Goal: Task Accomplishment & Management: Manage account settings

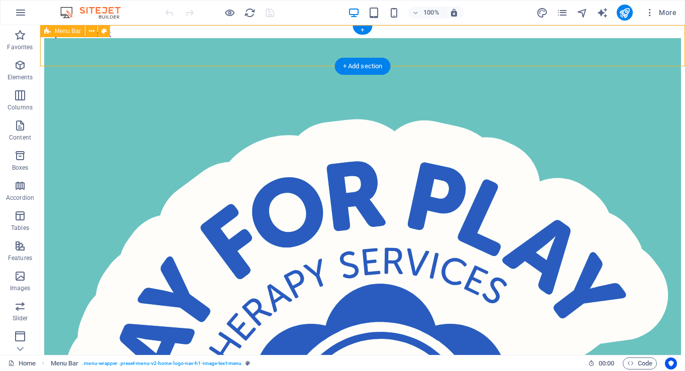
select select "header"
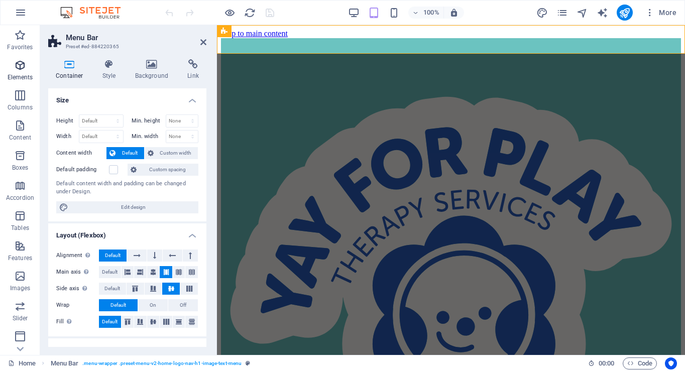
click at [17, 71] on span "Elements" at bounding box center [20, 71] width 40 height 24
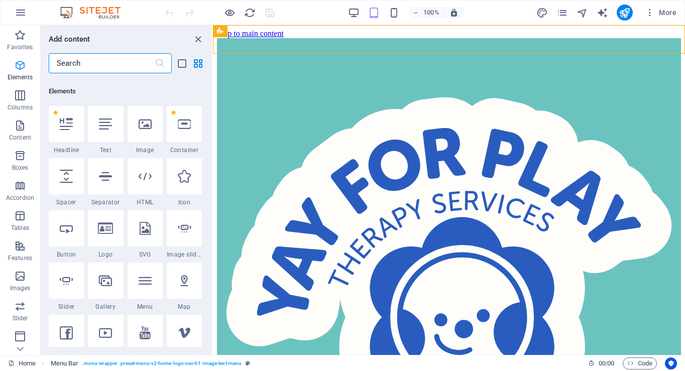
scroll to position [107, 0]
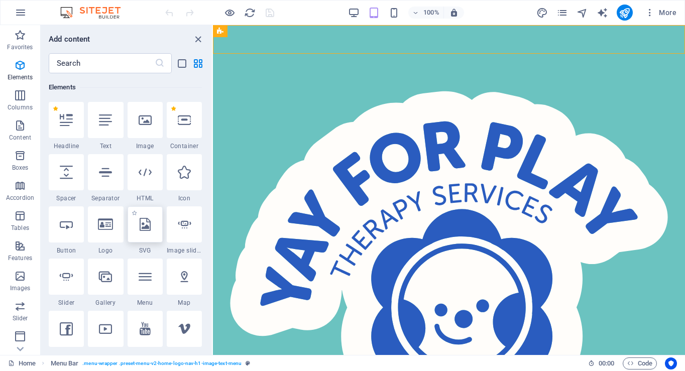
click at [141, 235] on div at bounding box center [144, 224] width 35 height 36
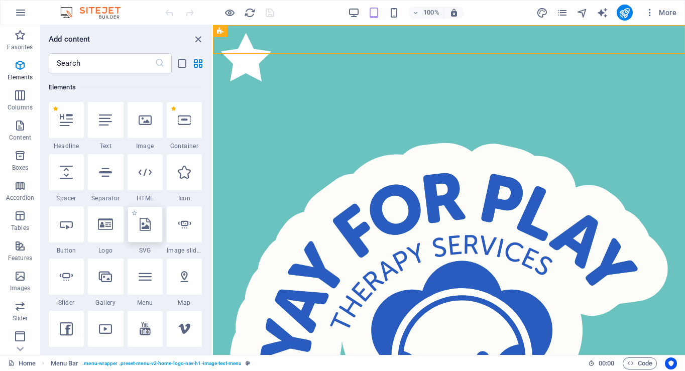
select select "xMidYMid"
select select "px"
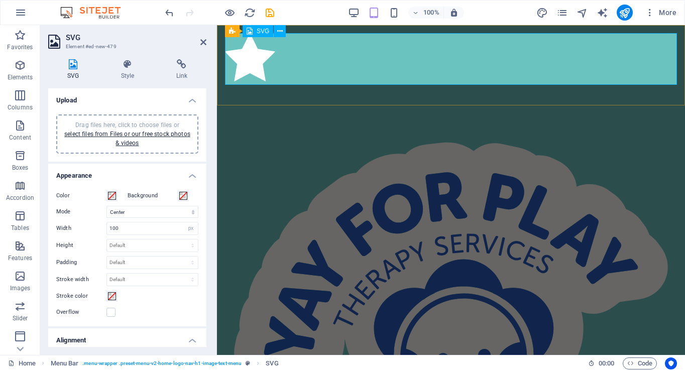
click at [251, 55] on figure at bounding box center [451, 59] width 452 height 52
click at [140, 140] on div "Drag files here, click to choose files or select files from Files or our free s…" at bounding box center [127, 133] width 130 height 27
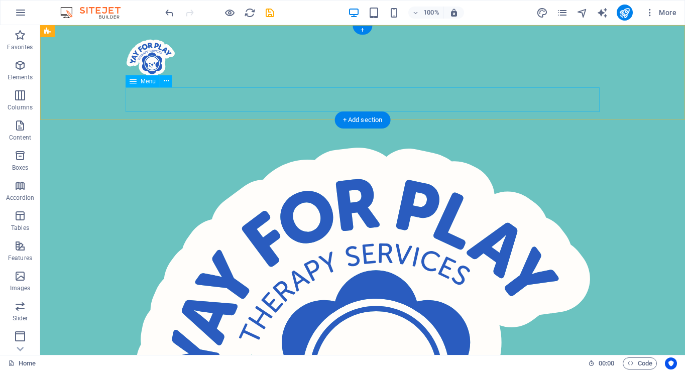
select select
select select "5"
select select
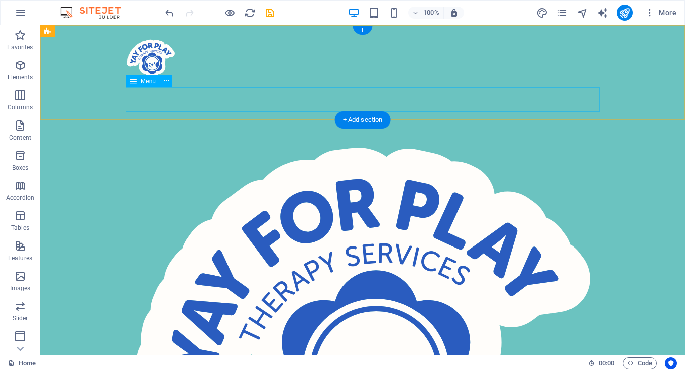
select select "4"
select select
select select "8"
select select
select select "6"
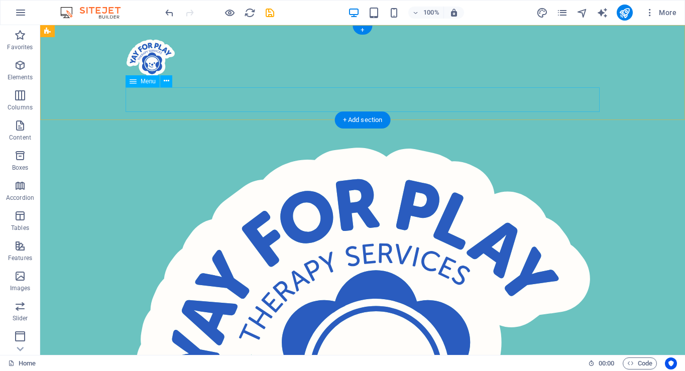
select select
select select "7"
select select
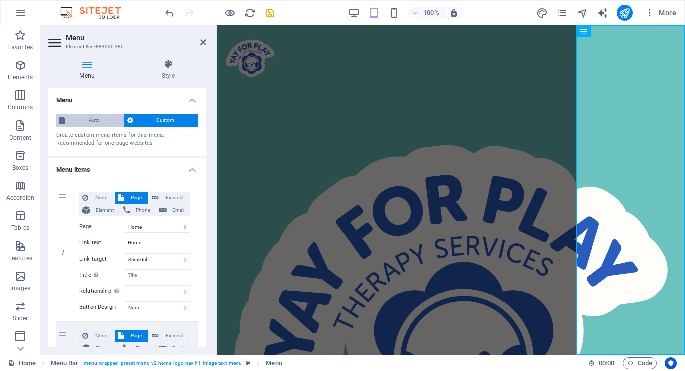
click at [100, 124] on span "Auto" at bounding box center [94, 120] width 52 height 12
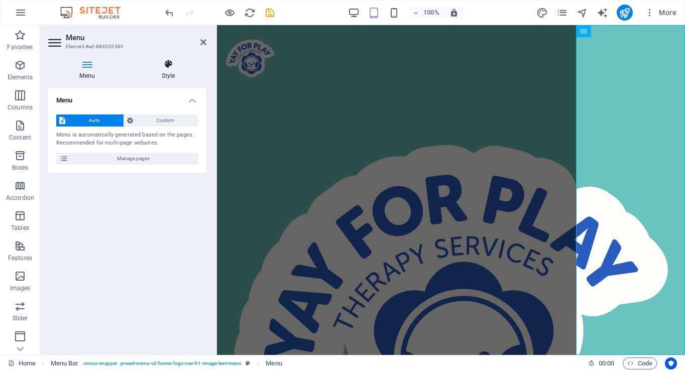
click at [163, 68] on icon at bounding box center [168, 64] width 76 height 10
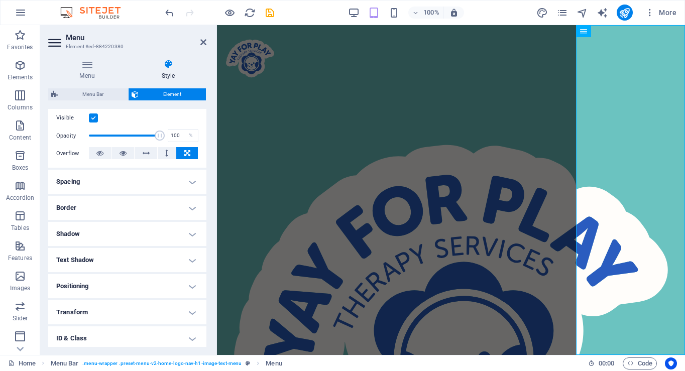
scroll to position [0, 0]
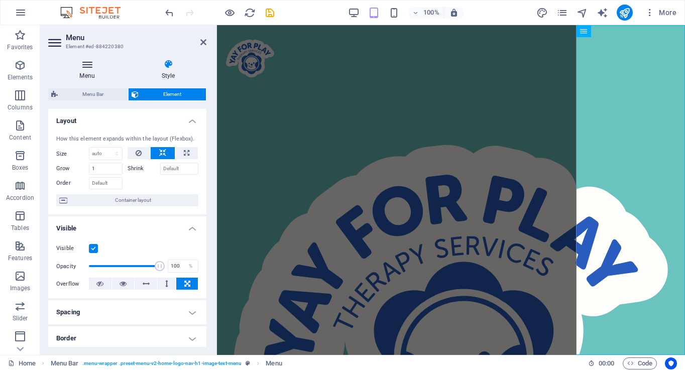
click at [90, 66] on icon at bounding box center [87, 64] width 78 height 10
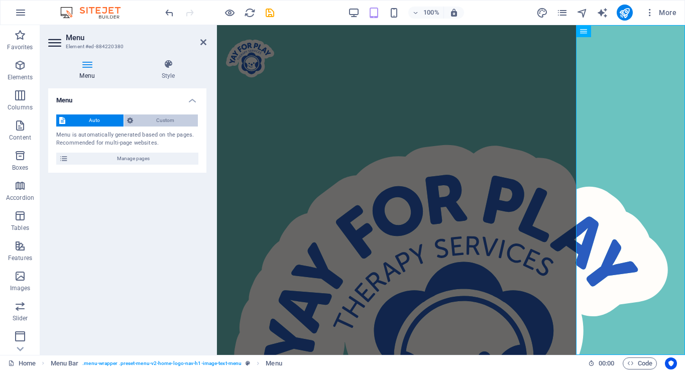
click at [167, 119] on span "Custom" at bounding box center [165, 120] width 59 height 12
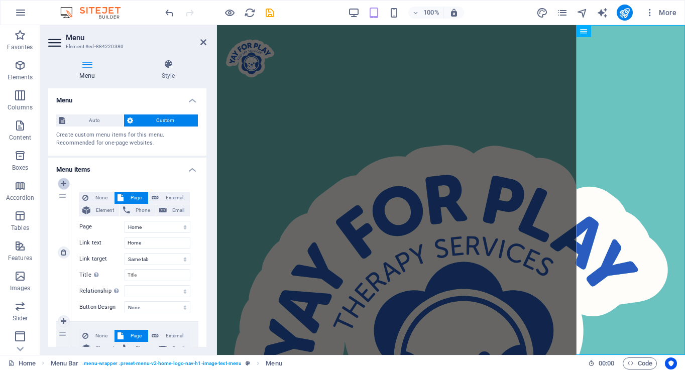
click at [62, 183] on icon at bounding box center [64, 183] width 6 height 7
select select
select select "0"
type input "Home"
select select
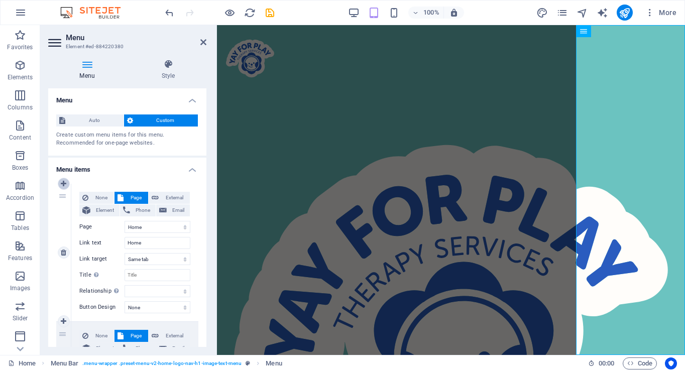
select select "5"
type input "About Me"
select select
select select "4"
type input "[MEDICAL_DATA]"
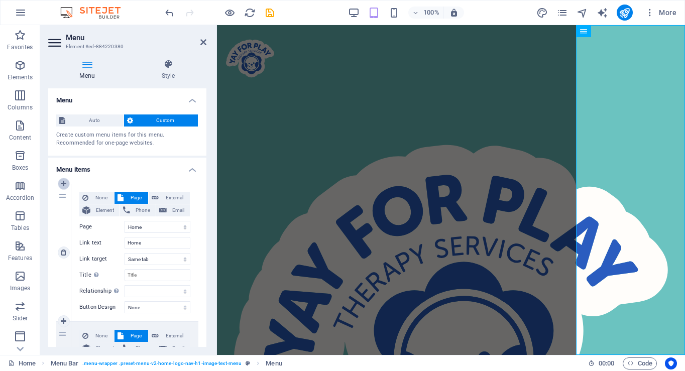
select select
select select "8"
type input "Fees & Funding"
select select
select select "6"
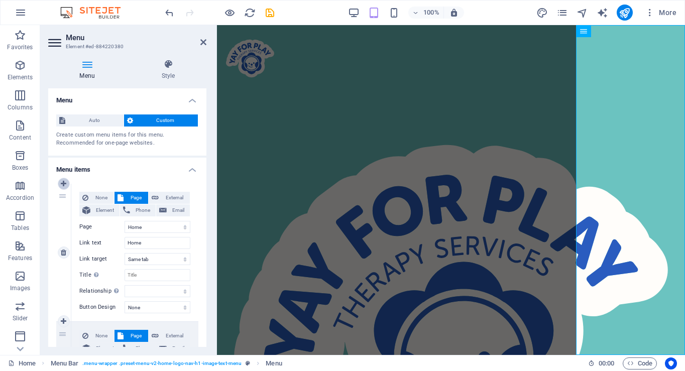
type input "FAQ"
select select
select select "7"
select select
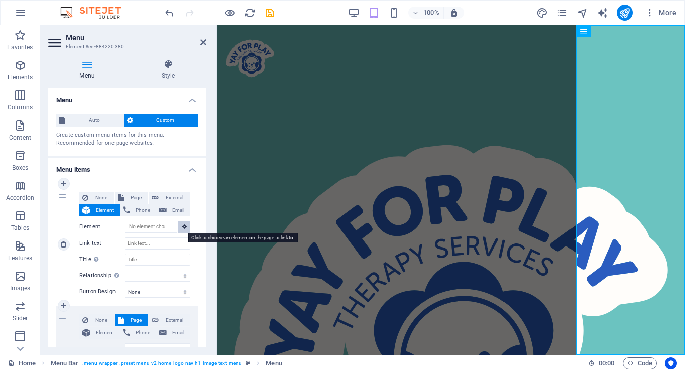
click at [182, 228] on icon at bounding box center [184, 226] width 5 height 5
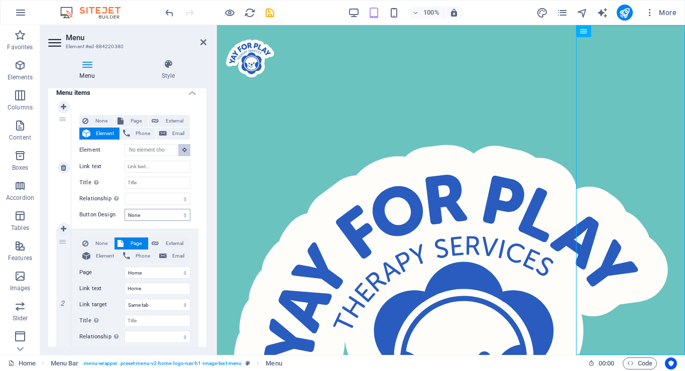
scroll to position [53, 0]
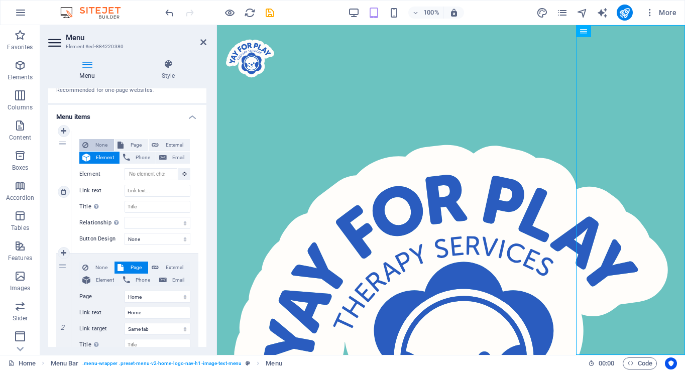
click at [93, 147] on span "None" at bounding box center [101, 145] width 20 height 12
select select
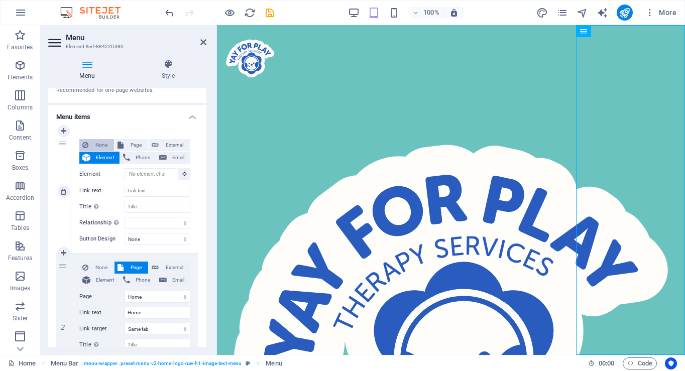
select select
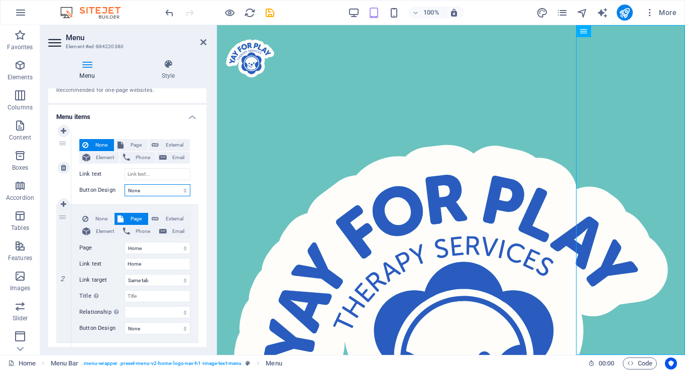
click at [178, 192] on select "None Default Primary Secondary" at bounding box center [157, 190] width 66 height 12
click at [146, 176] on input "Link text" at bounding box center [157, 174] width 66 height 12
click at [126, 149] on span "Page" at bounding box center [135, 145] width 19 height 12
select select
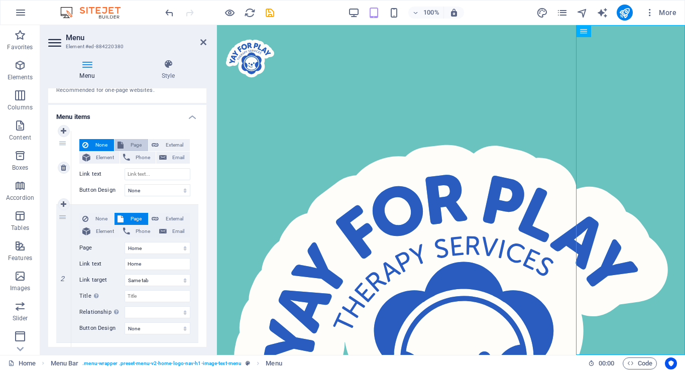
select select
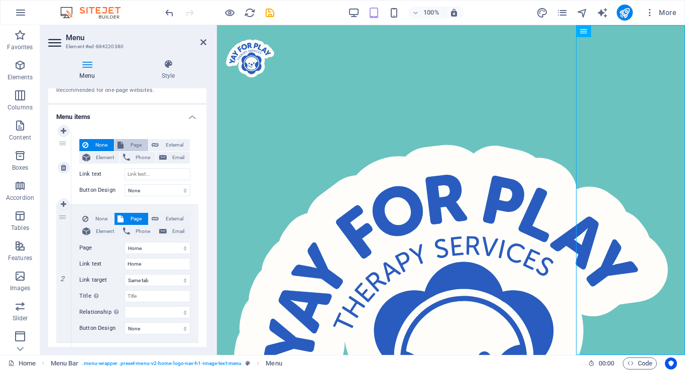
select select
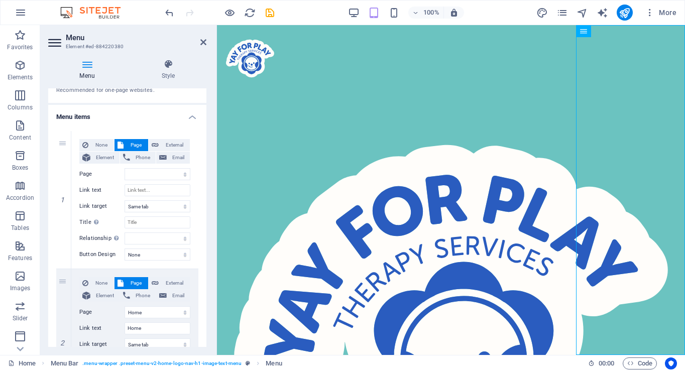
click at [190, 115] on h4 "Menu items" at bounding box center [127, 114] width 158 height 18
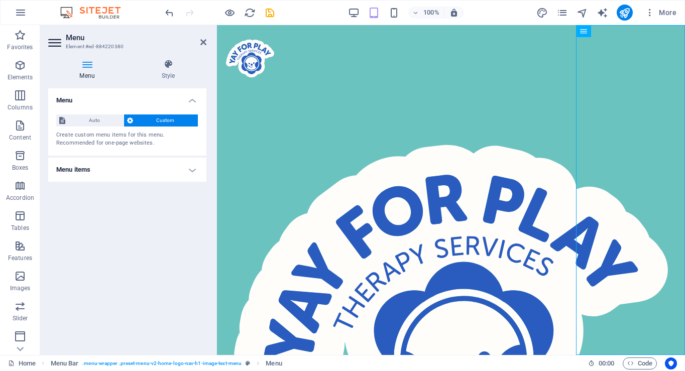
click at [182, 162] on h4 "Menu items" at bounding box center [127, 170] width 158 height 24
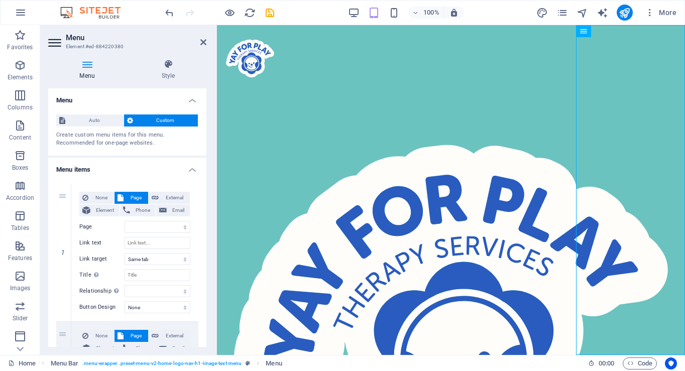
scroll to position [30, 0]
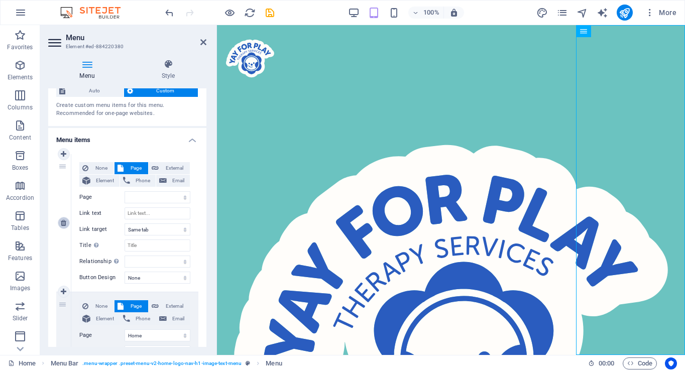
click at [63, 225] on icon at bounding box center [64, 222] width 6 height 7
select select "0"
type input "Home"
select select
select select "5"
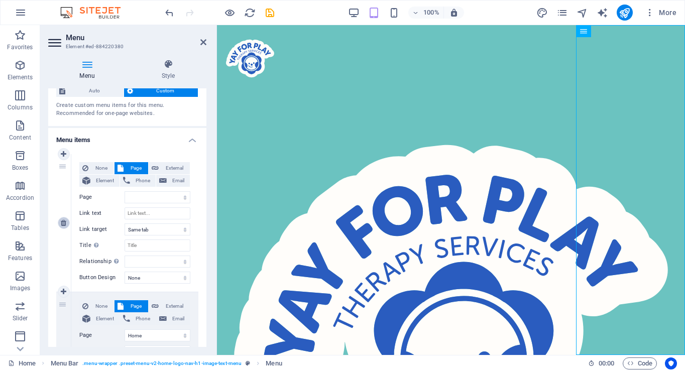
type input "About Me"
select select
select select "4"
type input "[MEDICAL_DATA]"
select select
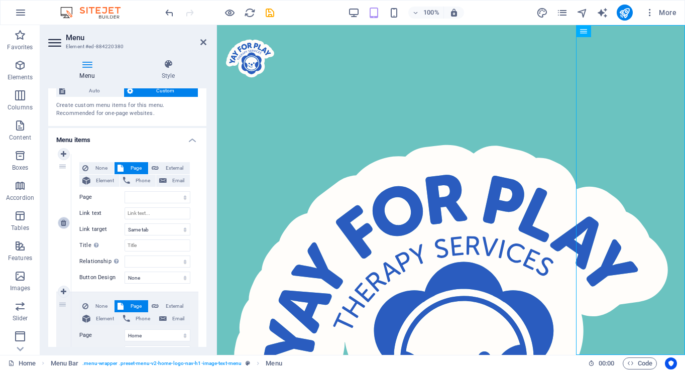
select select "8"
type input "Fees & Funding"
select select
select select "6"
type input "FAQ"
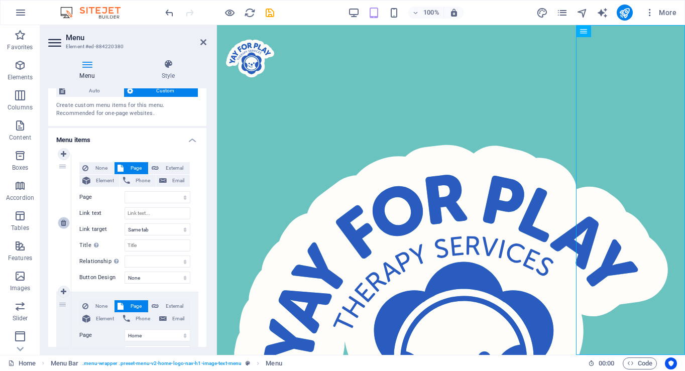
select select
select select "7"
type input "Contact"
select select
click at [192, 139] on h4 "Menu items" at bounding box center [127, 137] width 158 height 18
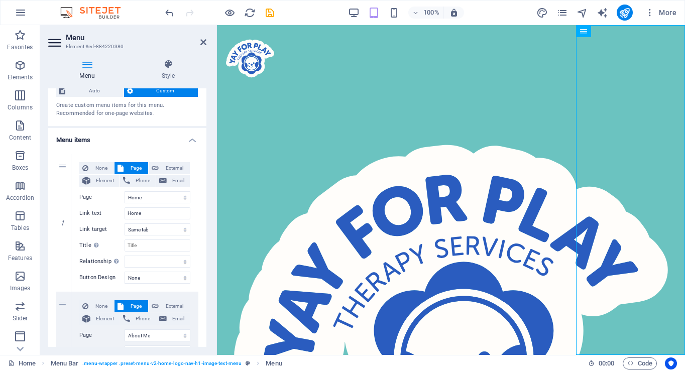
scroll to position [0, 0]
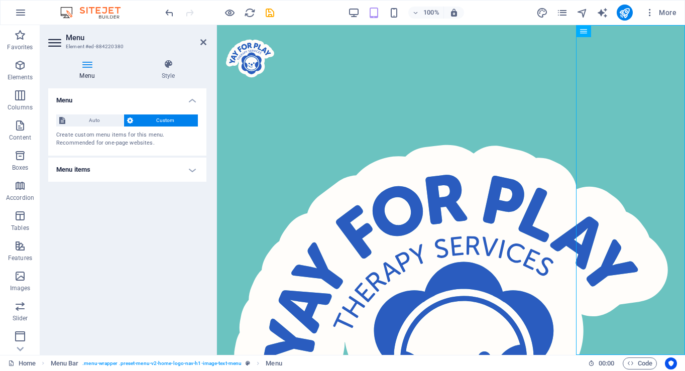
click at [199, 47] on header "Menu Element #ed-884220380" at bounding box center [127, 38] width 158 height 26
click at [202, 43] on icon at bounding box center [203, 42] width 6 height 8
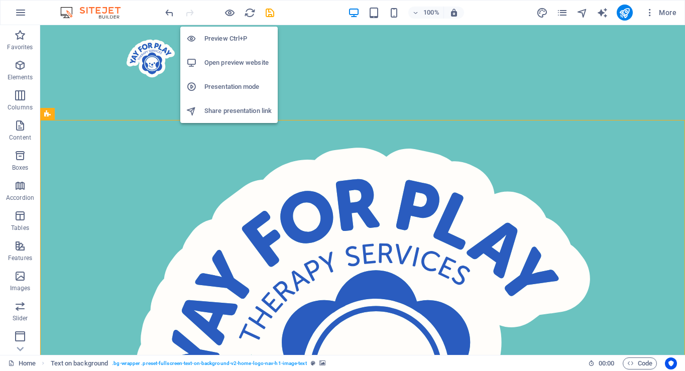
click at [236, 14] on div at bounding box center [219, 13] width 112 height 16
click at [226, 14] on icon "button" at bounding box center [230, 13] width 12 height 12
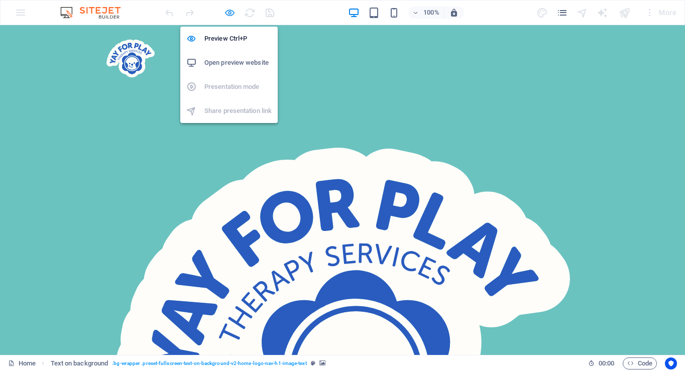
click at [228, 10] on icon "button" at bounding box center [230, 13] width 12 height 12
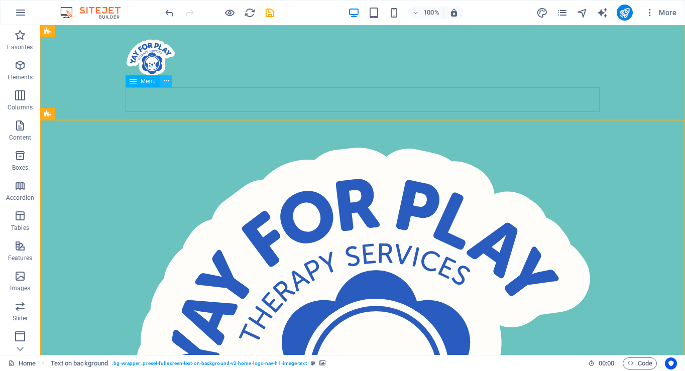
click at [164, 80] on icon at bounding box center [167, 81] width 6 height 11
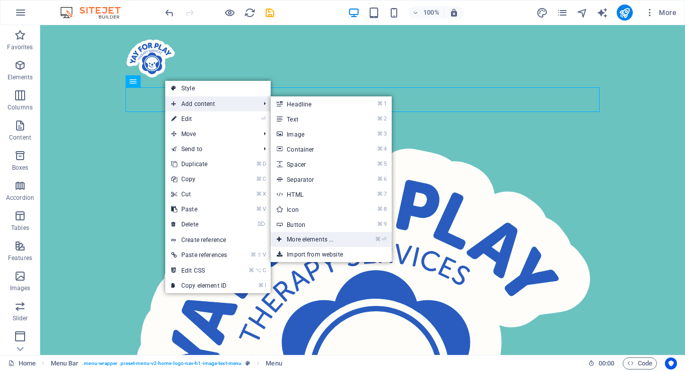
click at [309, 239] on link "⌘ ⏎ More elements ..." at bounding box center [312, 239] width 83 height 15
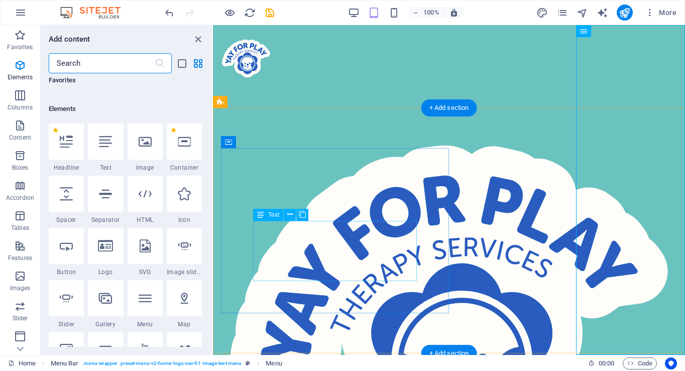
scroll to position [107, 0]
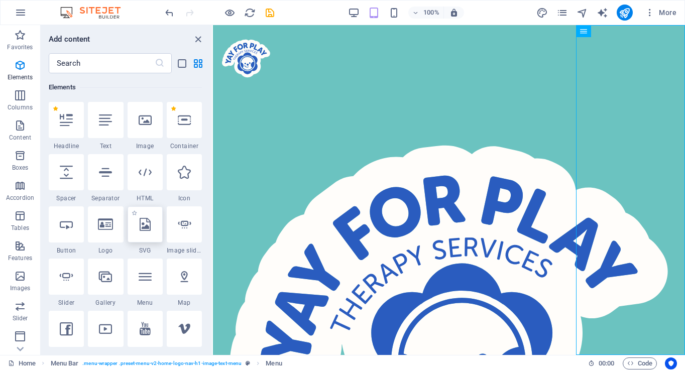
click at [145, 223] on icon at bounding box center [145, 224] width 11 height 13
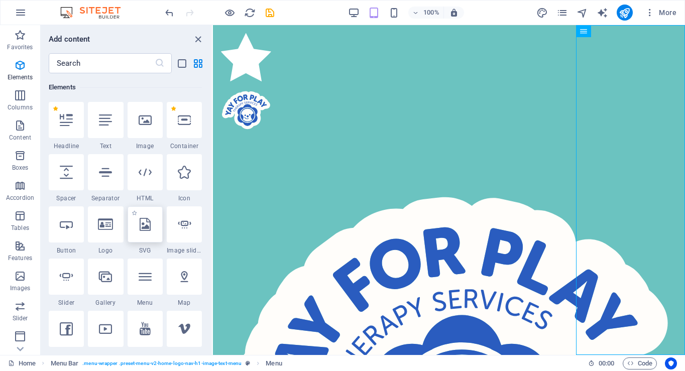
select select "xMidYMid"
select select "px"
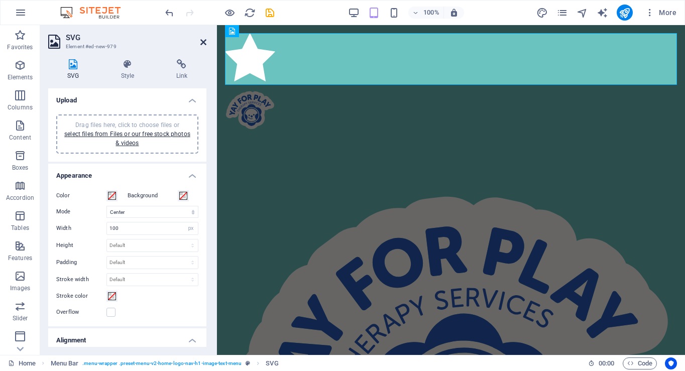
click at [202, 41] on icon at bounding box center [203, 42] width 6 height 8
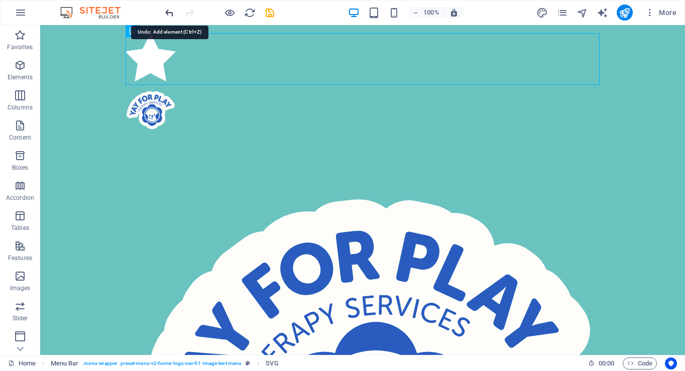
click at [169, 11] on icon "undo" at bounding box center [170, 13] width 12 height 12
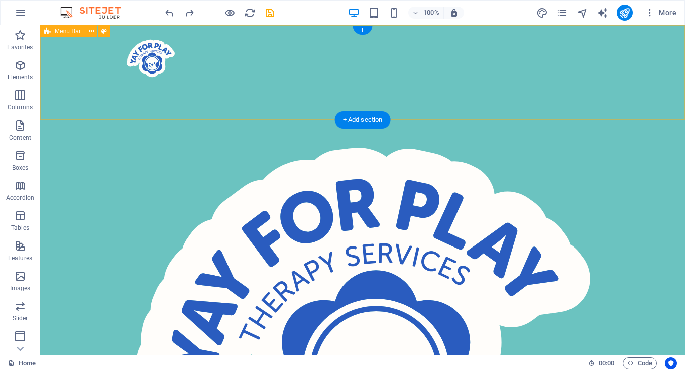
select select "header"
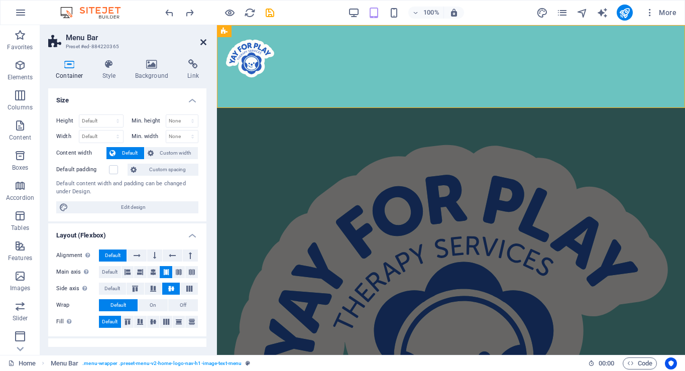
click at [203, 39] on icon at bounding box center [203, 42] width 6 height 8
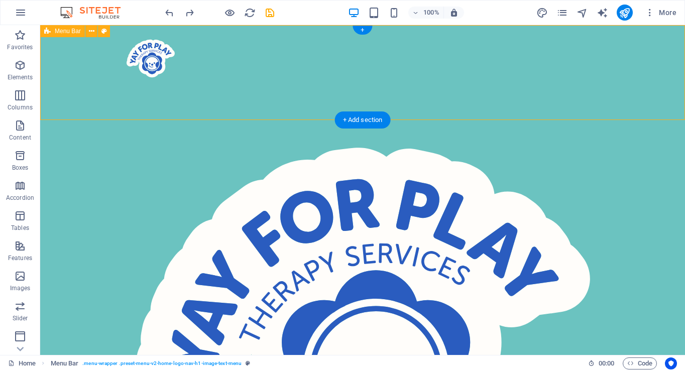
select select "header"
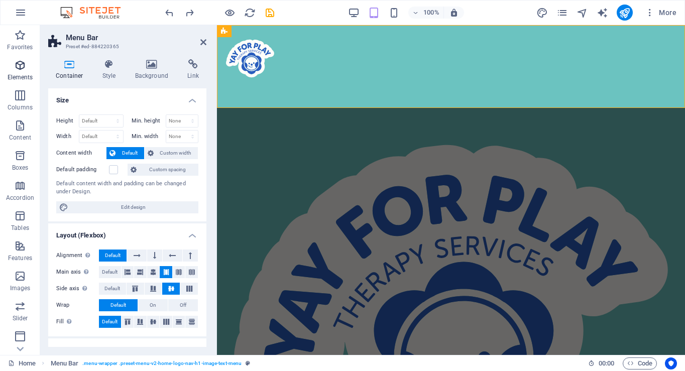
click at [24, 78] on p "Elements" at bounding box center [21, 77] width 26 height 8
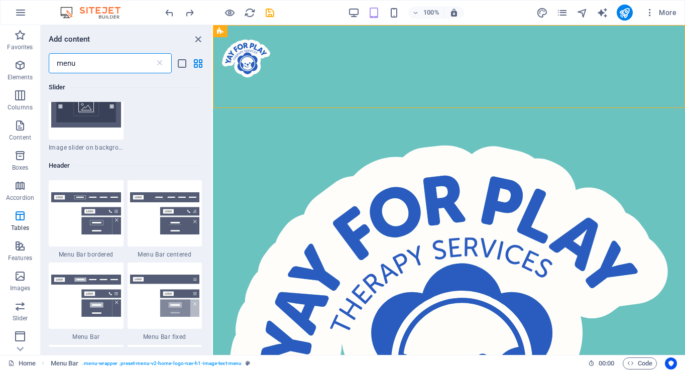
scroll to position [214, 0]
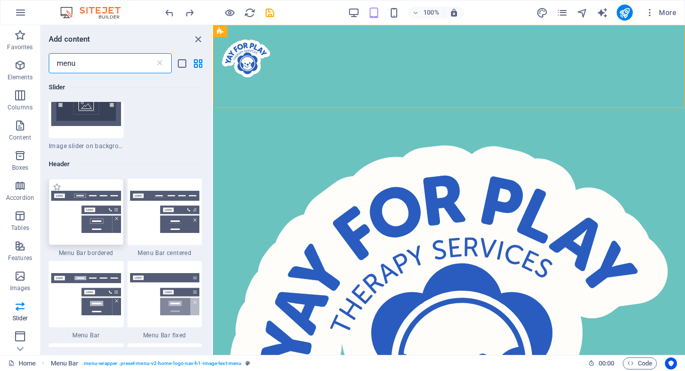
type input "menu"
click at [102, 219] on img at bounding box center [86, 212] width 70 height 42
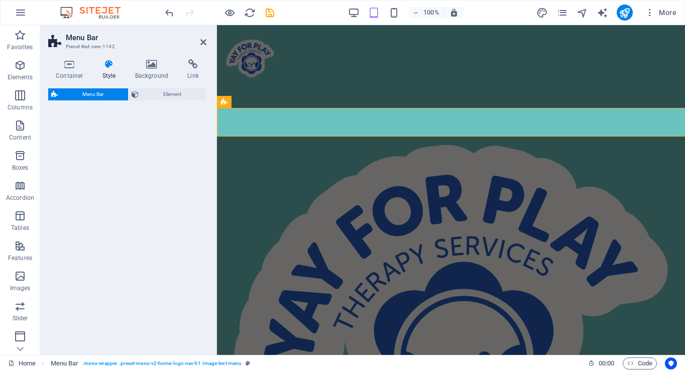
select select "rem"
select select "preset-menu-v2-border"
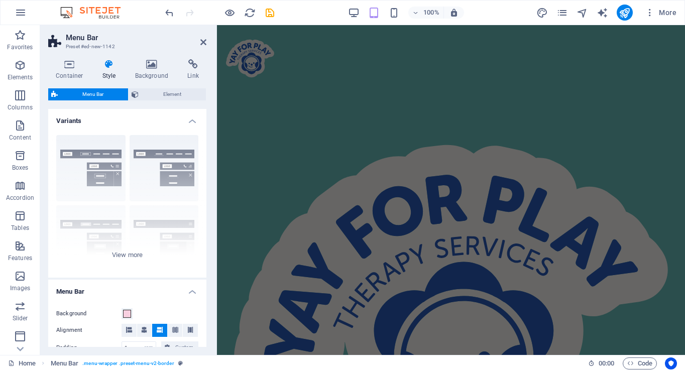
scroll to position [609, 0]
click at [203, 46] on link at bounding box center [203, 42] width 6 height 9
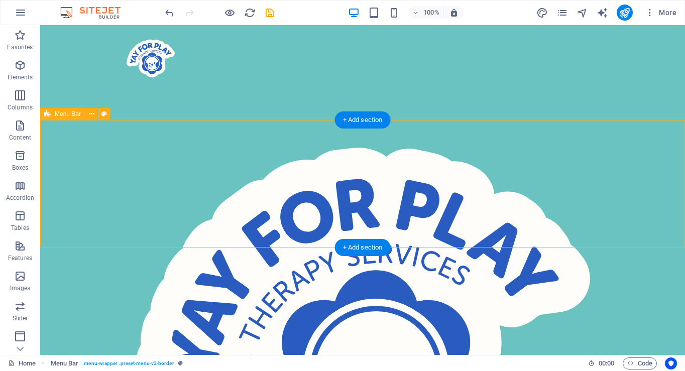
select select "rem"
select select "preset-menu-v2-border"
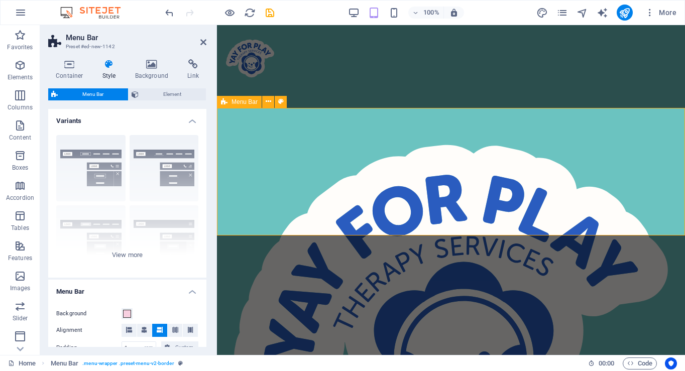
click at [149, 64] on icon at bounding box center [151, 64] width 49 height 10
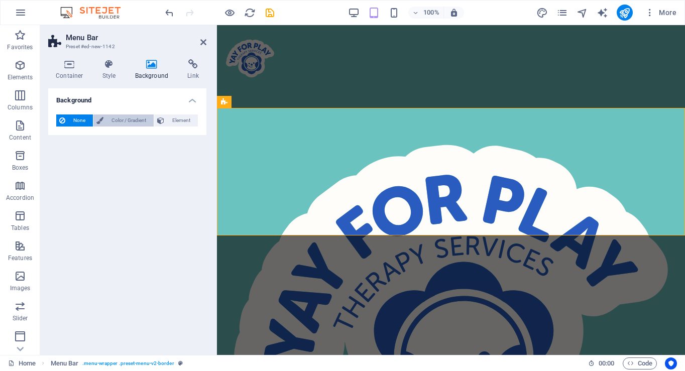
click at [127, 118] on span "Color / Gradient" at bounding box center [128, 120] width 44 height 12
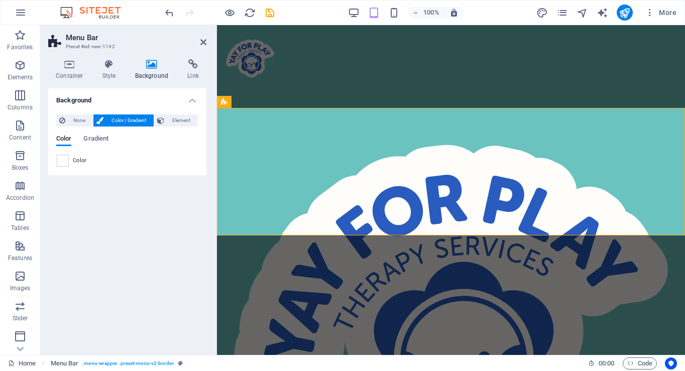
click at [74, 160] on span "Color" at bounding box center [80, 161] width 14 height 8
click at [64, 160] on span at bounding box center [62, 160] width 11 height 11
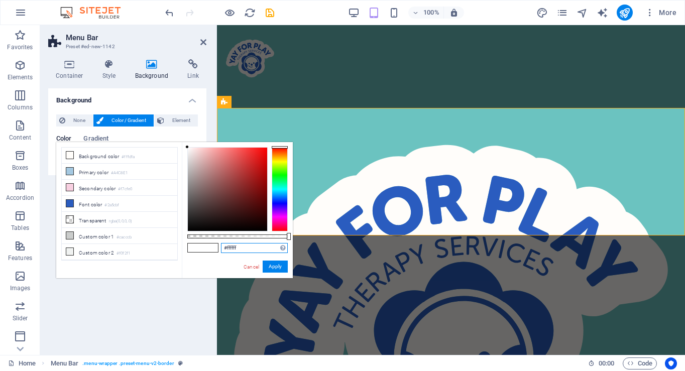
drag, startPoint x: 241, startPoint y: 248, endPoint x: 213, endPoint y: 247, distance: 28.1
click at [213, 247] on div "#ffffff Supported formats #0852ed rgb(8, 82, 237) rgba(8, 82, 237, 90%) hsv(221…" at bounding box center [237, 283] width 111 height 282
paste input "6BC3C0"
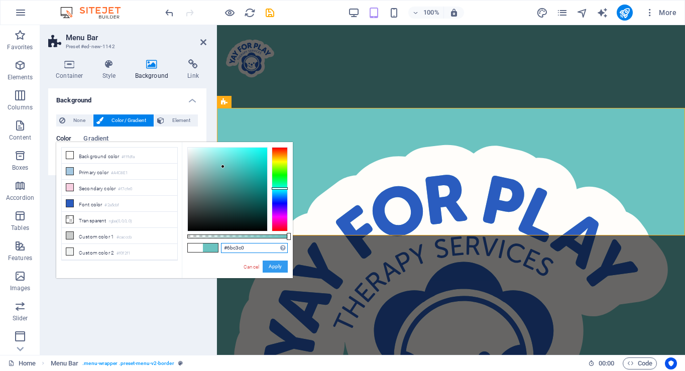
type input "#6bc3c0"
click at [273, 263] on button "Apply" at bounding box center [274, 266] width 25 height 12
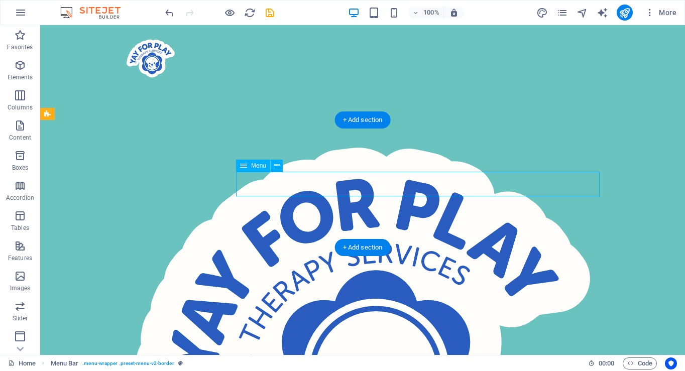
select select
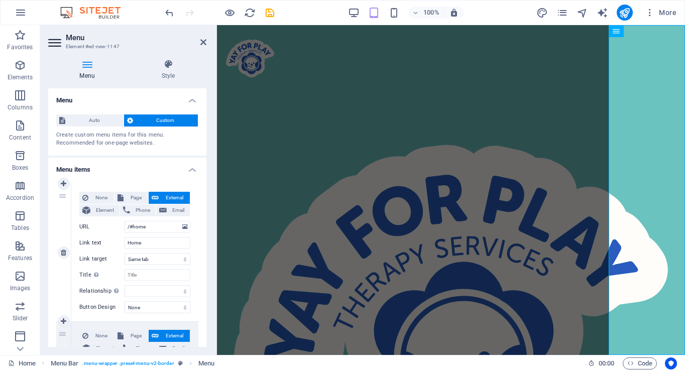
scroll to position [50, 0]
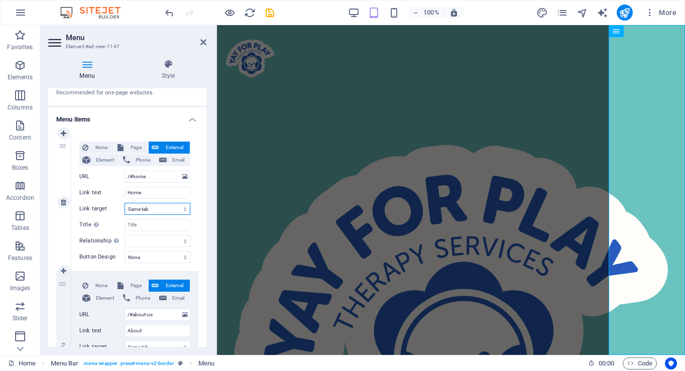
click at [156, 210] on select "New tab Same tab Overlay" at bounding box center [157, 209] width 66 height 12
click at [134, 152] on span "Page" at bounding box center [135, 148] width 19 height 12
select select
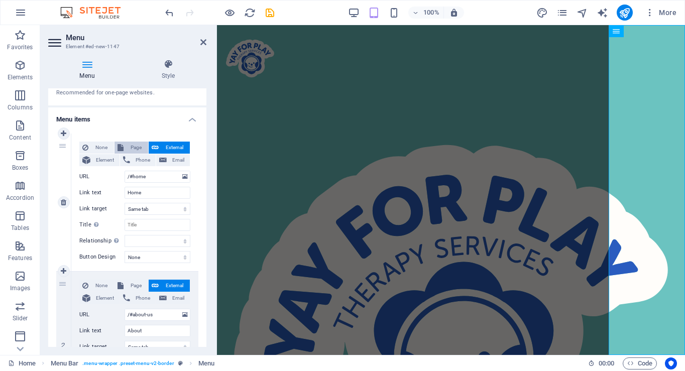
select select
click at [165, 179] on select "Home Subpage Legal Notice Privacy [MEDICAL_DATA] About Me FAQ Contact Fees &amp…" at bounding box center [157, 177] width 66 height 12
select select "0"
click at [124, 171] on select "Home Subpage Legal Notice Privacy [MEDICAL_DATA] About Me FAQ Contact Fees &amp…" at bounding box center [157, 177] width 66 height 12
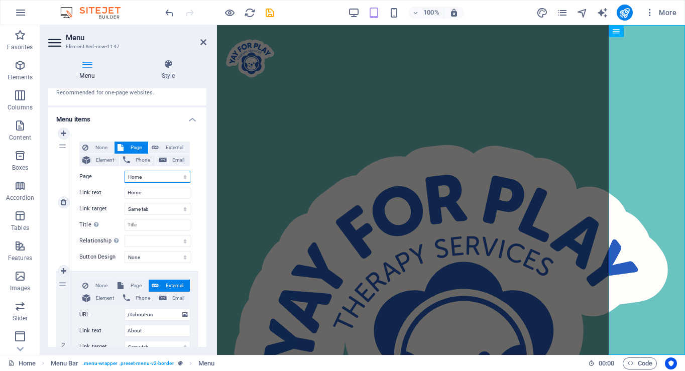
select select
click at [157, 210] on select "New tab Same tab Overlay" at bounding box center [157, 209] width 66 height 12
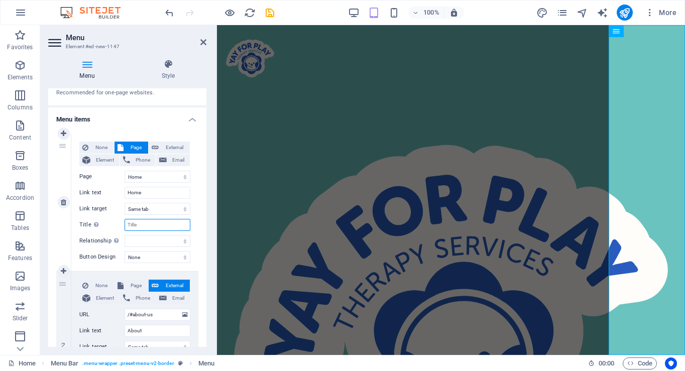
click at [172, 227] on input "Title Additional link description, should not be the same as the link text. The…" at bounding box center [157, 225] width 66 height 12
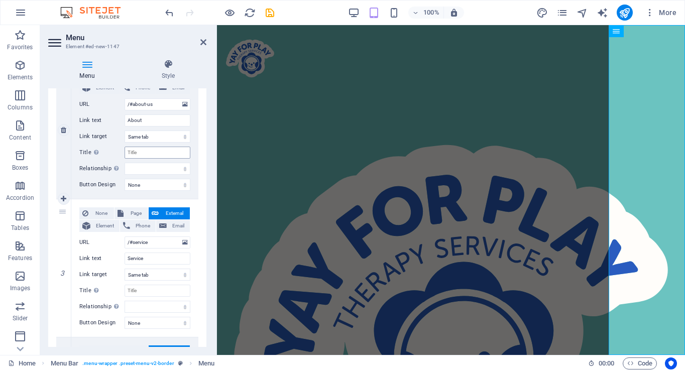
scroll to position [261, 0]
drag, startPoint x: 154, startPoint y: 242, endPoint x: 133, endPoint y: 244, distance: 20.1
click at [133, 244] on input "/#service" at bounding box center [157, 242] width 66 height 12
type input "/#playthera"
select select
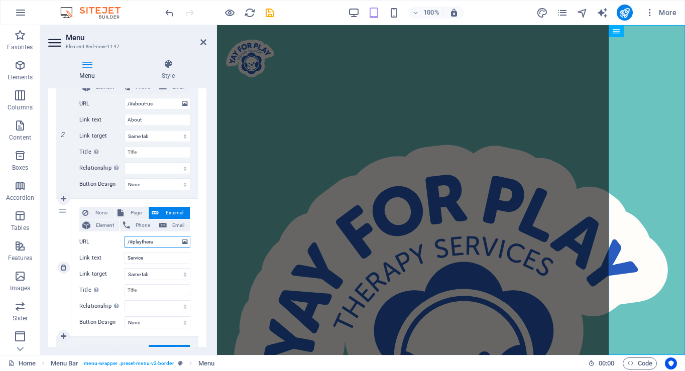
select select
type input "/#playtherapy"
select select
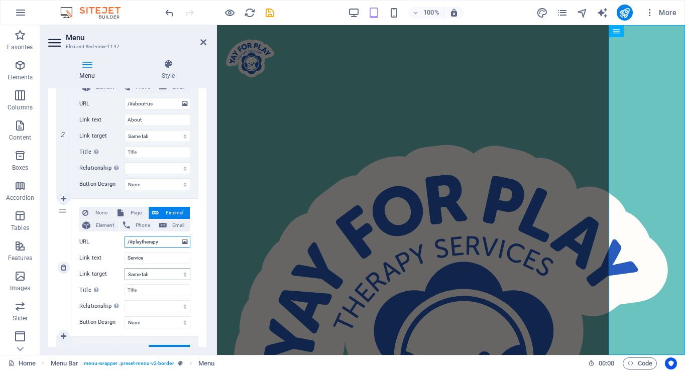
select select
type input "/#playtherapy"
drag, startPoint x: 151, startPoint y: 257, endPoint x: 90, endPoint y: 257, distance: 60.2
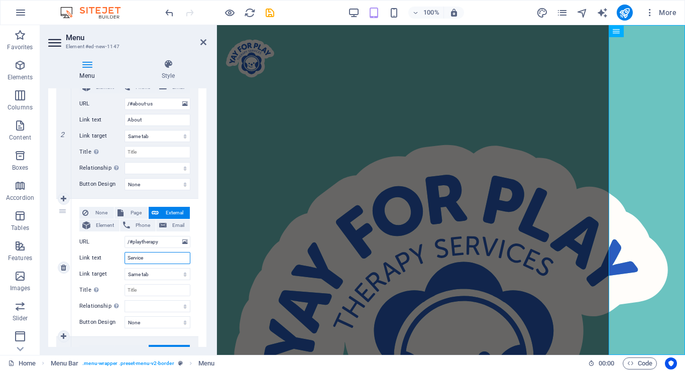
click at [90, 257] on div "Link text Service" at bounding box center [134, 258] width 111 height 12
type input "[MEDICAL_DATA]"
select select
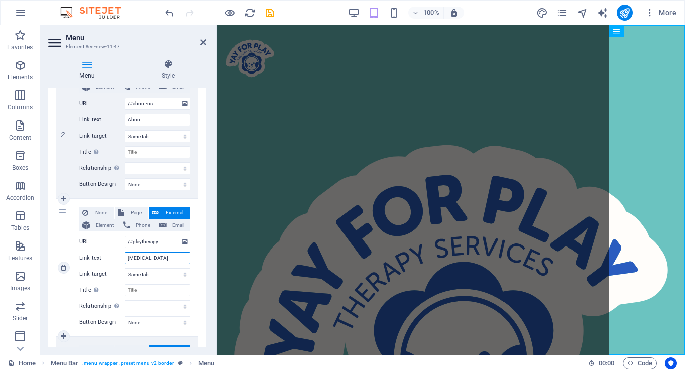
select select
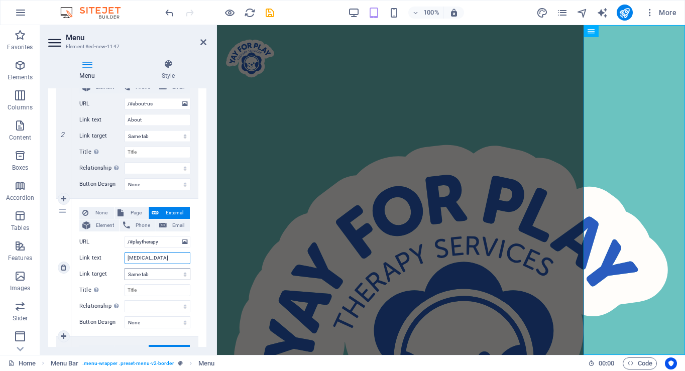
type input "[MEDICAL_DATA]"
click at [140, 274] on select "New tab Same tab Overlay" at bounding box center [157, 274] width 66 height 12
click at [129, 210] on span "Page" at bounding box center [135, 213] width 19 height 12
select select
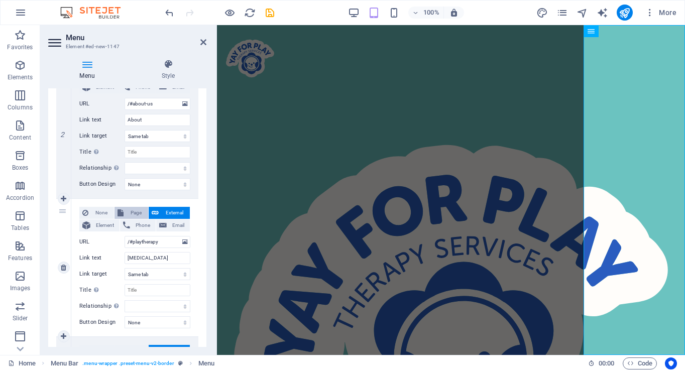
select select
click at [155, 244] on select "Home Subpage Legal Notice Privacy [MEDICAL_DATA] About Me FAQ Contact Fees &amp…" at bounding box center [157, 242] width 66 height 12
select select "4"
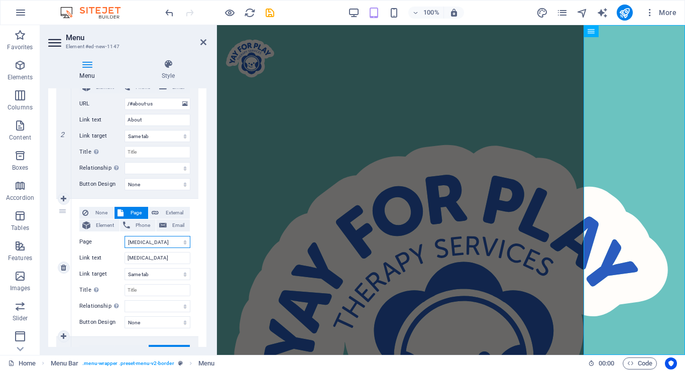
click at [124, 236] on select "Home Subpage Legal Notice Privacy [MEDICAL_DATA] About Me FAQ Contact Fees &amp…" at bounding box center [157, 242] width 66 height 12
select select
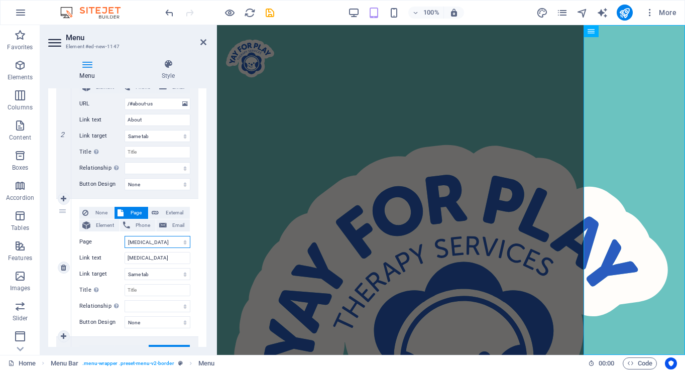
select select
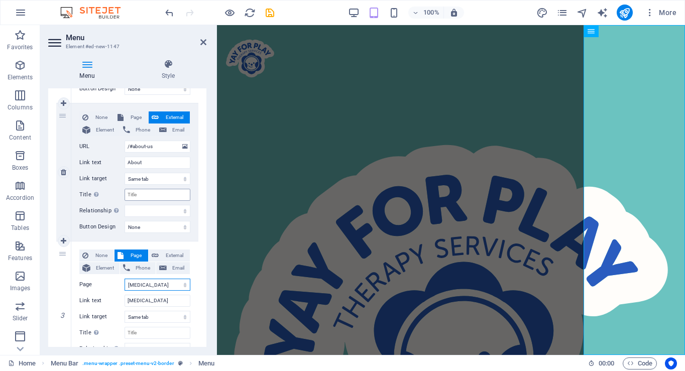
scroll to position [218, 0]
click at [137, 119] on span "Page" at bounding box center [135, 118] width 19 height 12
select select
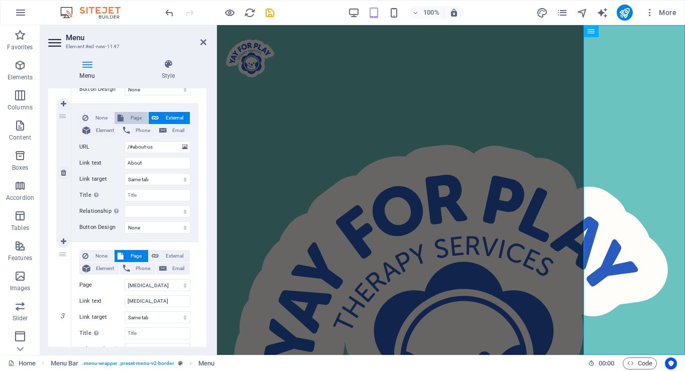
select select
click at [152, 149] on select "Home Subpage Legal Notice Privacy [MEDICAL_DATA] About Me FAQ Contact Fees &amp…" at bounding box center [157, 147] width 66 height 12
select select "5"
click at [124, 141] on select "Home Subpage Legal Notice Privacy [MEDICAL_DATA] About Me FAQ Contact Fees &amp…" at bounding box center [157, 147] width 66 height 12
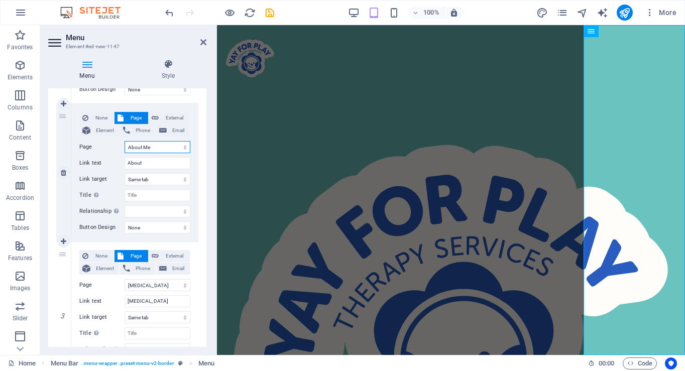
select select
click at [154, 164] on input "About" at bounding box center [157, 163] width 66 height 12
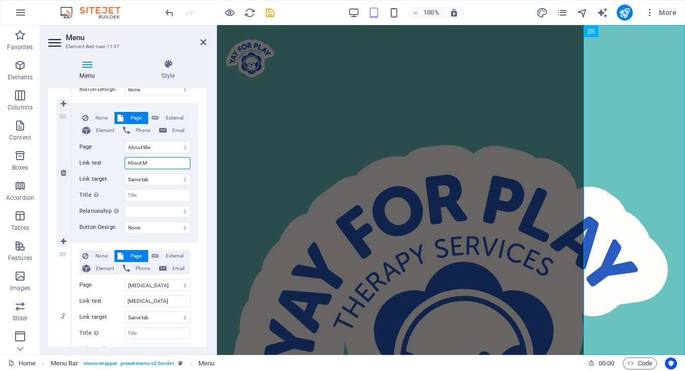
type input "About Me"
select select
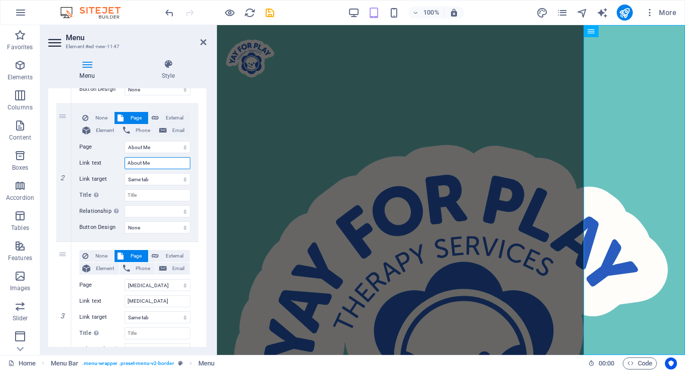
type input "About Me"
click at [198, 169] on div "1 None Page External Element Phone Email Page Home Subpage Legal Notice Privacy…" at bounding box center [127, 242] width 158 height 568
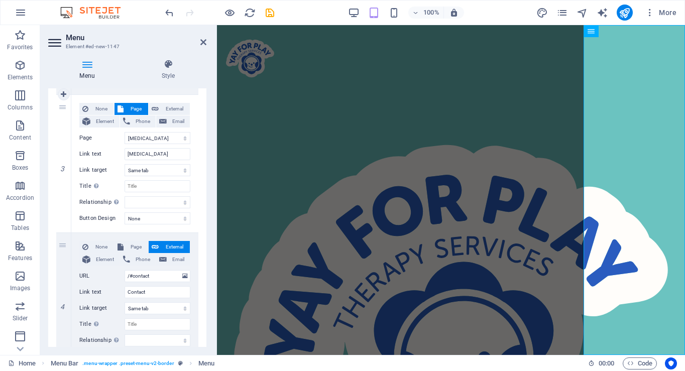
scroll to position [372, 0]
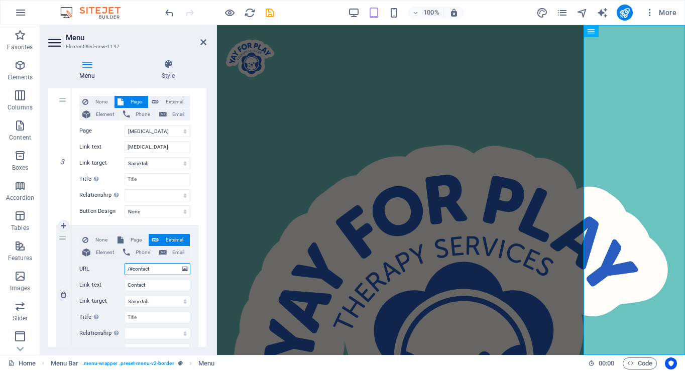
drag, startPoint x: 160, startPoint y: 268, endPoint x: 75, endPoint y: 267, distance: 84.8
click at [75, 267] on div "None Page External Element Phone Email Page Home Subpage Legal Notice Privacy […" at bounding box center [134, 295] width 127 height 138
type input "Fees"
select select
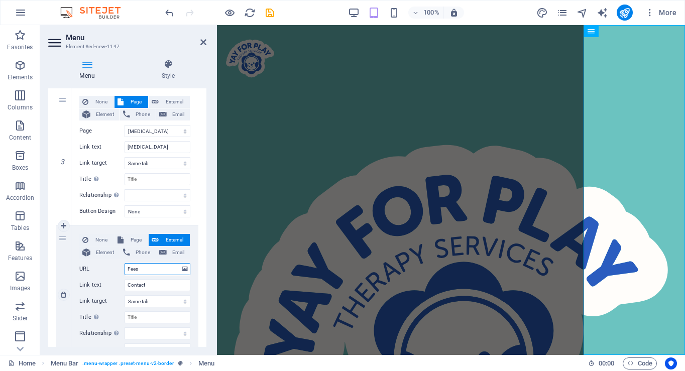
select select
type input "Fees"
click at [133, 239] on span "Page" at bounding box center [135, 240] width 19 height 12
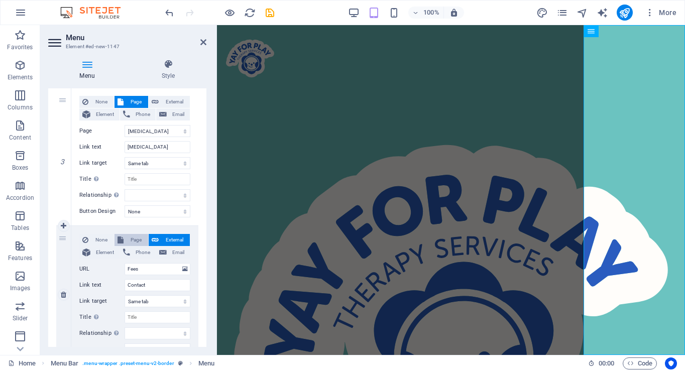
select select
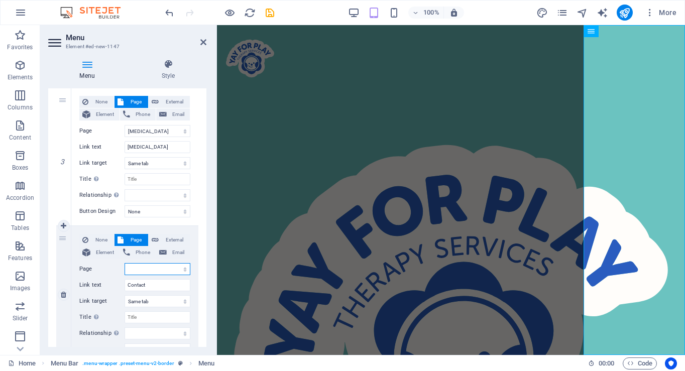
click at [151, 270] on select "Home Subpage Legal Notice Privacy [MEDICAL_DATA] About Me FAQ Contact Fees &amp…" at bounding box center [157, 269] width 66 height 12
select select "8"
click at [124, 263] on select "Home Subpage Legal Notice Privacy [MEDICAL_DATA] About Me FAQ Contact Fees &amp…" at bounding box center [157, 269] width 66 height 12
select select
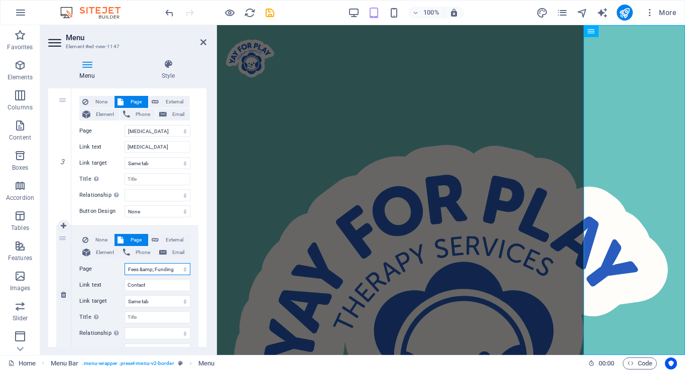
select select
drag, startPoint x: 161, startPoint y: 289, endPoint x: 98, endPoint y: 288, distance: 62.7
click at [98, 288] on div "Link text Contact" at bounding box center [134, 285] width 111 height 12
type input "Fees & F"
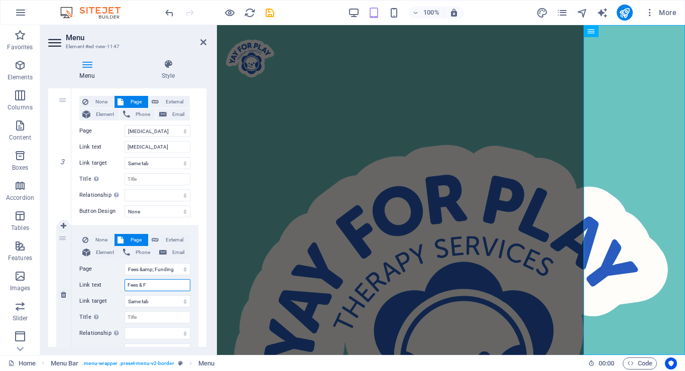
select select
type input "Fees & Funding"
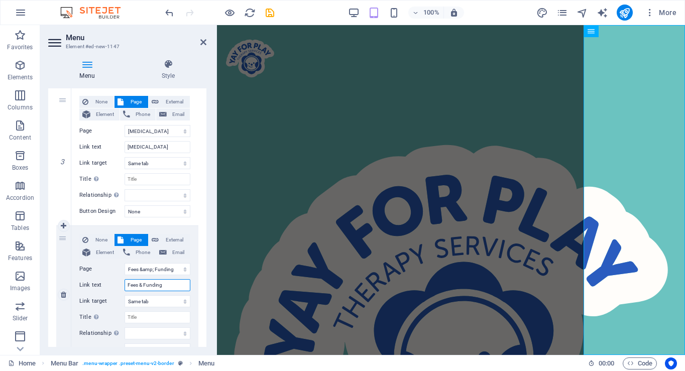
scroll to position [417, 0]
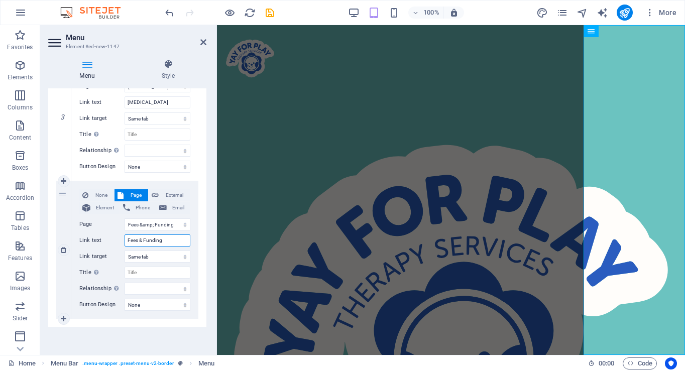
select select
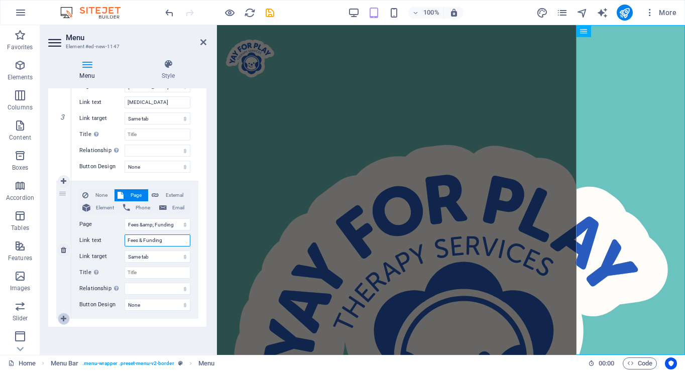
type input "Fees & Funding"
click at [64, 319] on icon at bounding box center [64, 318] width 6 height 7
select select
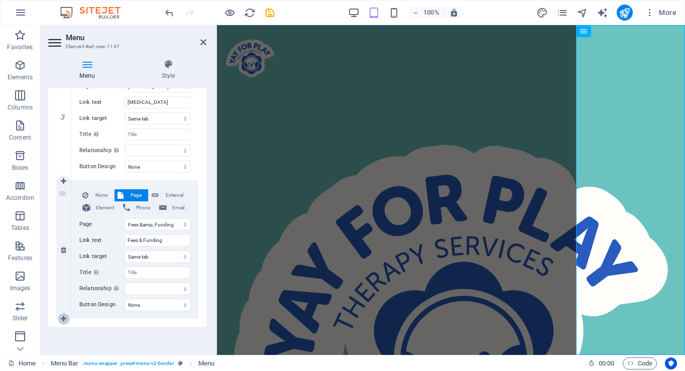
select select
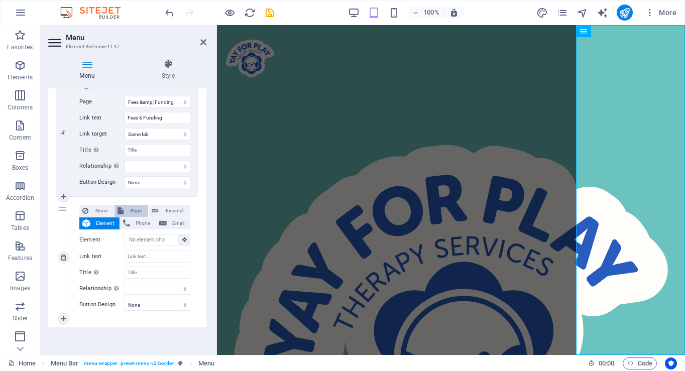
click at [135, 208] on span "Page" at bounding box center [135, 211] width 19 height 12
select select
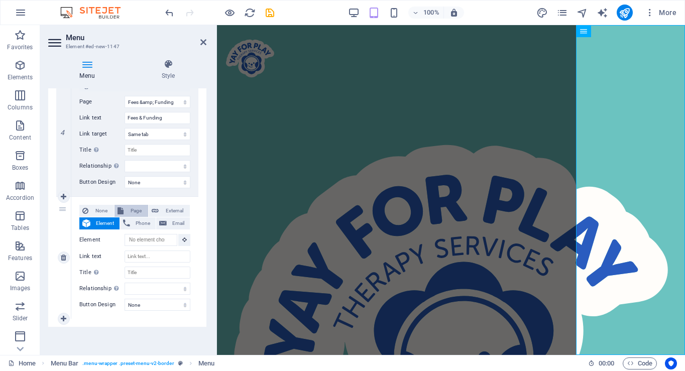
select select
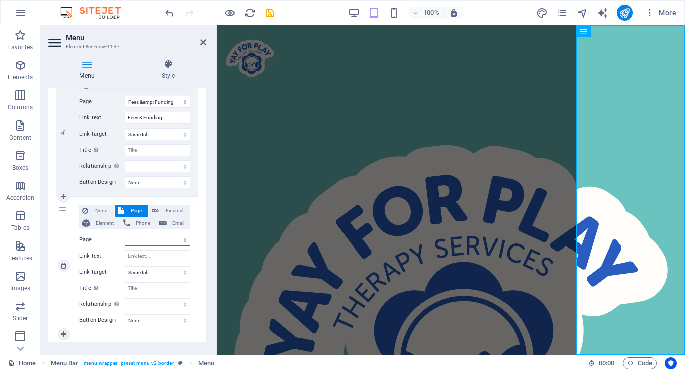
click at [149, 238] on select "Home Subpage Legal Notice Privacy [MEDICAL_DATA] About Me FAQ Contact Fees &amp…" at bounding box center [157, 240] width 66 height 12
select select "6"
click at [124, 234] on select "Home Subpage Legal Notice Privacy [MEDICAL_DATA] About Me FAQ Contact Fees &amp…" at bounding box center [157, 240] width 66 height 12
select select
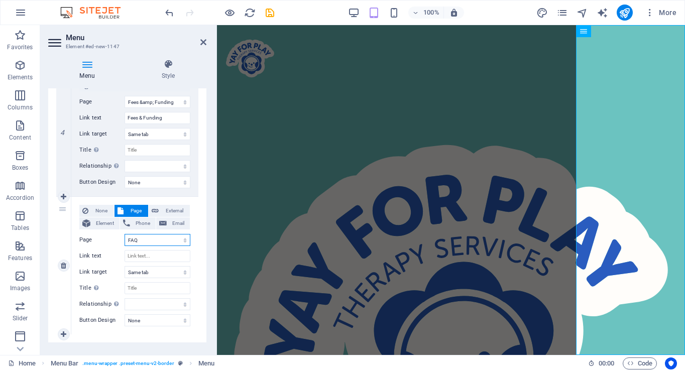
select select
click at [150, 256] on input "Link text" at bounding box center [157, 256] width 66 height 12
select select
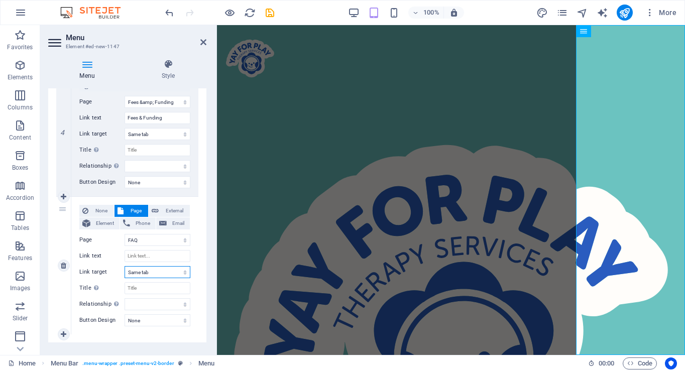
select select
type input "FAQ"
select select
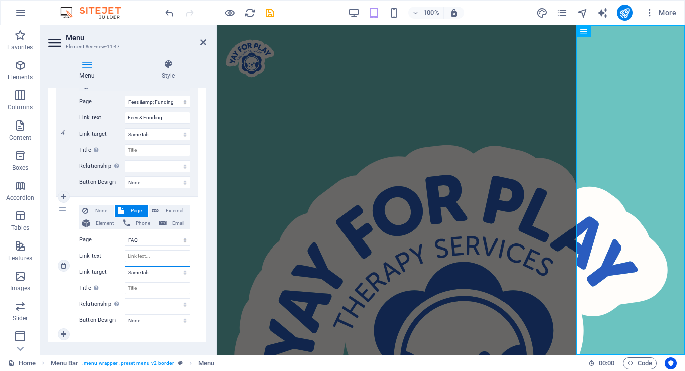
click at [162, 273] on select "New tab Same tab Overlay" at bounding box center [157, 272] width 66 height 12
click at [156, 255] on input "FAQ" at bounding box center [157, 256] width 66 height 12
click at [63, 334] on icon at bounding box center [64, 334] width 6 height 7
select select
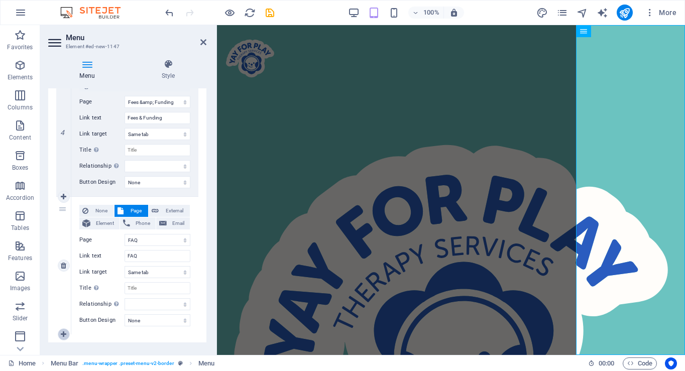
select select
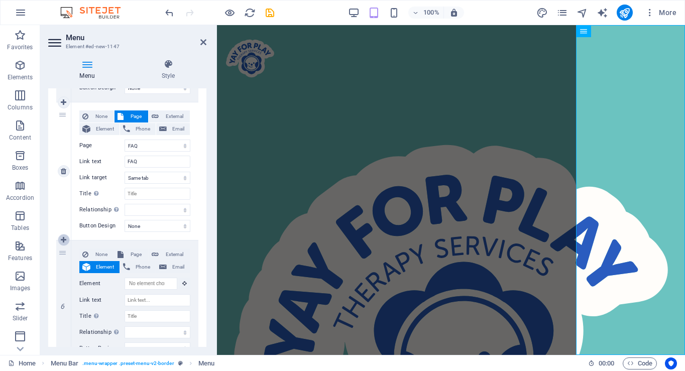
scroll to position [666, 0]
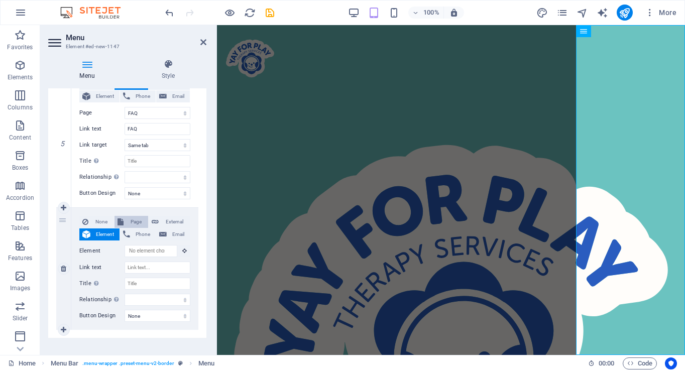
click at [129, 222] on span "Page" at bounding box center [135, 222] width 19 height 12
select select
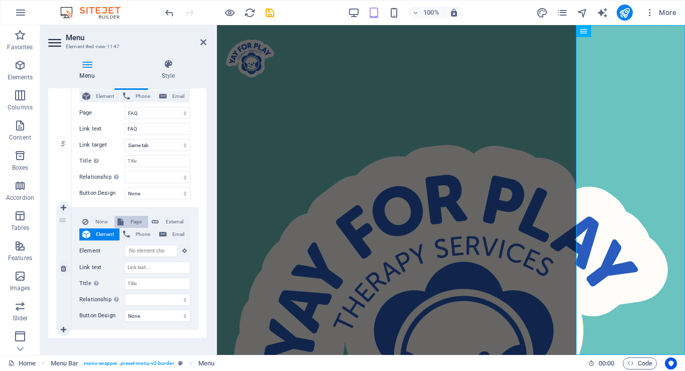
select select
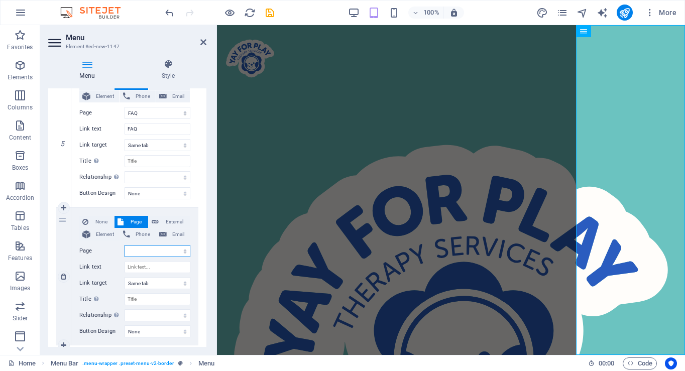
click at [155, 254] on select "Home Subpage Legal Notice Privacy [MEDICAL_DATA] About Me FAQ Contact Fees &amp…" at bounding box center [157, 251] width 66 height 12
click at [124, 245] on select "Home Subpage Legal Notice Privacy [MEDICAL_DATA] About Me FAQ Contact Fees &amp…" at bounding box center [157, 251] width 66 height 12
click at [152, 266] on input "Link text" at bounding box center [157, 267] width 66 height 12
click at [151, 308] on div "None Page External Element Phone Email Page Home Subpage Legal Notice Privacy […" at bounding box center [134, 268] width 111 height 105
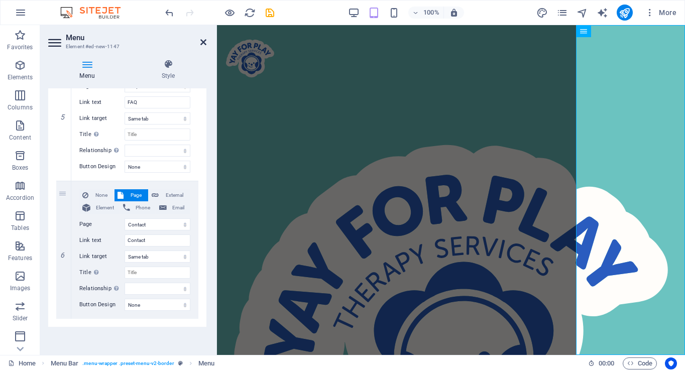
click at [204, 41] on icon at bounding box center [203, 42] width 6 height 8
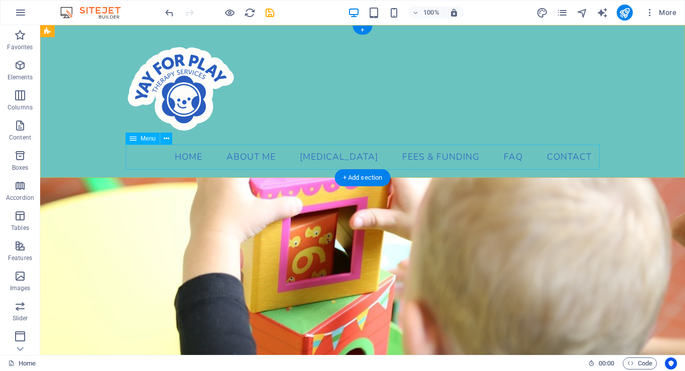
click at [496, 154] on nav "Home About Me [MEDICAL_DATA] Fees & Funding FAQ Contact" at bounding box center [362, 157] width 474 height 25
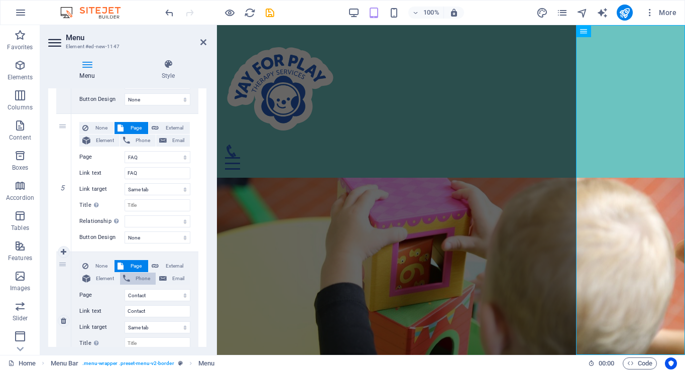
scroll to position [620, 0]
click at [64, 185] on icon at bounding box center [64, 184] width 6 height 7
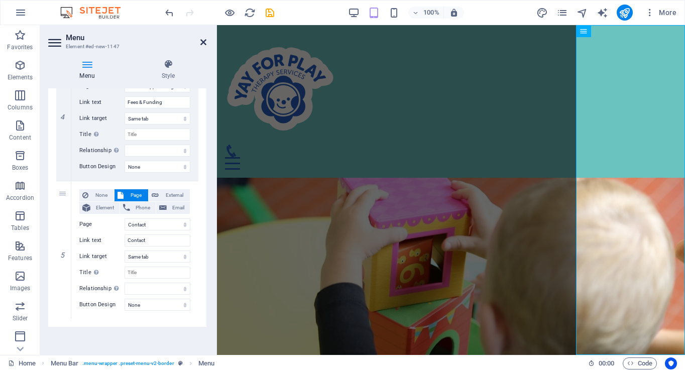
click at [204, 39] on icon at bounding box center [203, 42] width 6 height 8
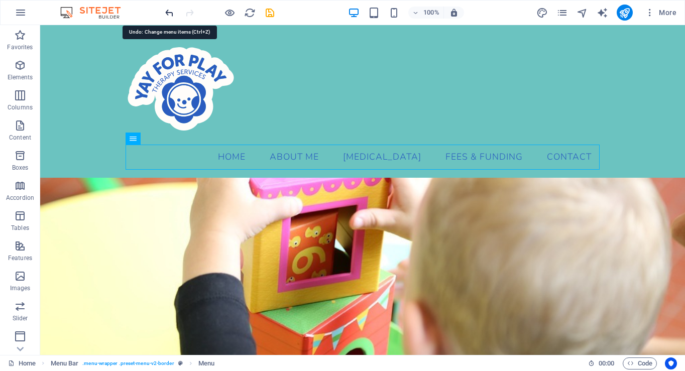
click at [168, 15] on icon "undo" at bounding box center [170, 13] width 12 height 12
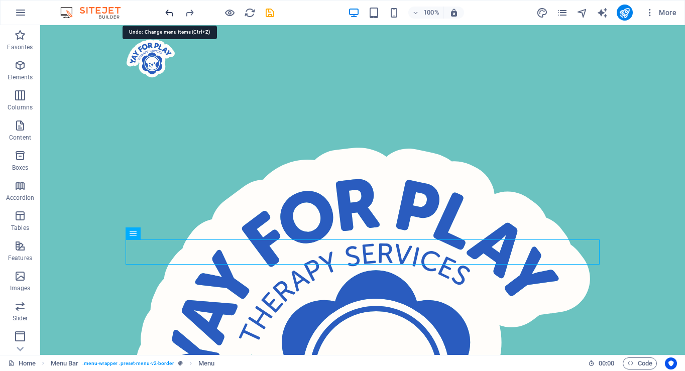
click at [168, 15] on icon "undo" at bounding box center [170, 13] width 12 height 12
click at [170, 13] on icon "undo" at bounding box center [170, 13] width 12 height 12
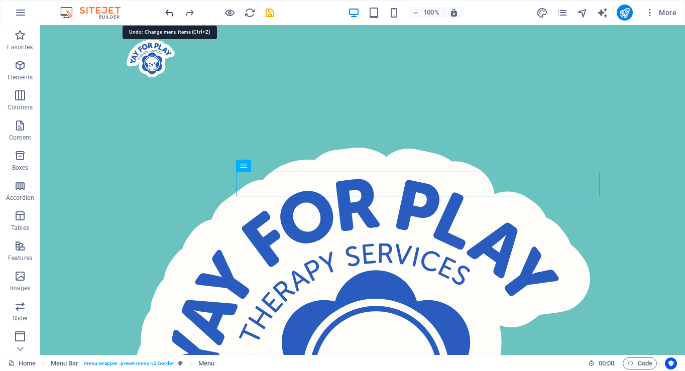
click at [170, 13] on icon "undo" at bounding box center [170, 13] width 12 height 12
click at [188, 13] on icon "redo" at bounding box center [190, 13] width 12 height 12
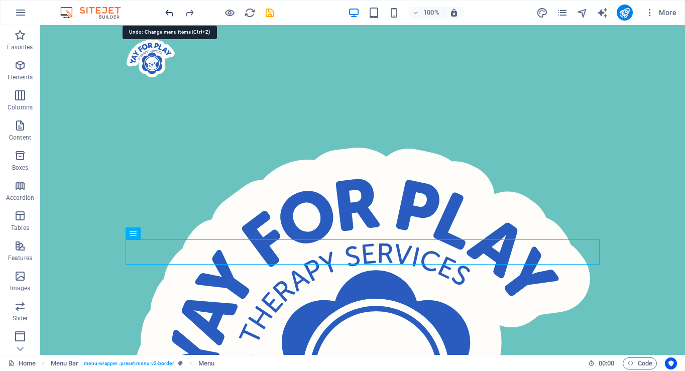
click at [169, 12] on icon "undo" at bounding box center [170, 13] width 12 height 12
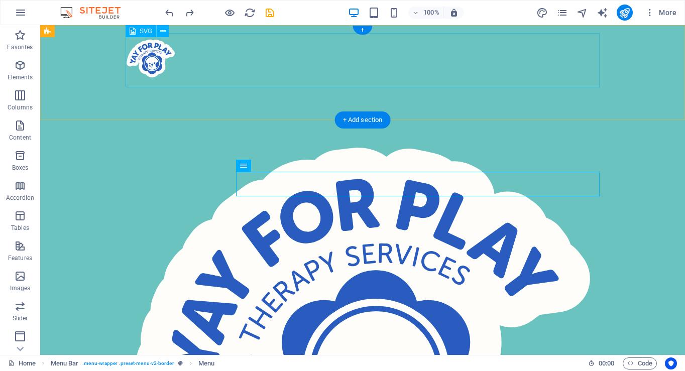
click at [323, 65] on figure ".cls-1 { fill: #fffdfa; } .cls-2 { fill: #2a5cbf; }" at bounding box center [362, 60] width 474 height 54
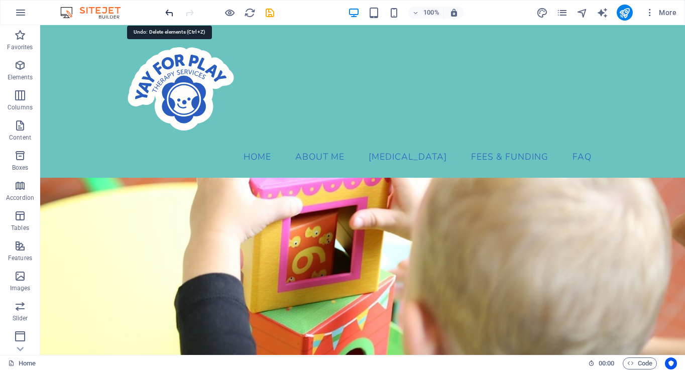
click at [171, 12] on icon "undo" at bounding box center [170, 13] width 12 height 12
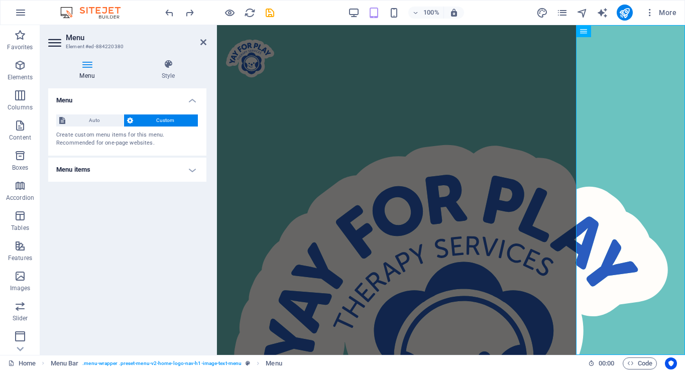
click at [96, 164] on h4 "Menu items" at bounding box center [127, 170] width 158 height 24
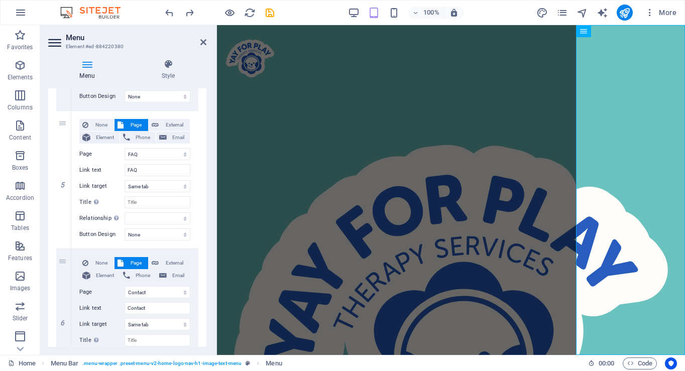
scroll to position [693, 0]
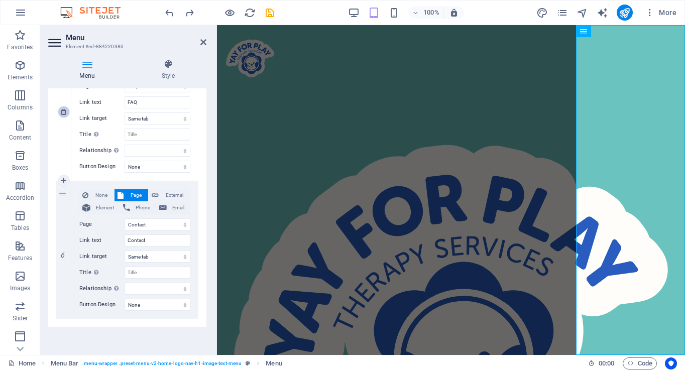
click at [64, 113] on icon at bounding box center [64, 111] width 6 height 7
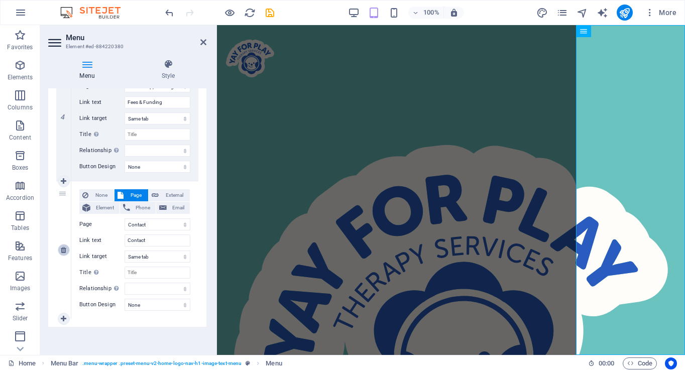
click at [61, 249] on icon at bounding box center [64, 249] width 6 height 7
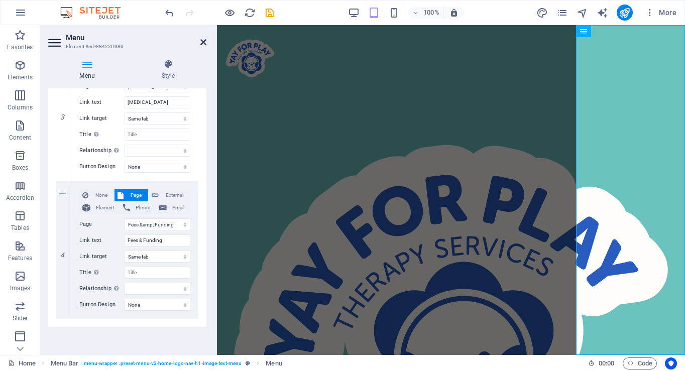
click at [203, 42] on icon at bounding box center [203, 42] width 6 height 8
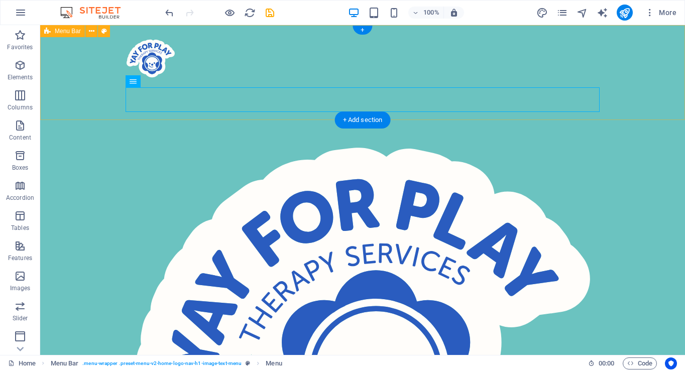
drag, startPoint x: 125, startPoint y: 96, endPoint x: 304, endPoint y: 101, distance: 178.7
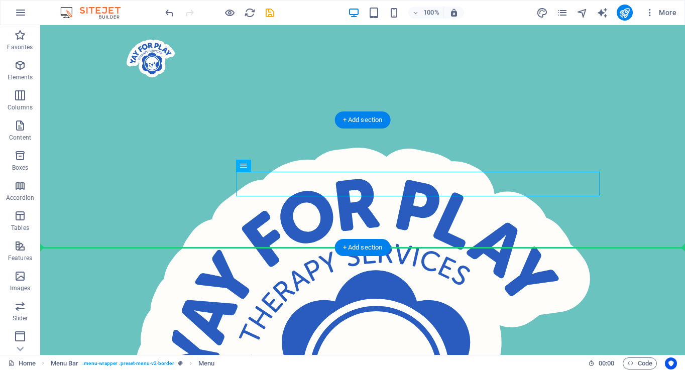
drag, startPoint x: 290, startPoint y: 190, endPoint x: 247, endPoint y: 219, distance: 50.9
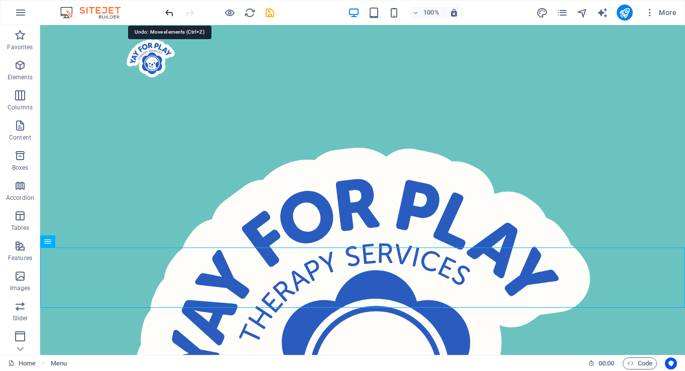
click at [173, 15] on icon "undo" at bounding box center [170, 13] width 12 height 12
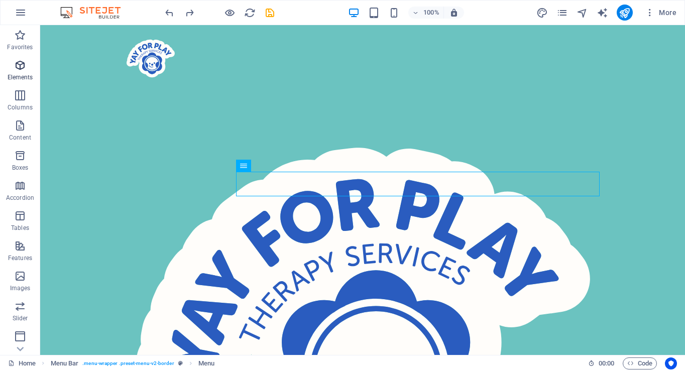
click at [23, 66] on icon "button" at bounding box center [20, 65] width 12 height 12
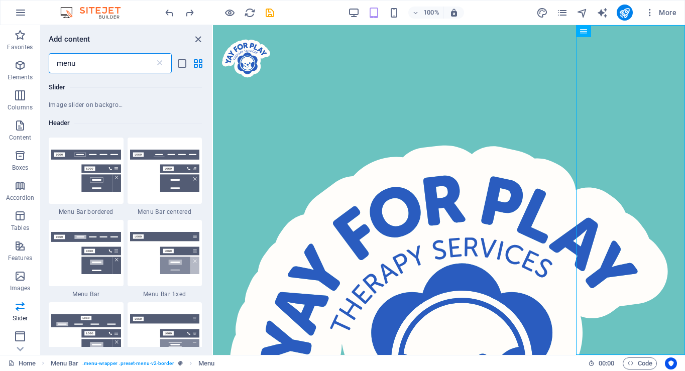
scroll to position [240, 0]
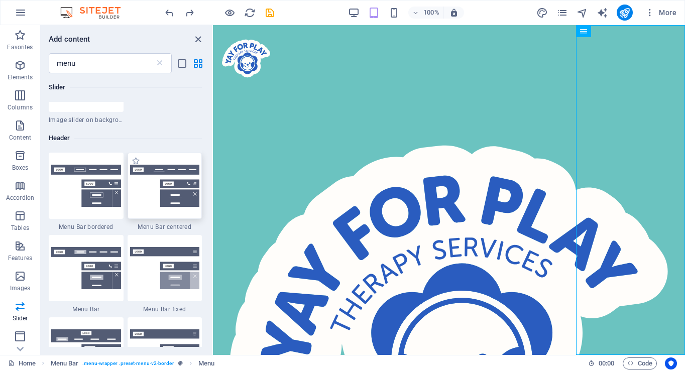
click at [174, 200] on img at bounding box center [165, 186] width 70 height 42
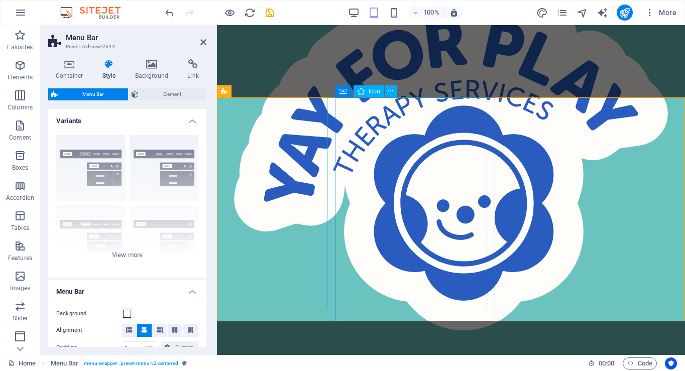
scroll to position [173, 0]
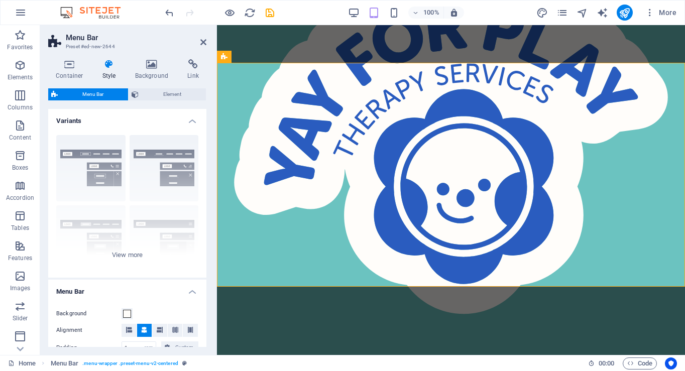
click at [196, 41] on h2 "Menu Bar" at bounding box center [136, 37] width 141 height 9
click at [203, 43] on icon at bounding box center [203, 42] width 6 height 8
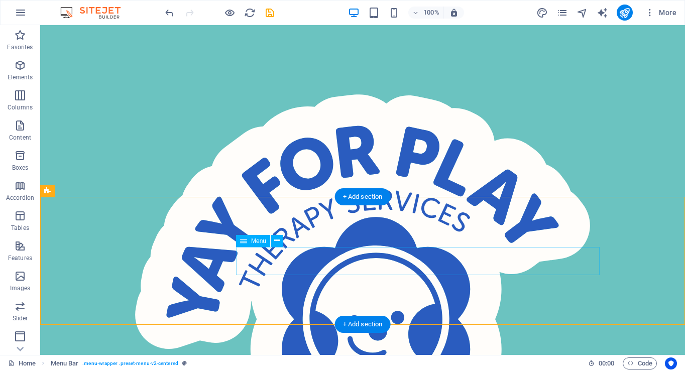
scroll to position [55, 0]
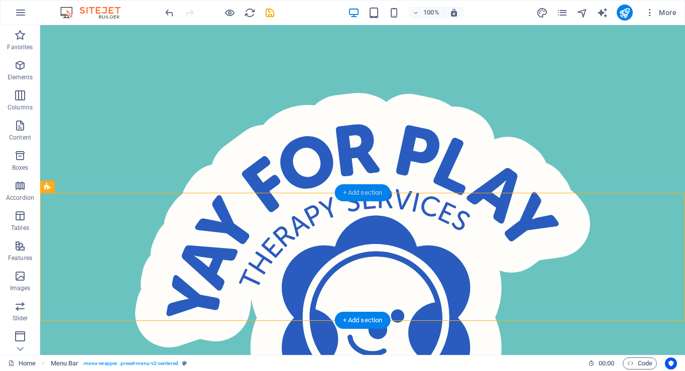
click at [355, 194] on div "+ Add section" at bounding box center [363, 192] width 56 height 17
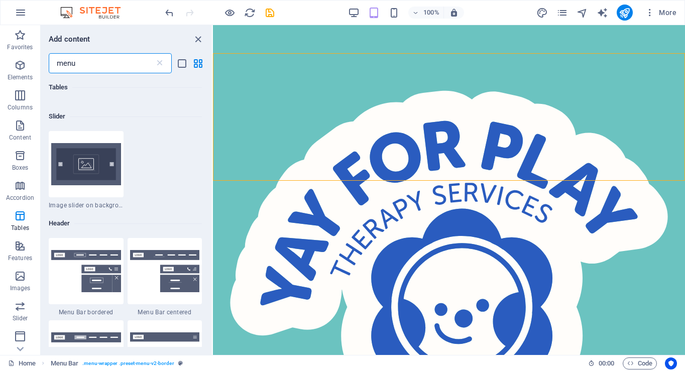
scroll to position [183, 0]
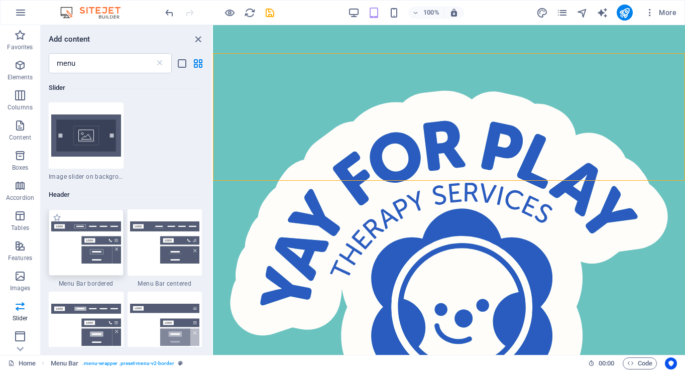
click at [88, 256] on img at bounding box center [86, 242] width 70 height 42
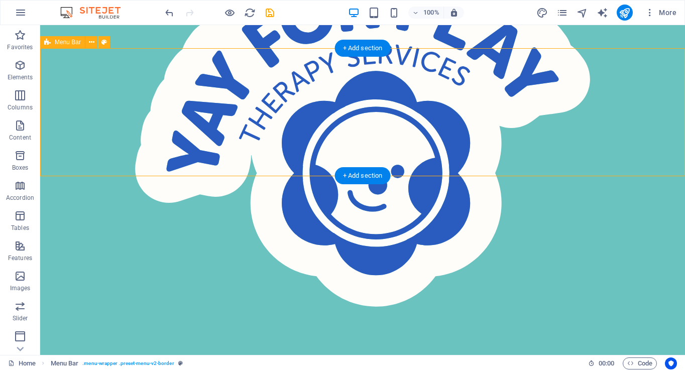
scroll to position [119, 0]
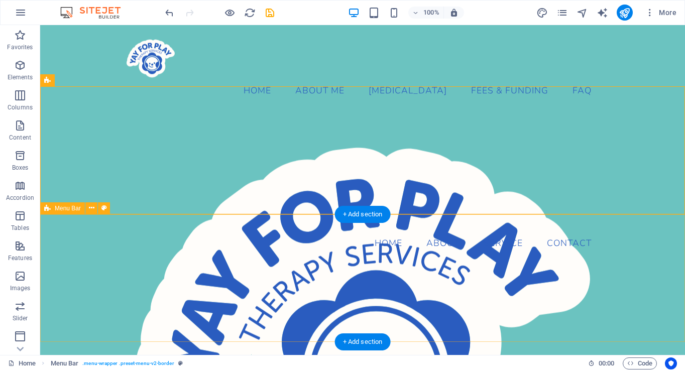
click at [631, 264] on div "Menu Home About Service Contact" at bounding box center [362, 342] width 644 height 156
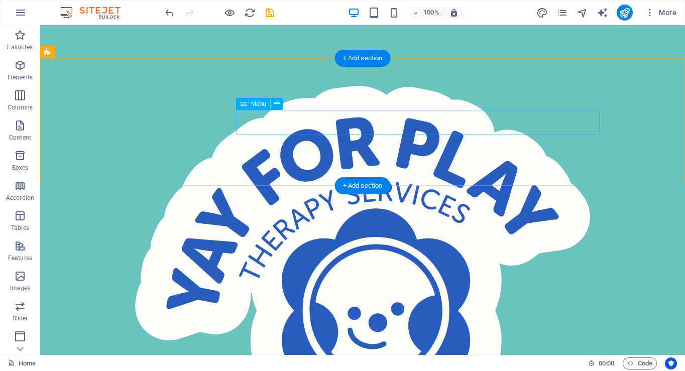
scroll to position [0, 0]
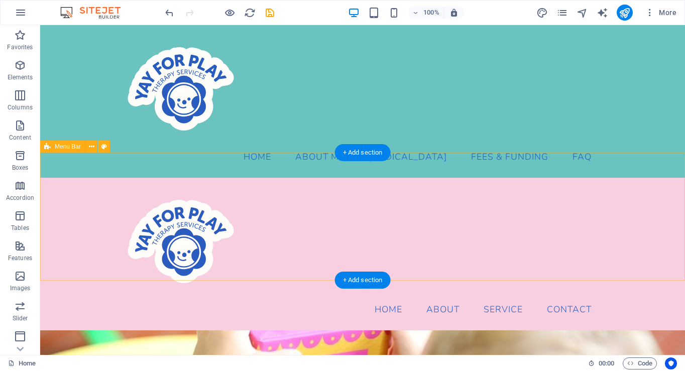
click at [534, 181] on div "Menu Home About Service Contact" at bounding box center [362, 254] width 644 height 153
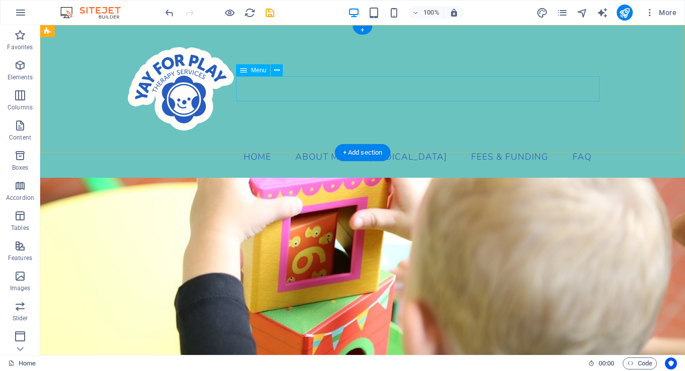
click at [581, 145] on nav "Home About Me [MEDICAL_DATA] Fees & Funding FAQ" at bounding box center [362, 157] width 474 height 25
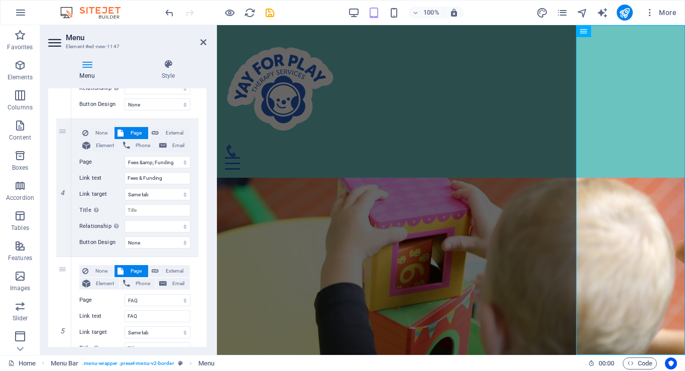
scroll to position [555, 0]
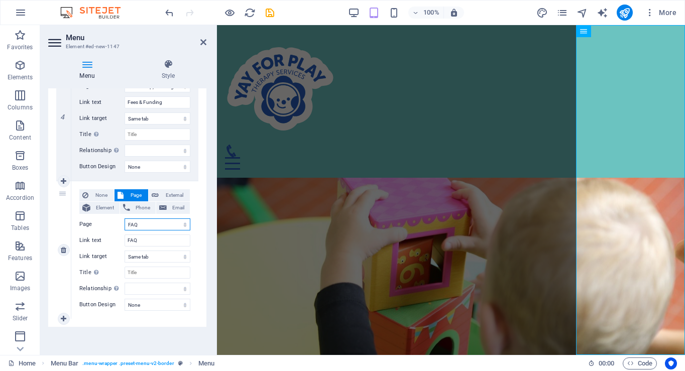
click at [150, 226] on select "Home Subpage Legal Notice Privacy [MEDICAL_DATA] About Me FAQ Contact Fees &amp…" at bounding box center [157, 224] width 66 height 12
click at [124, 218] on select "Home Subpage Legal Notice Privacy [MEDICAL_DATA] About Me FAQ Contact Fees &amp…" at bounding box center [157, 224] width 66 height 12
click at [201, 47] on header "Menu Element #ed-new-1147" at bounding box center [127, 38] width 158 height 26
click at [203, 42] on icon at bounding box center [203, 42] width 6 height 8
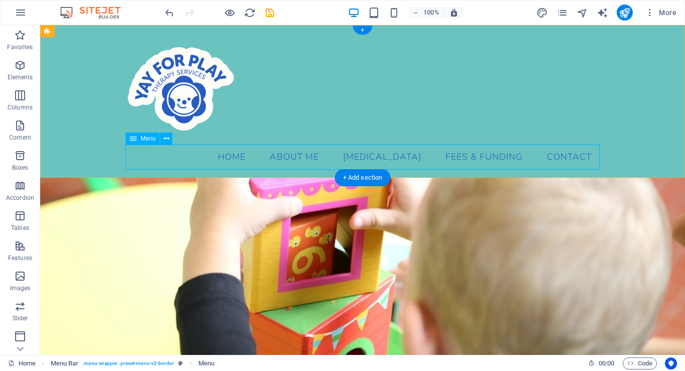
click at [250, 160] on nav "Home About Me [MEDICAL_DATA] Fees & Funding Contact" at bounding box center [362, 157] width 474 height 25
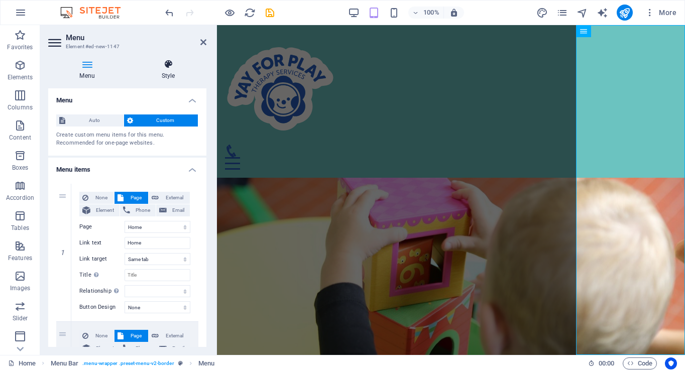
click at [177, 71] on h4 "Style" at bounding box center [168, 69] width 76 height 21
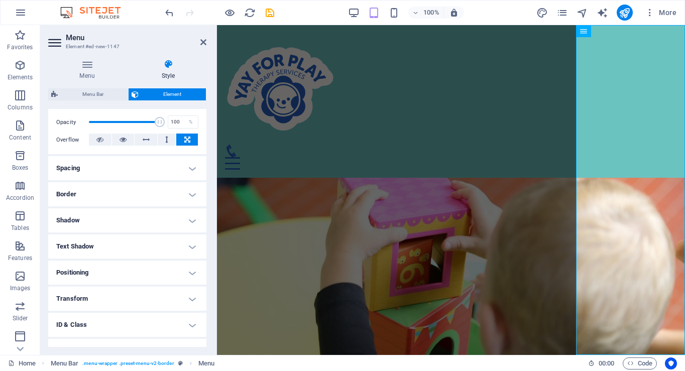
scroll to position [144, 0]
click at [103, 170] on h4 "Spacing" at bounding box center [127, 169] width 158 height 24
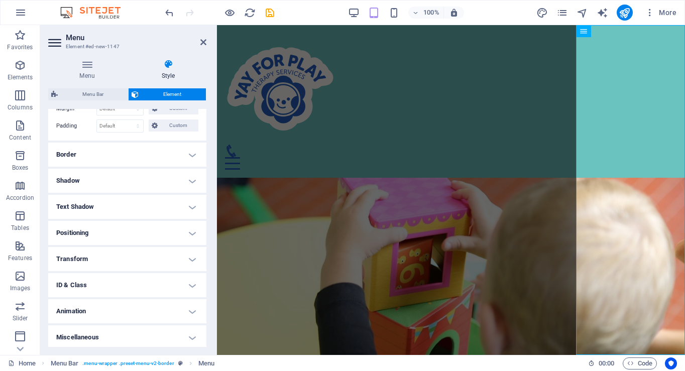
scroll to position [226, 0]
click at [97, 241] on h4 "Positioning" at bounding box center [127, 230] width 158 height 24
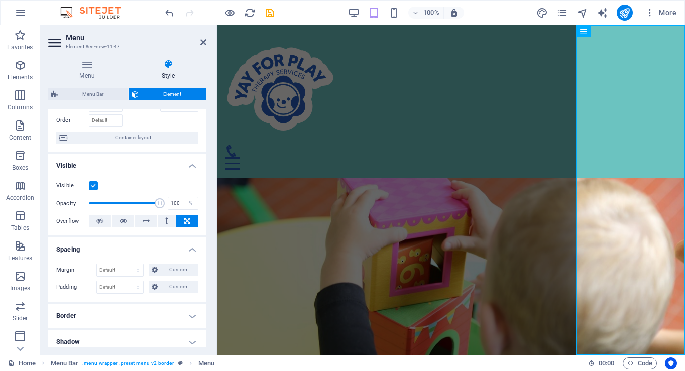
scroll to position [0, 0]
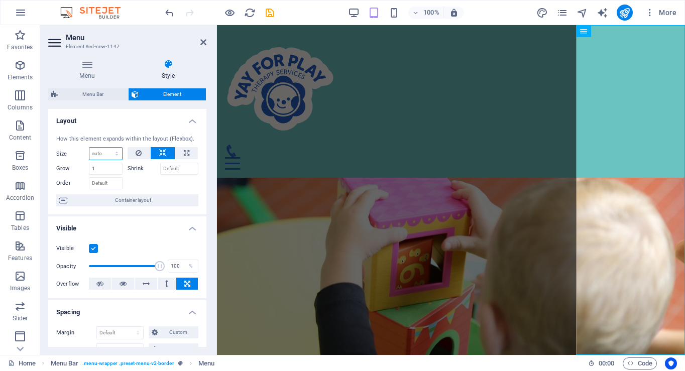
click at [109, 154] on select "Default auto px % 1/1 1/2 1/3 1/4 1/5 1/6 1/7 1/8 1/9 1/10" at bounding box center [105, 154] width 33 height 12
click at [106, 148] on select "Default auto px % 1/1 1/2 1/3 1/4 1/5 1/6 1/7 1/8 1/9 1/10" at bounding box center [105, 154] width 33 height 12
click at [191, 123] on h4 "Layout" at bounding box center [127, 118] width 158 height 18
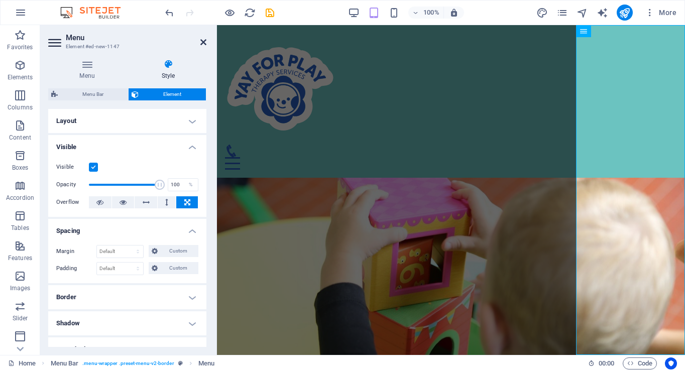
click at [201, 44] on icon at bounding box center [203, 42] width 6 height 8
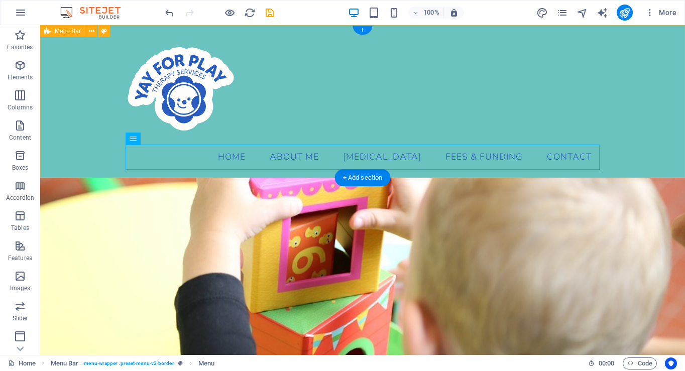
click at [80, 111] on div "Menu Home About Me [MEDICAL_DATA] Fees & Funding Contact" at bounding box center [362, 101] width 644 height 153
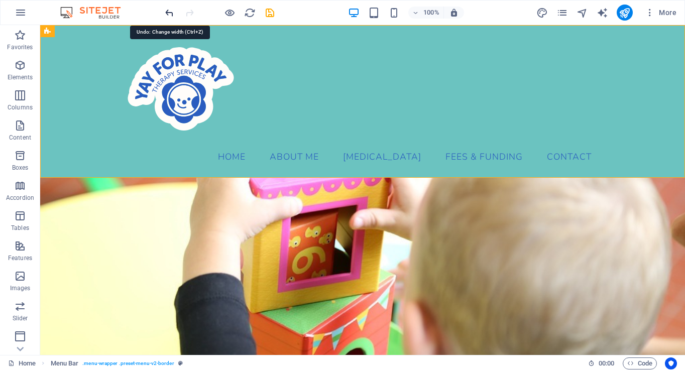
click at [168, 12] on icon "undo" at bounding box center [170, 13] width 12 height 12
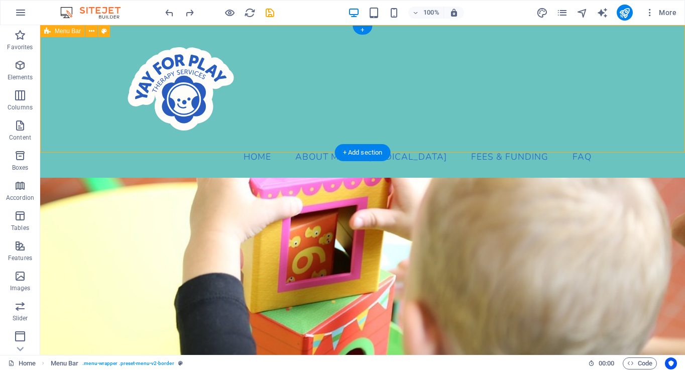
click at [89, 81] on div "Menu Home About Me [MEDICAL_DATA] Fees & Funding FAQ" at bounding box center [362, 101] width 644 height 153
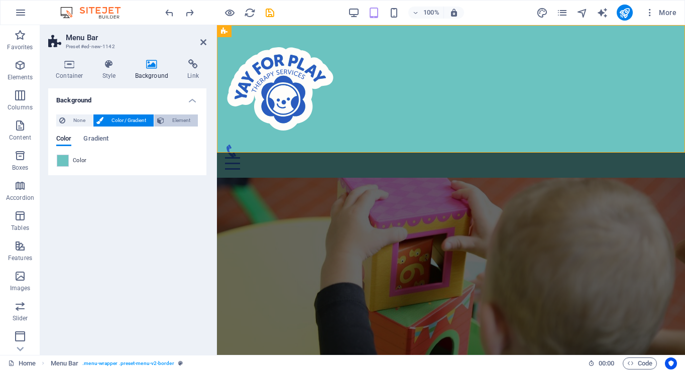
click at [176, 115] on span "Element" at bounding box center [181, 120] width 28 height 12
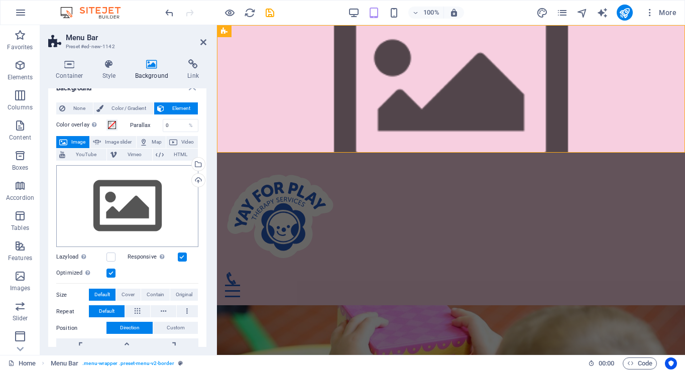
scroll to position [15, 0]
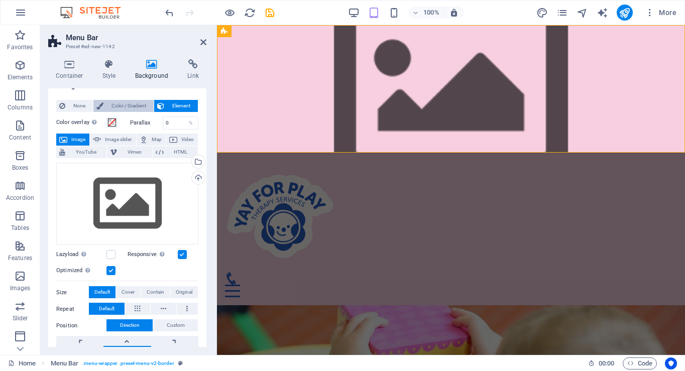
click at [121, 111] on span "Color / Gradient" at bounding box center [128, 106] width 44 height 12
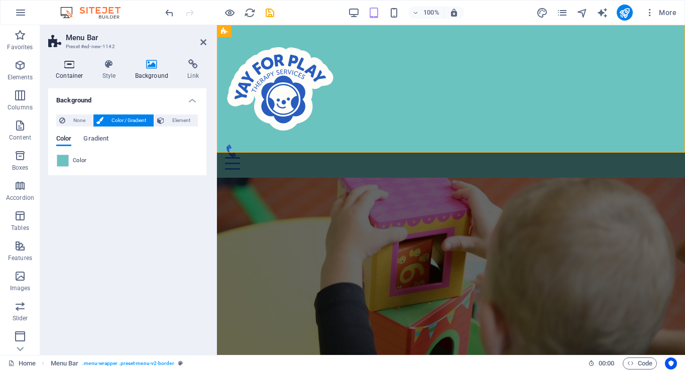
click at [63, 74] on h4 "Container" at bounding box center [71, 69] width 47 height 21
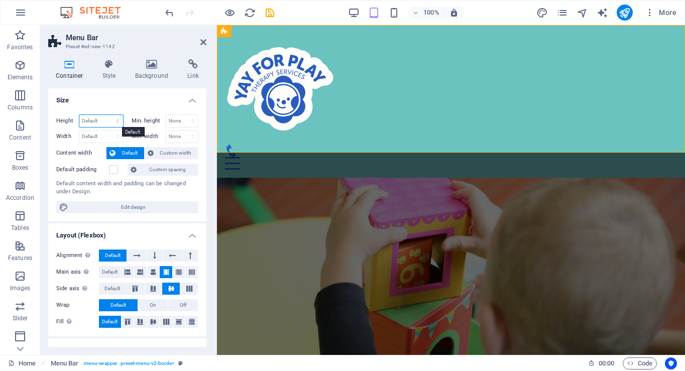
click at [101, 120] on select "Default px rem % vh vw" at bounding box center [101, 121] width 44 height 12
click at [107, 115] on select "Default px rem % vh vw" at bounding box center [101, 121] width 44 height 12
click at [204, 40] on icon at bounding box center [203, 42] width 6 height 8
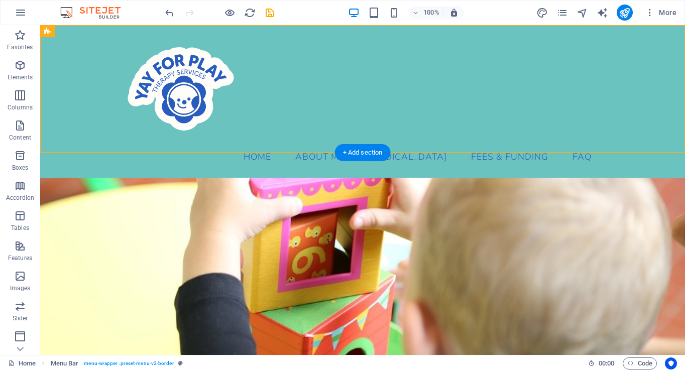
click at [500, 178] on figure at bounding box center [362, 298] width 644 height 240
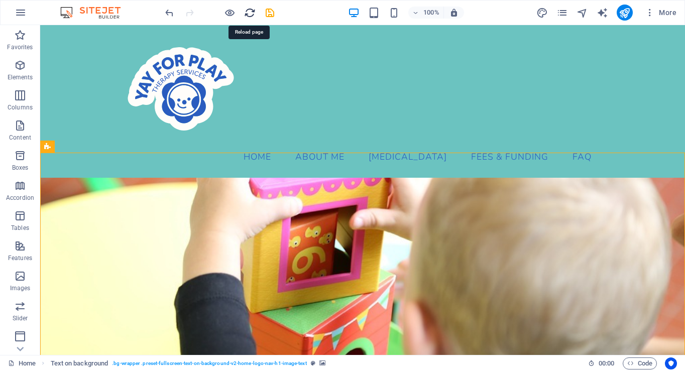
click at [248, 13] on icon "reload" at bounding box center [250, 13] width 12 height 12
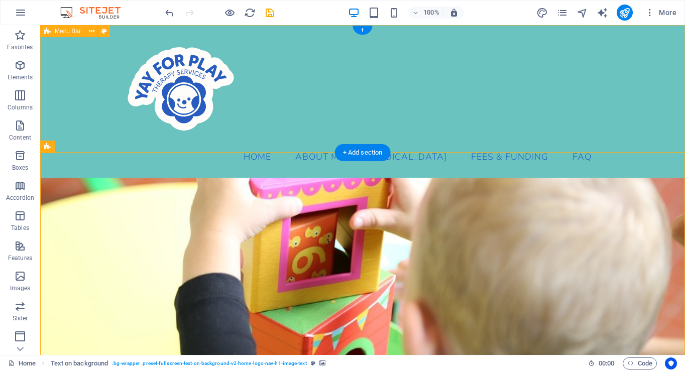
click at [67, 71] on div "Menu Home About Me [MEDICAL_DATA] Fees & Funding FAQ" at bounding box center [362, 101] width 644 height 153
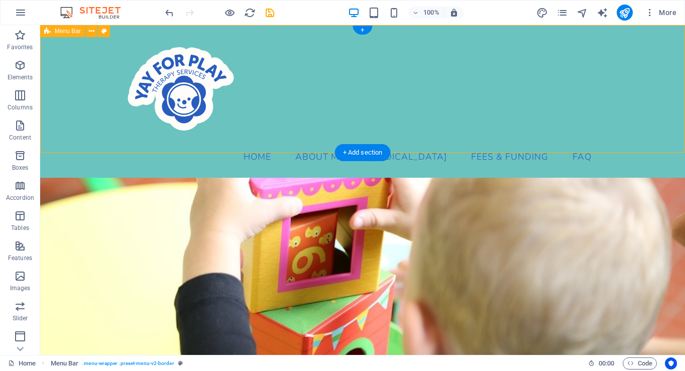
click at [67, 71] on div "Menu Home About Me [MEDICAL_DATA] Fees & Funding FAQ" at bounding box center [362, 101] width 644 height 153
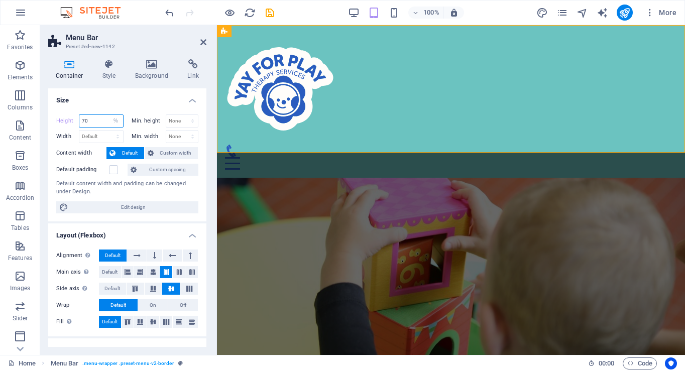
click at [107, 119] on input "70" at bounding box center [101, 121] width 44 height 12
drag, startPoint x: 96, startPoint y: 121, endPoint x: 75, endPoint y: 121, distance: 21.1
click at [75, 121] on div "Height 70 Default px rem % vh vw" at bounding box center [89, 120] width 67 height 13
click at [202, 45] on icon at bounding box center [203, 42] width 6 height 8
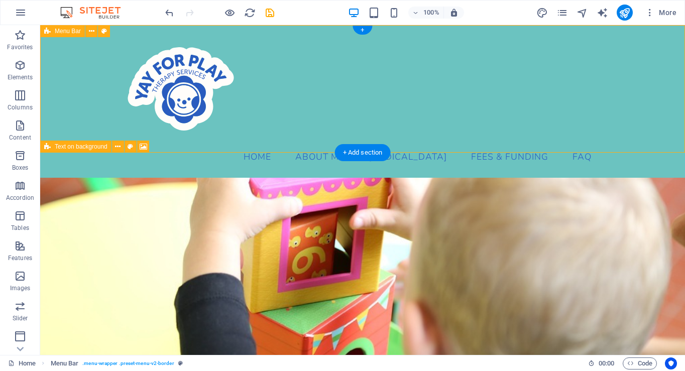
click at [73, 101] on div "Menu Home About Me [MEDICAL_DATA] Fees & Funding FAQ" at bounding box center [362, 101] width 644 height 153
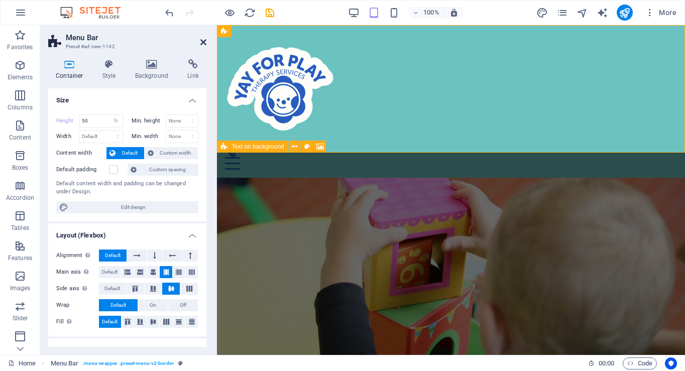
click at [203, 41] on icon at bounding box center [203, 42] width 6 height 8
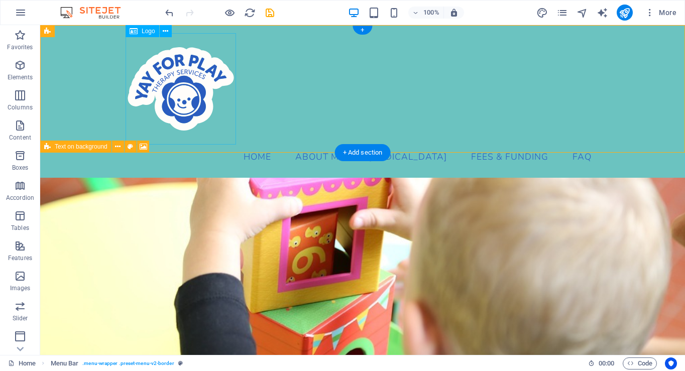
click at [171, 75] on div at bounding box center [362, 88] width 474 height 111
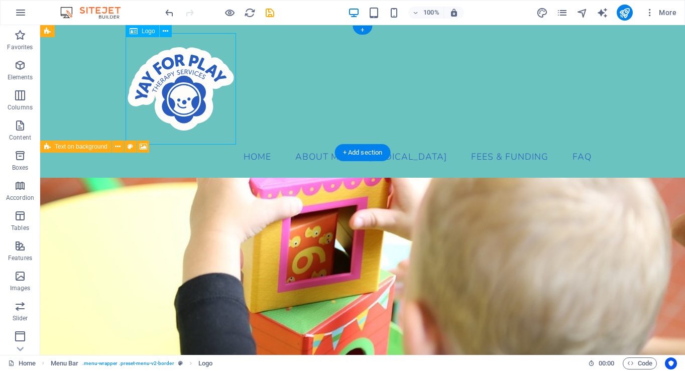
click at [171, 75] on div at bounding box center [362, 88] width 474 height 111
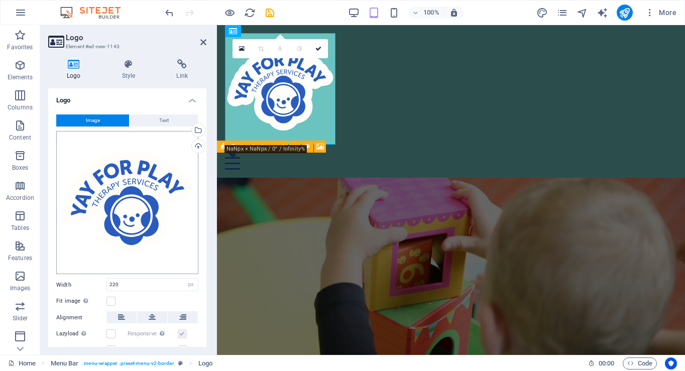
scroll to position [55, 0]
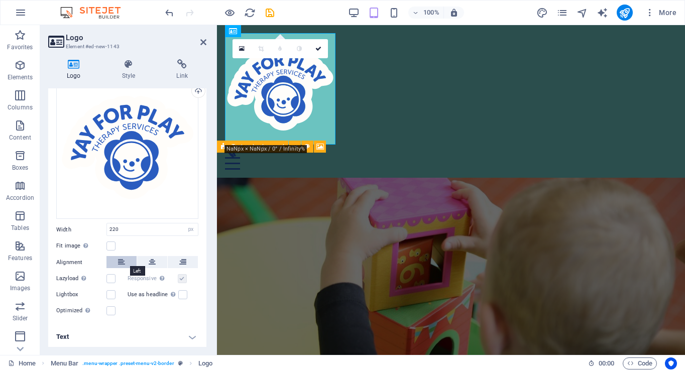
click at [128, 260] on button at bounding box center [121, 262] width 30 height 12
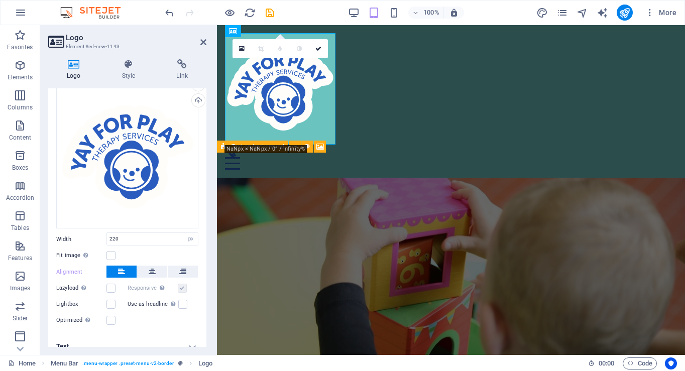
scroll to position [42, 0]
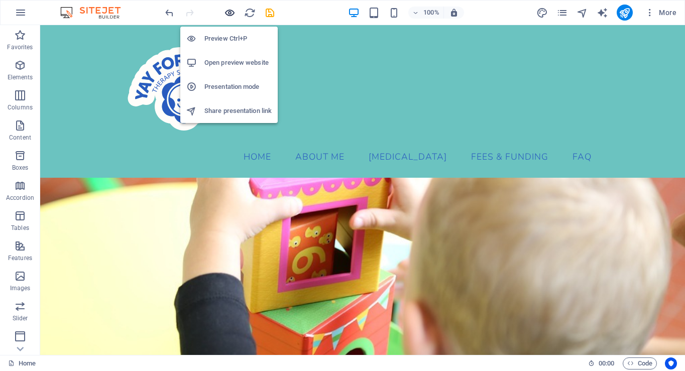
click at [232, 12] on icon "button" at bounding box center [230, 13] width 12 height 12
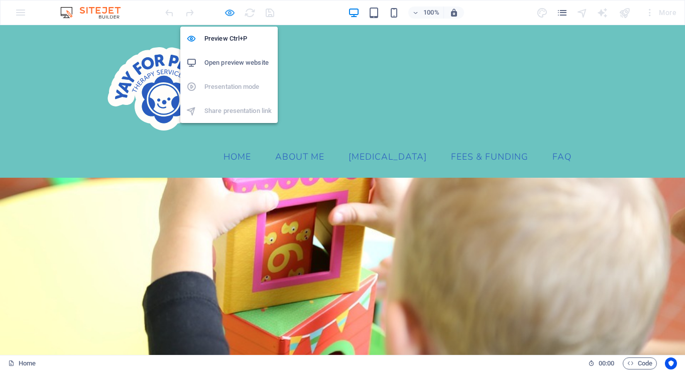
click at [230, 13] on icon "button" at bounding box center [230, 13] width 12 height 12
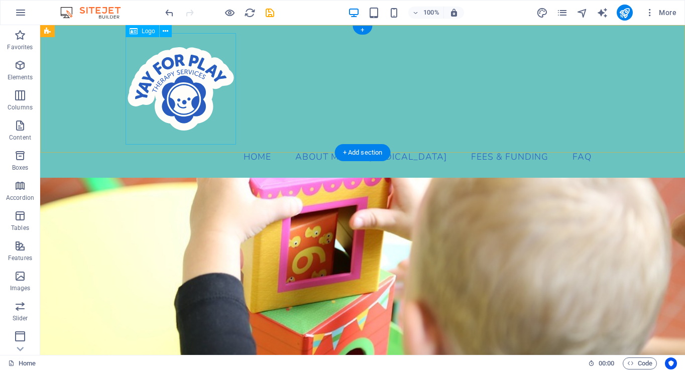
click at [189, 106] on div at bounding box center [362, 88] width 474 height 111
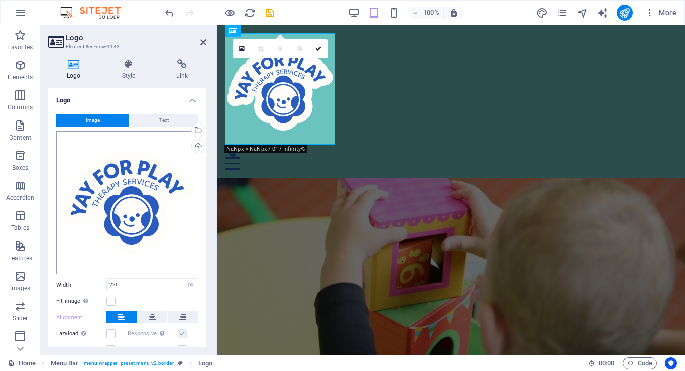
scroll to position [55, 0]
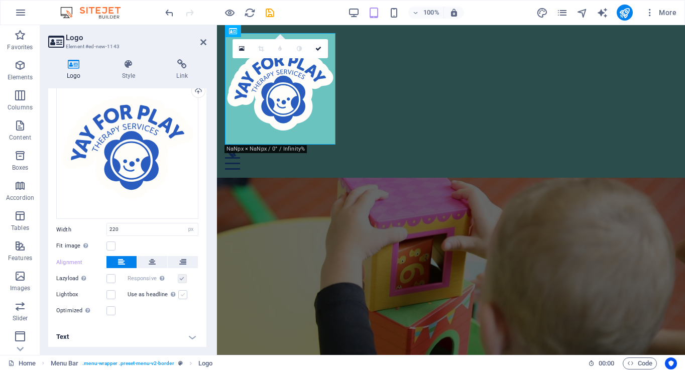
click at [180, 293] on label at bounding box center [182, 294] width 9 height 9
click at [0, 0] on input "Use as headline The image will be wrapped in an H1 headline tag. Useful for giv…" at bounding box center [0, 0] width 0 height 0
click at [319, 48] on icon at bounding box center [318, 49] width 6 height 6
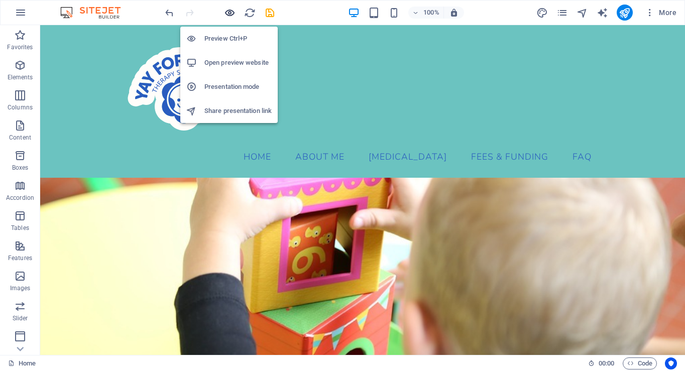
click at [229, 12] on icon "button" at bounding box center [230, 13] width 12 height 12
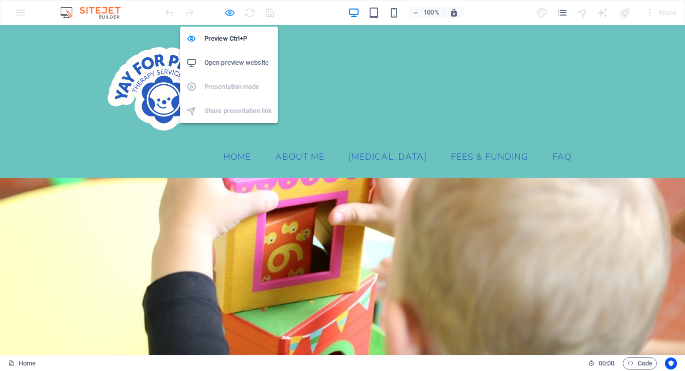
click at [230, 12] on icon "button" at bounding box center [230, 13] width 12 height 12
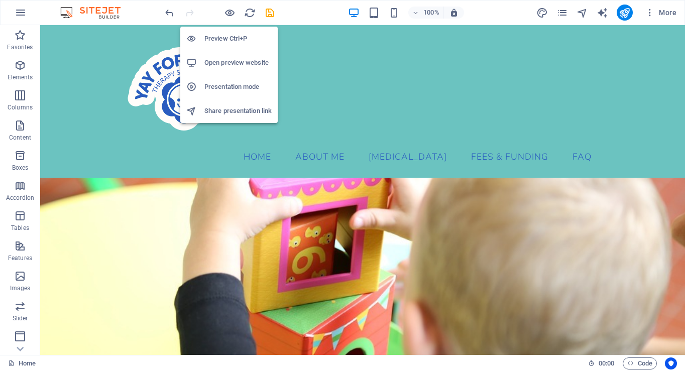
click at [227, 63] on h6 "Open preview website" at bounding box center [237, 63] width 67 height 12
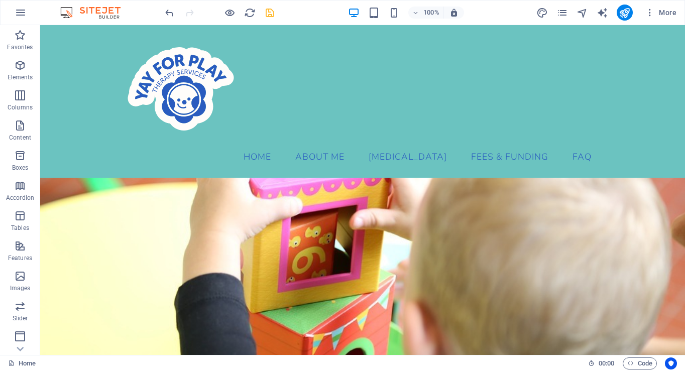
click at [272, 12] on icon "save" at bounding box center [270, 13] width 12 height 12
click at [195, 77] on div at bounding box center [362, 88] width 474 height 111
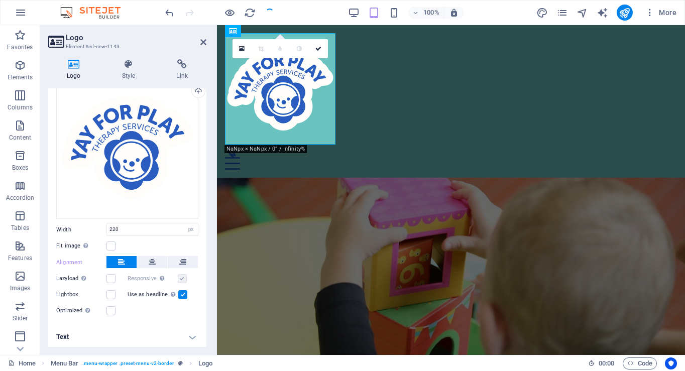
click at [183, 292] on label at bounding box center [182, 294] width 9 height 9
click at [0, 0] on input "Use as headline The image will be wrapped in an H1 headline tag. Useful for giv…" at bounding box center [0, 0] width 0 height 0
click at [205, 45] on icon at bounding box center [203, 42] width 6 height 8
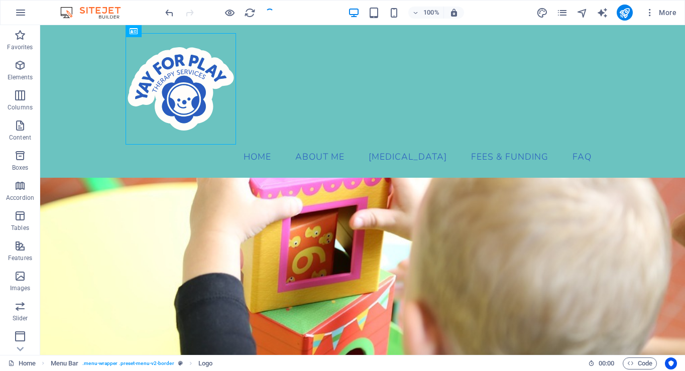
click at [308, 8] on div "100% More" at bounding box center [421, 13] width 517 height 16
click at [276, 55] on div "Menu Home About Me [MEDICAL_DATA] Fees & Funding FAQ" at bounding box center [362, 101] width 644 height 153
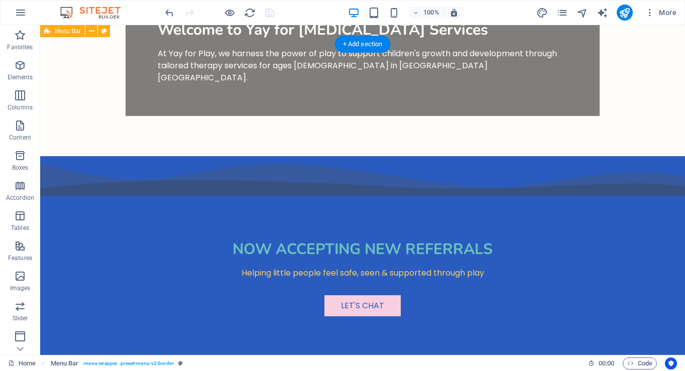
scroll to position [0, 0]
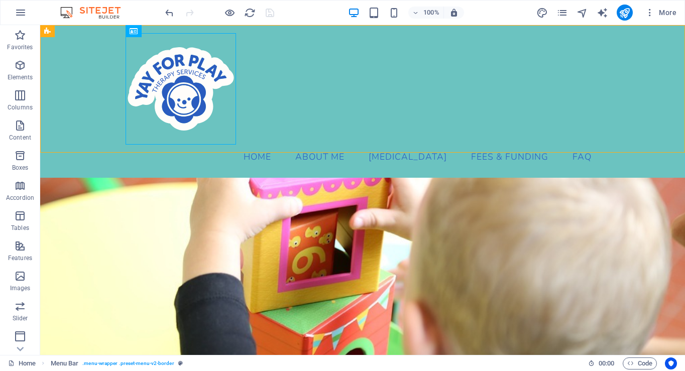
click at [316, 14] on div "100% More" at bounding box center [421, 13] width 517 height 16
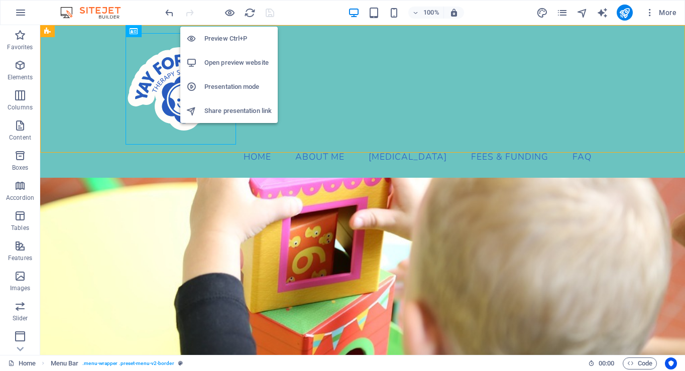
click at [222, 67] on h6 "Open preview website" at bounding box center [237, 63] width 67 height 12
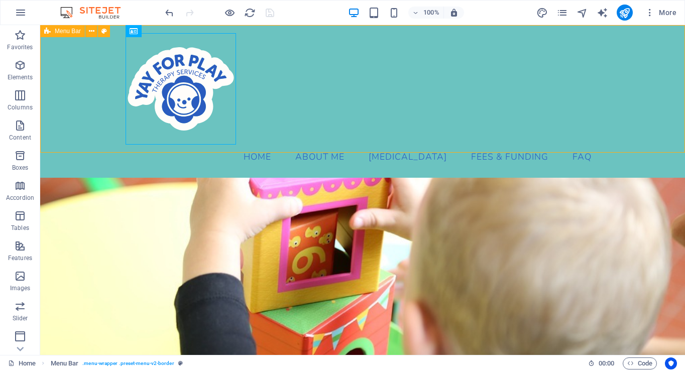
click at [313, 15] on div "100% More" at bounding box center [421, 13] width 517 height 16
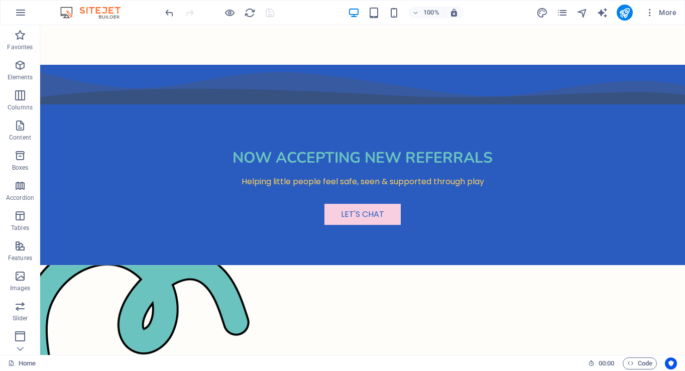
scroll to position [563, 0]
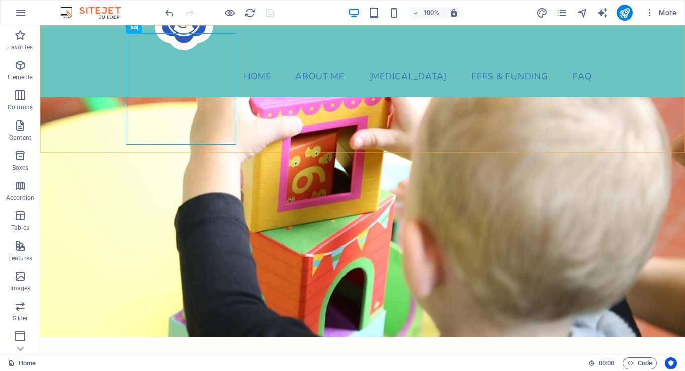
scroll to position [0, 0]
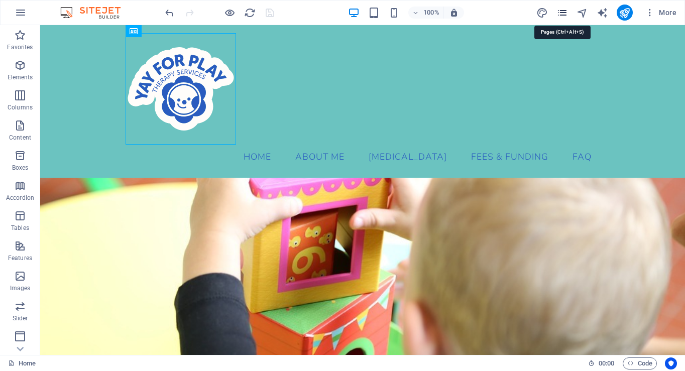
click at [560, 14] on icon "pages" at bounding box center [562, 13] width 12 height 12
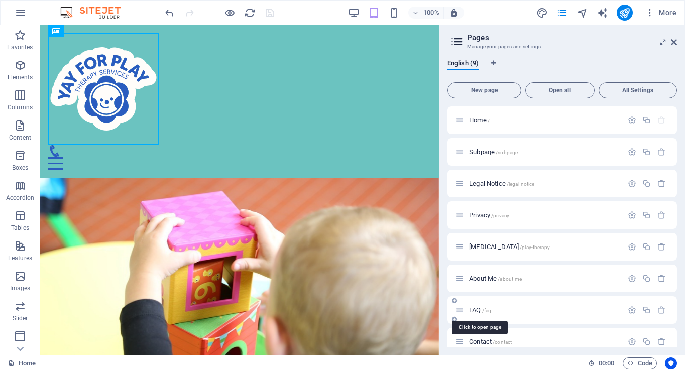
click at [488, 310] on span "/faq" at bounding box center [487, 311] width 10 height 6
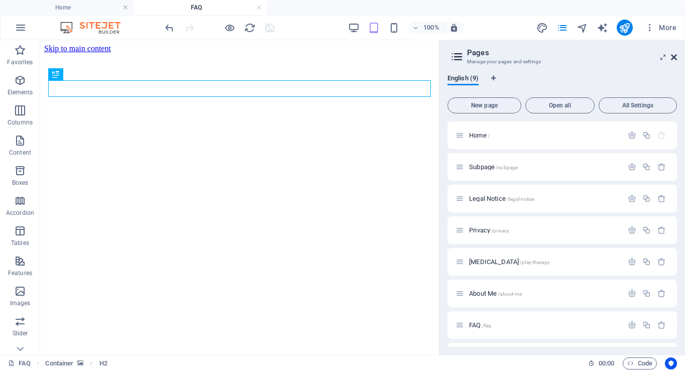
click at [645, 56] on icon at bounding box center [673, 57] width 6 height 8
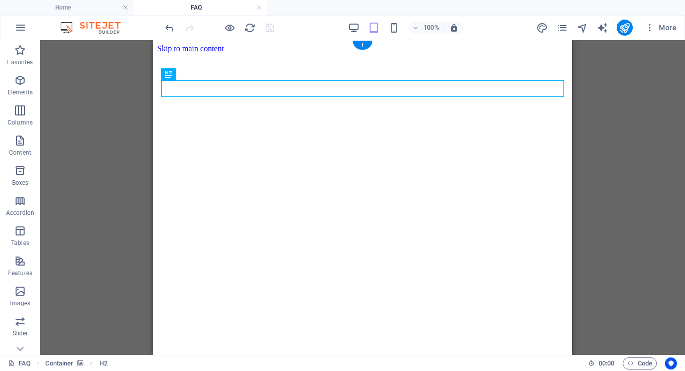
click at [473, 53] on figure at bounding box center [362, 53] width 411 height 0
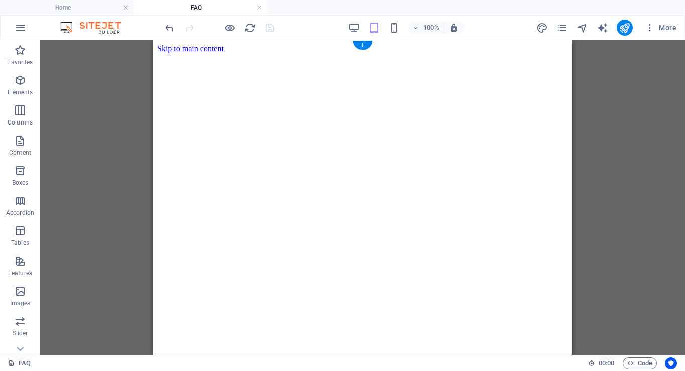
click at [519, 53] on figure at bounding box center [362, 53] width 411 height 0
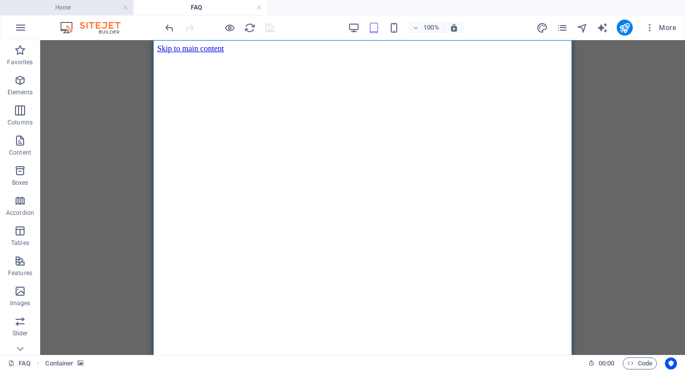
click at [107, 10] on h4 "Home" at bounding box center [66, 7] width 133 height 11
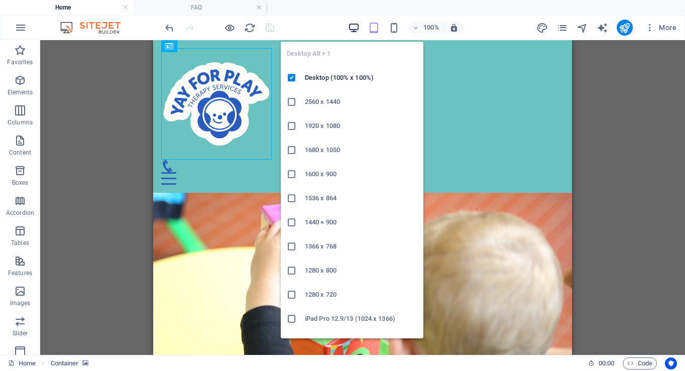
click at [353, 25] on icon "button" at bounding box center [354, 28] width 12 height 12
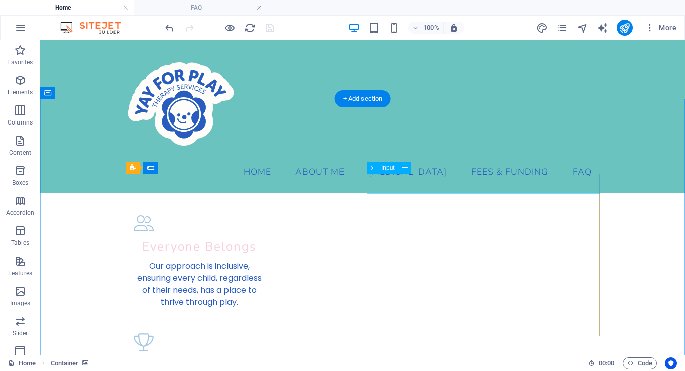
scroll to position [1954, 0]
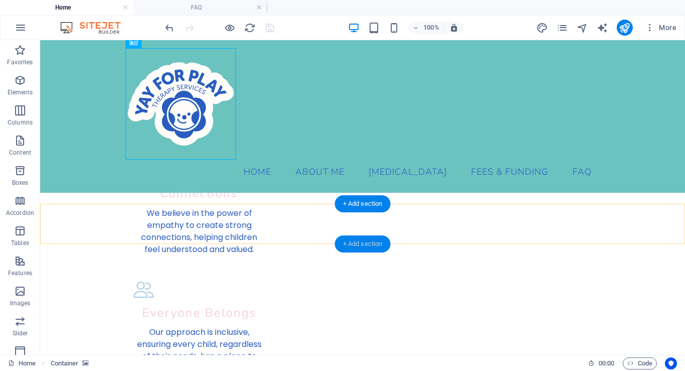
click at [364, 248] on div "+ Add section" at bounding box center [363, 243] width 56 height 17
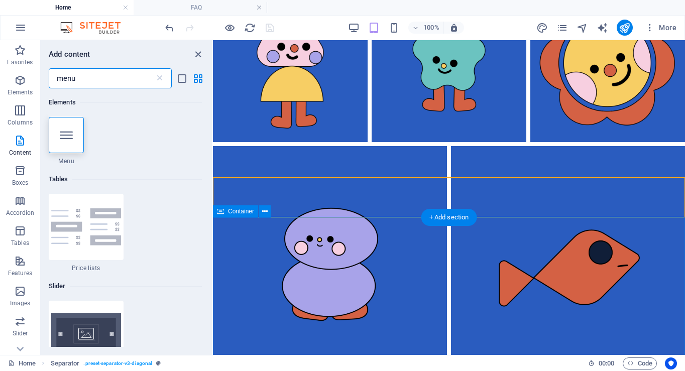
scroll to position [2274, 0]
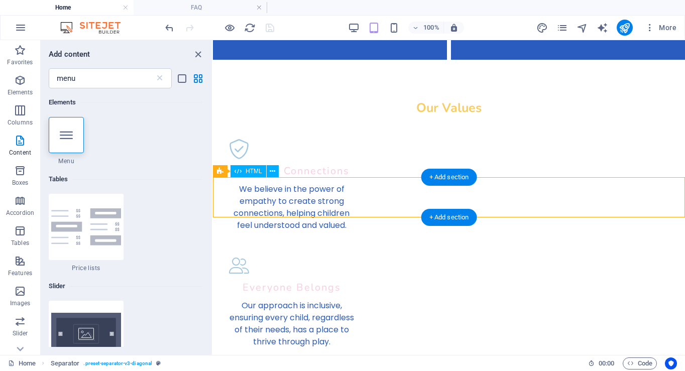
click at [439, 178] on div "+ Add section" at bounding box center [449, 177] width 56 height 17
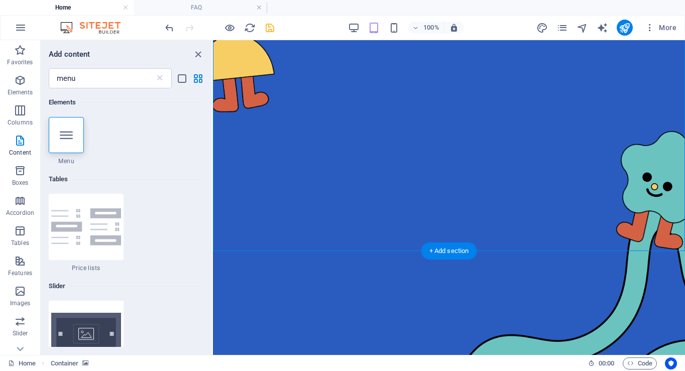
scroll to position [3343, 0]
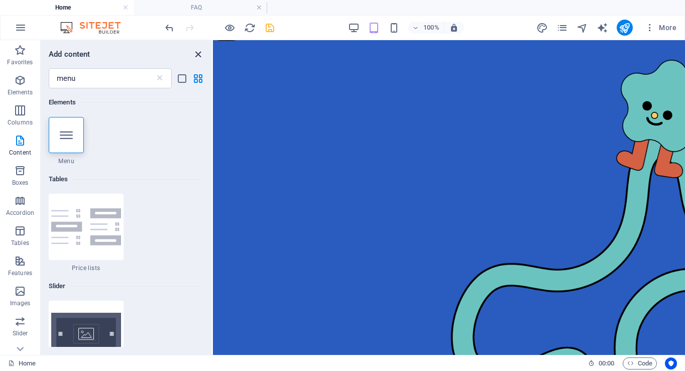
click at [201, 52] on icon "close panel" at bounding box center [198, 55] width 12 height 12
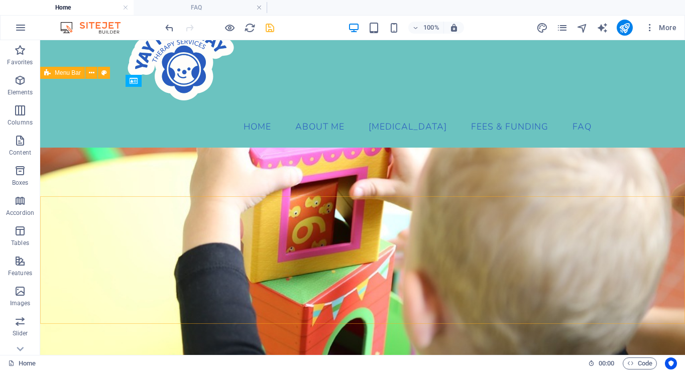
scroll to position [0, 0]
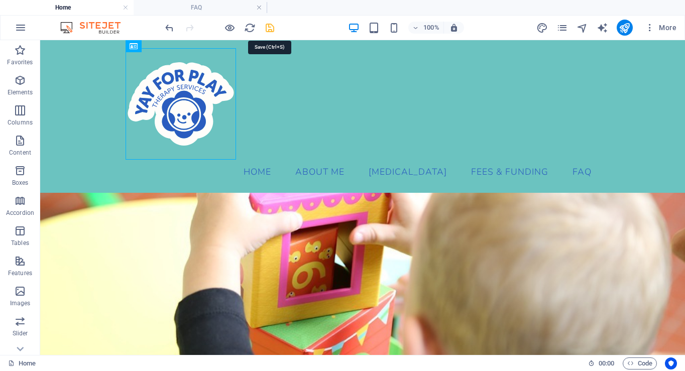
click at [272, 29] on icon "save" at bounding box center [270, 28] width 12 height 12
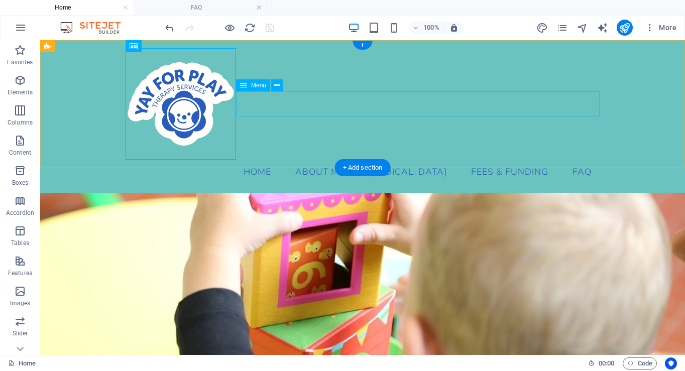
click at [403, 160] on nav "Home About Me [MEDICAL_DATA] Fees & Funding FAQ" at bounding box center [362, 172] width 474 height 25
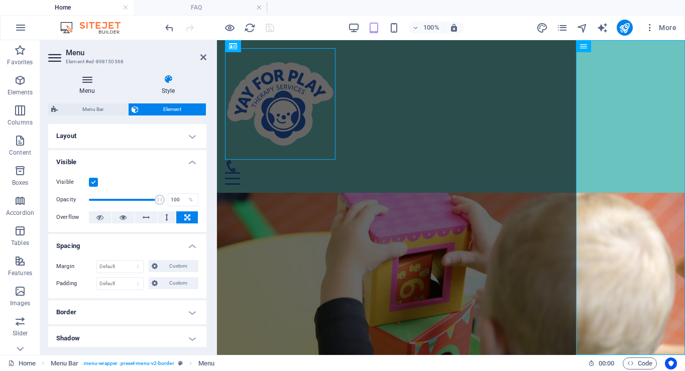
click at [98, 88] on h4 "Menu" at bounding box center [89, 84] width 82 height 21
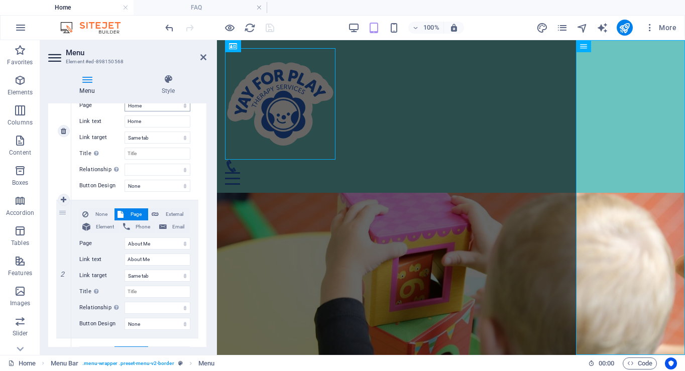
scroll to position [148, 0]
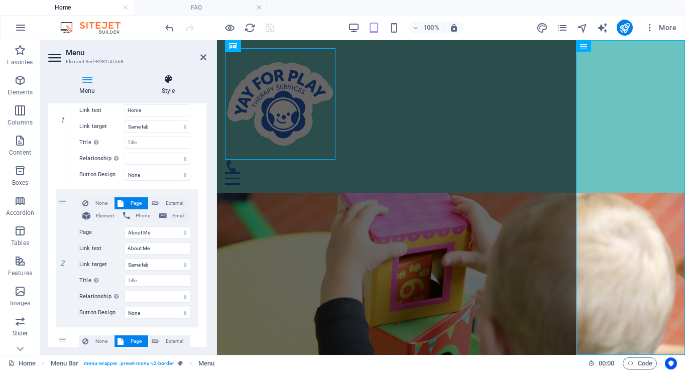
click at [173, 82] on icon at bounding box center [168, 79] width 76 height 10
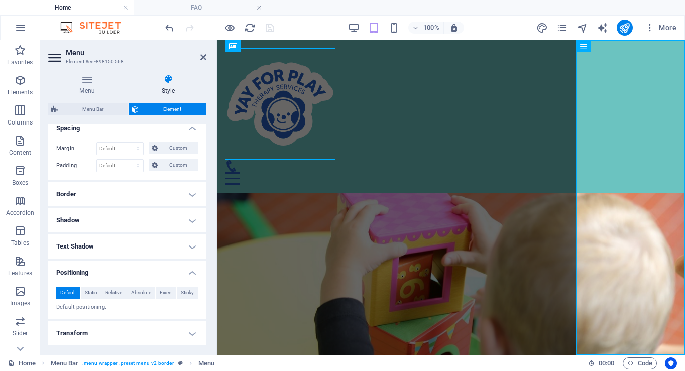
scroll to position [119, 0]
click at [140, 246] on h4 "Text Shadow" at bounding box center [127, 245] width 158 height 24
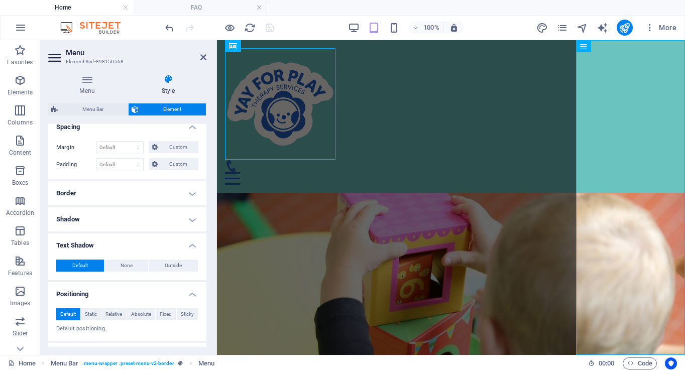
click at [140, 246] on h4 "Text Shadow" at bounding box center [127, 242] width 158 height 18
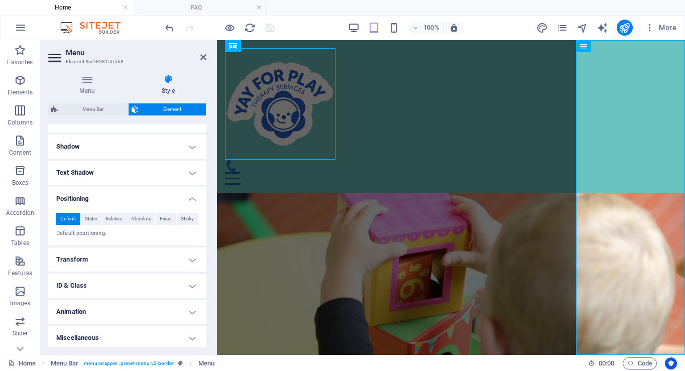
scroll to position [195, 0]
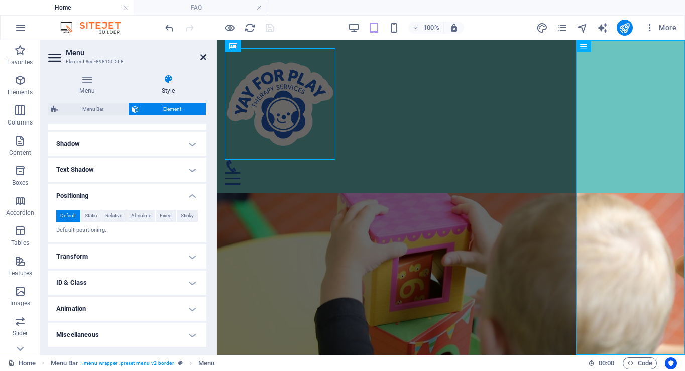
click at [202, 57] on icon at bounding box center [203, 57] width 6 height 8
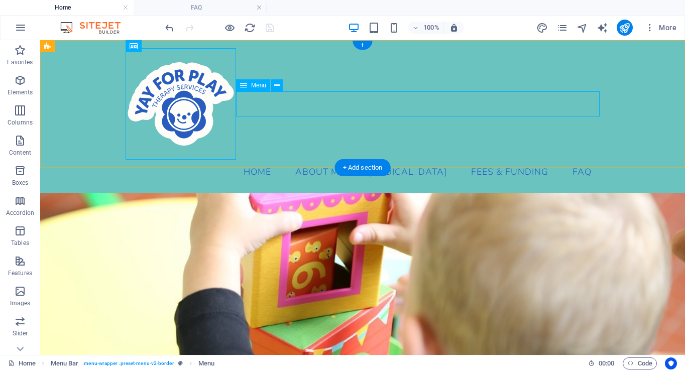
click at [271, 160] on nav "Home About Me [MEDICAL_DATA] Fees & Funding FAQ" at bounding box center [362, 172] width 474 height 25
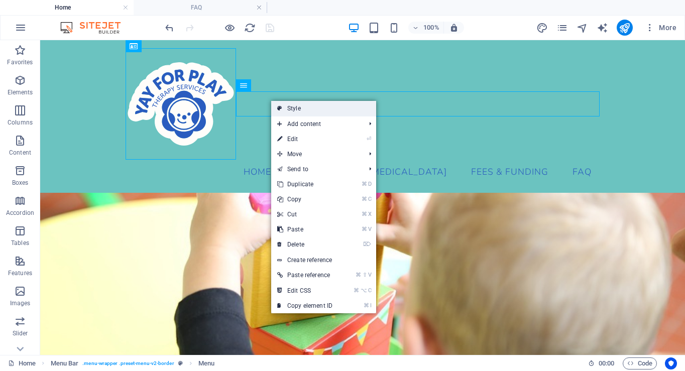
click at [290, 105] on link "Style" at bounding box center [323, 108] width 105 height 15
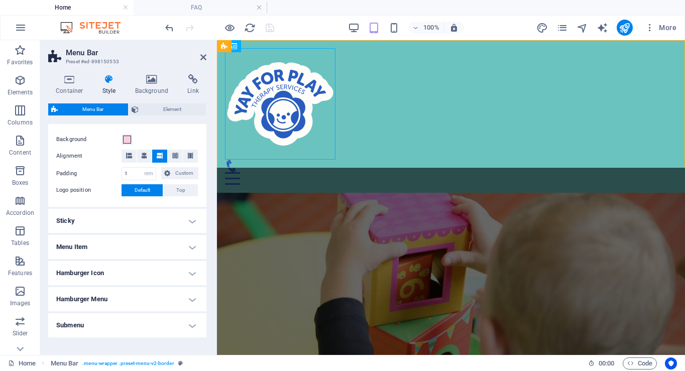
scroll to position [219, 0]
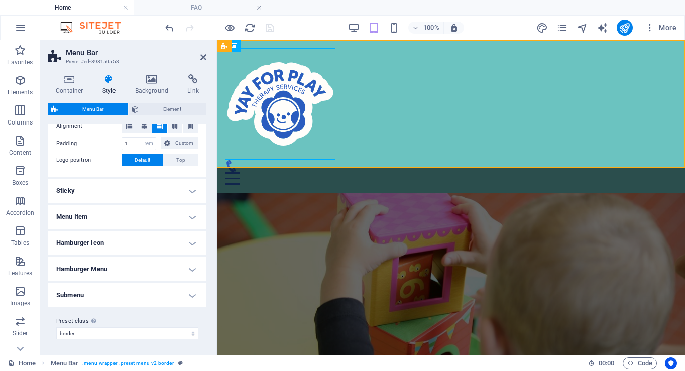
click at [185, 287] on h4 "Submenu" at bounding box center [127, 295] width 158 height 24
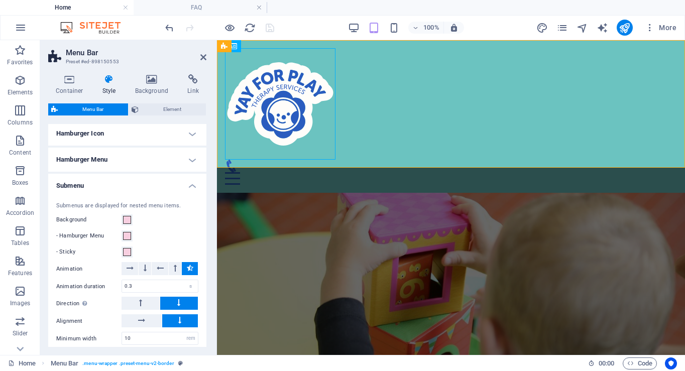
scroll to position [333, 0]
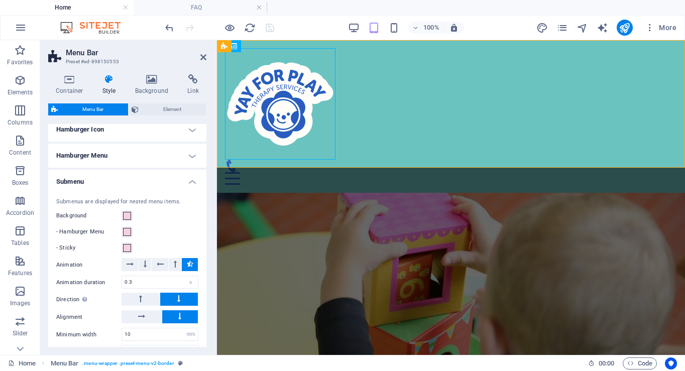
click at [188, 177] on h4 "Submenu" at bounding box center [127, 179] width 158 height 18
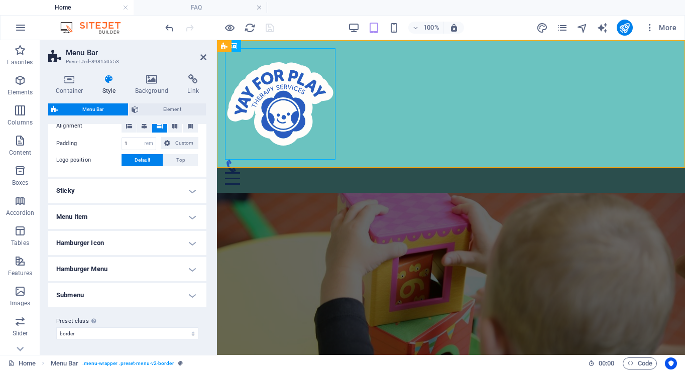
scroll to position [0, 0]
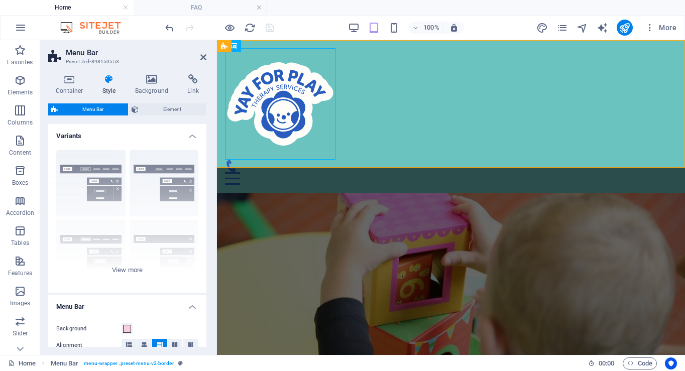
click at [191, 306] on h4 "Menu Bar" at bounding box center [127, 304] width 158 height 18
drag, startPoint x: 203, startPoint y: 56, endPoint x: 163, endPoint y: 16, distance: 56.8
click at [203, 56] on icon at bounding box center [203, 57] width 6 height 8
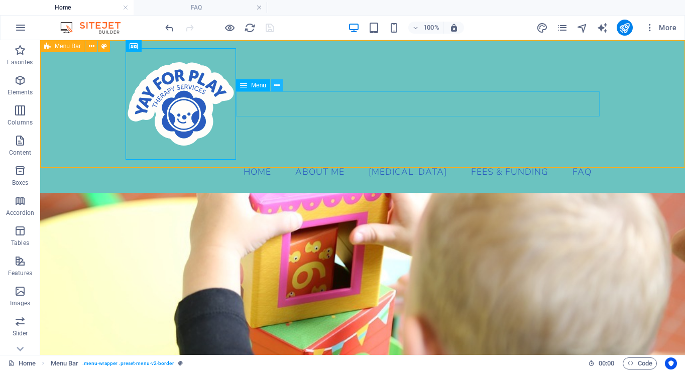
click at [277, 86] on icon at bounding box center [277, 85] width 6 height 11
click at [473, 83] on div "Menu Home About Me [MEDICAL_DATA] Fees & Funding FAQ" at bounding box center [362, 116] width 644 height 153
click at [561, 28] on icon "pages" at bounding box center [562, 28] width 12 height 12
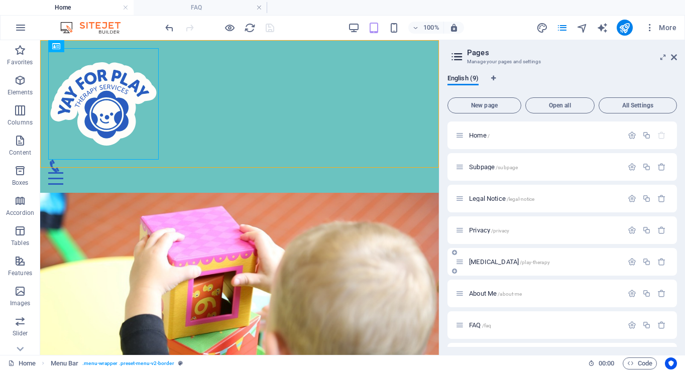
scroll to position [59, 0]
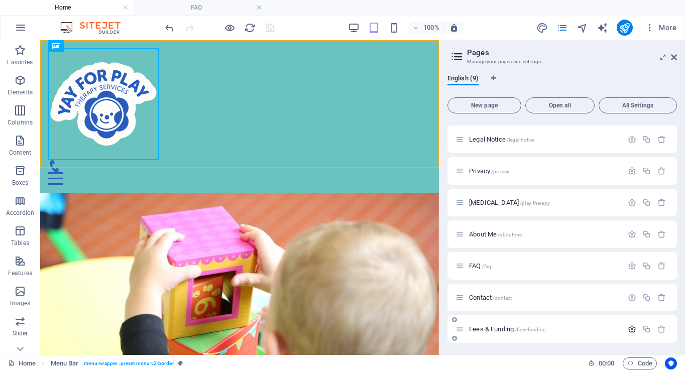
click at [629, 329] on icon "button" at bounding box center [631, 329] width 9 height 9
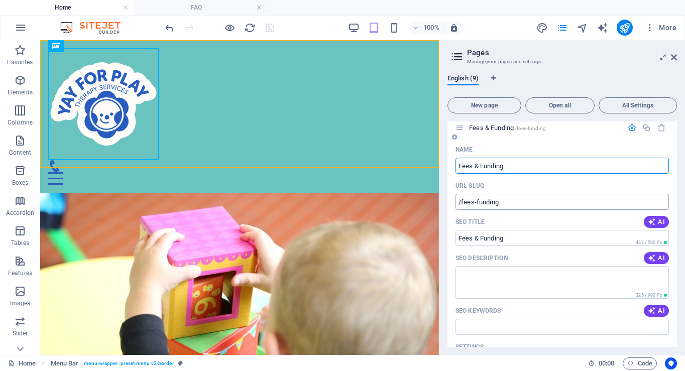
scroll to position [261, 0]
click at [645, 59] on icon at bounding box center [673, 57] width 6 height 8
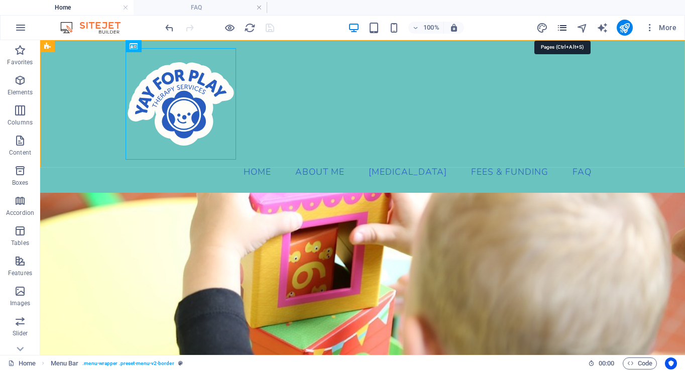
click at [565, 29] on icon "pages" at bounding box center [562, 28] width 12 height 12
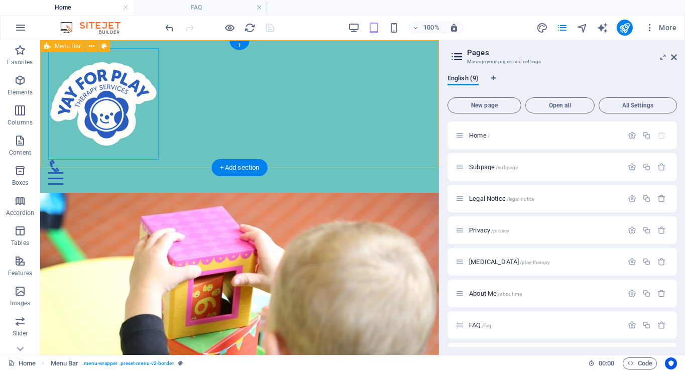
click at [265, 150] on div "Menu Home About Me [MEDICAL_DATA] Fees & Funding FAQ" at bounding box center [239, 116] width 398 height 153
click at [645, 56] on aside "Pages Manage your pages and settings English (9) New page Open all All Settings…" at bounding box center [562, 197] width 246 height 315
click at [645, 56] on icon at bounding box center [673, 57] width 6 height 8
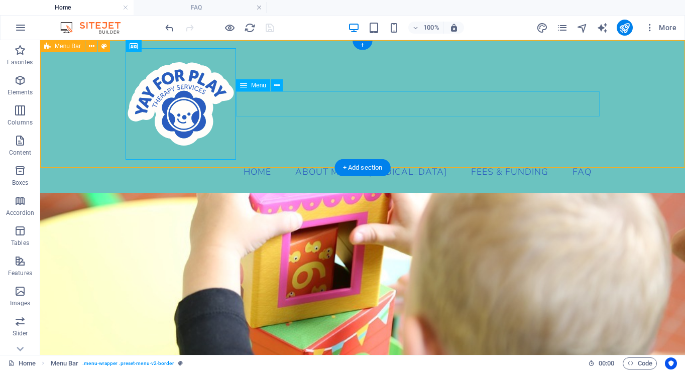
click at [336, 160] on nav "Home About Me [MEDICAL_DATA] Fees & Funding FAQ" at bounding box center [362, 172] width 474 height 25
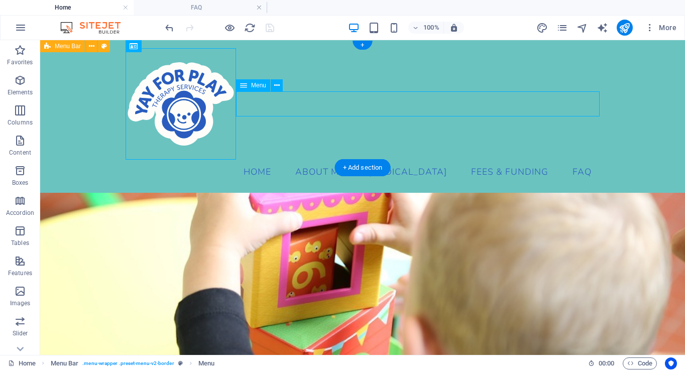
click at [336, 160] on nav "Home About Me [MEDICAL_DATA] Fees & Funding FAQ" at bounding box center [362, 172] width 474 height 25
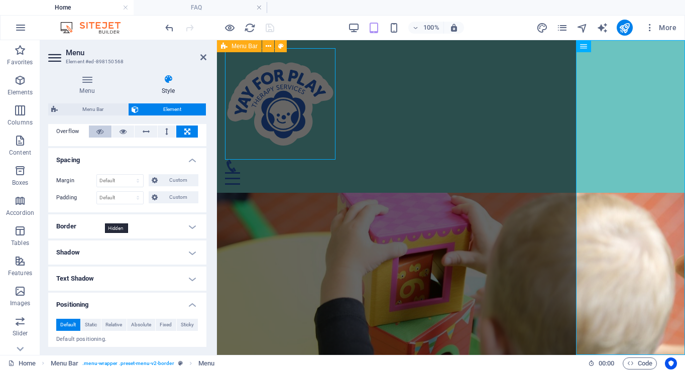
scroll to position [195, 0]
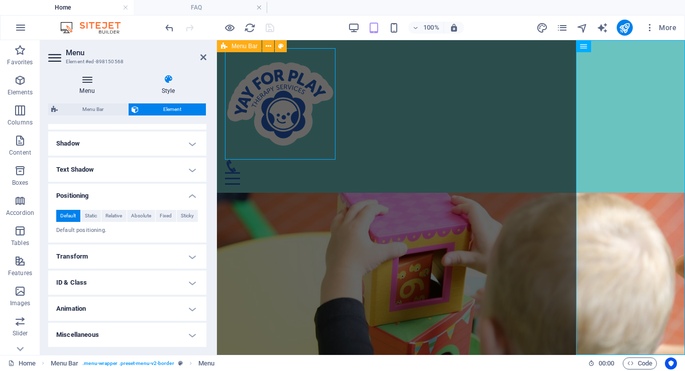
click at [91, 91] on h4 "Menu" at bounding box center [89, 84] width 82 height 21
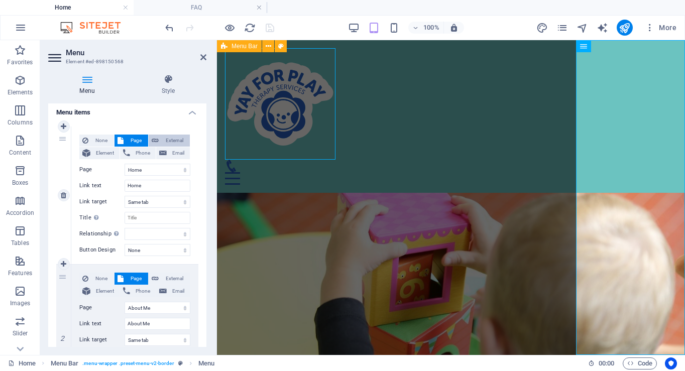
scroll to position [76, 0]
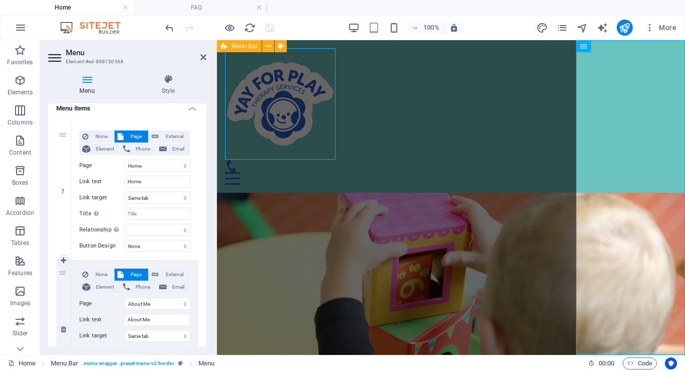
click at [62, 272] on div "2" at bounding box center [63, 329] width 15 height 138
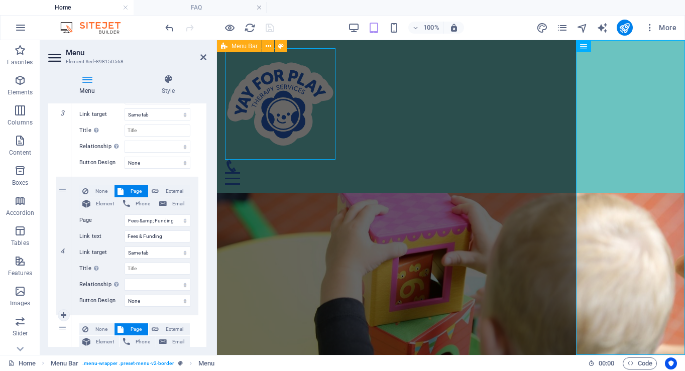
scroll to position [410, 0]
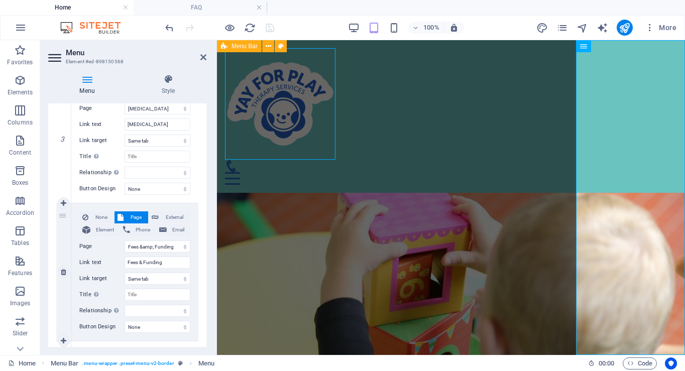
click at [62, 214] on div "4" at bounding box center [63, 272] width 15 height 138
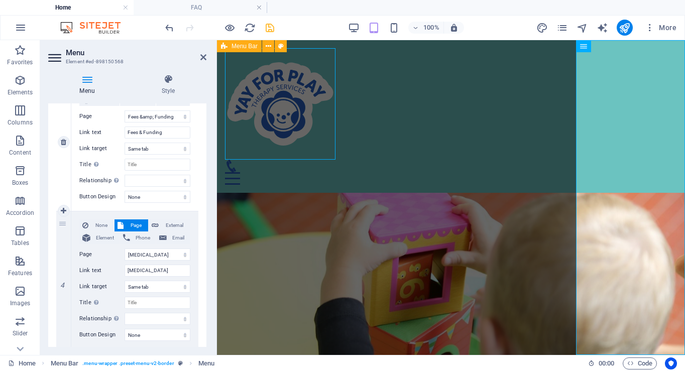
scroll to position [373, 0]
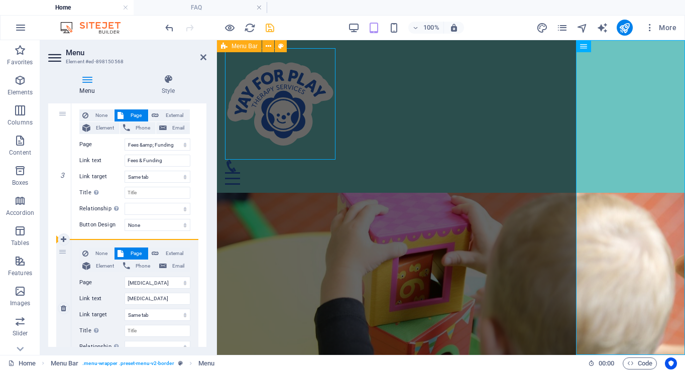
drag, startPoint x: 63, startPoint y: 112, endPoint x: 67, endPoint y: 259, distance: 147.6
click at [67, 259] on div "1 None Page External Element Phone Email Page Home Subpage Legal Notice Privacy…" at bounding box center [127, 170] width 142 height 690
drag, startPoint x: 62, startPoint y: 252, endPoint x: 66, endPoint y: 110, distance: 142.6
click at [66, 110] on div "1 None Page External Element Phone Email Page Home Subpage Legal Notice Privacy…" at bounding box center [127, 170] width 142 height 690
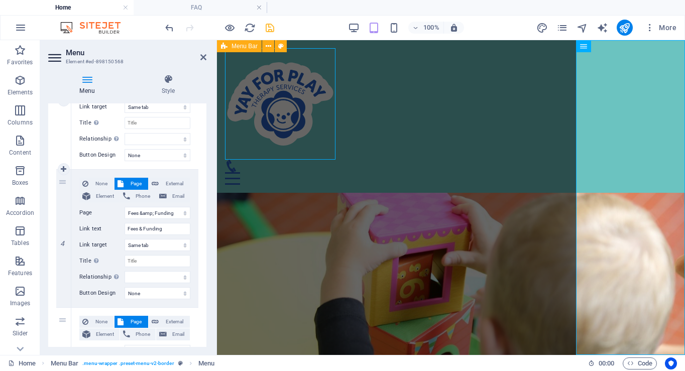
scroll to position [443, 0]
drag, startPoint x: 63, startPoint y: 182, endPoint x: 69, endPoint y: 135, distance: 47.0
click at [69, 135] on div "1 None Page External Element Phone Email Page Home Subpage Legal Notice Privacy…" at bounding box center [127, 101] width 142 height 690
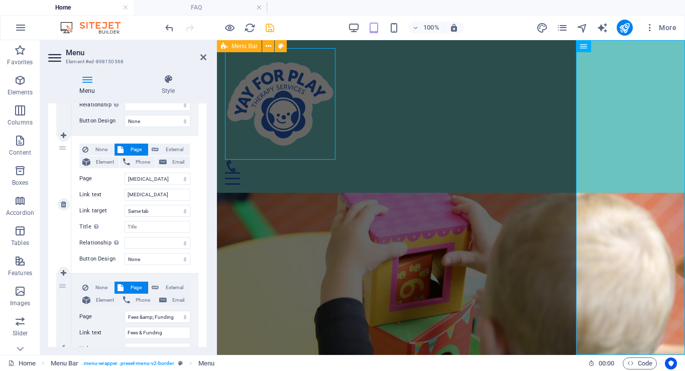
scroll to position [340, 0]
click at [90, 271] on div "None Page External Element Phone Email Page Home Subpage Legal Notice Privacy […" at bounding box center [134, 203] width 127 height 138
click at [86, 273] on div "None Page External Element Phone Email Page Home Subpage Legal Notice Privacy […" at bounding box center [134, 342] width 127 height 138
drag, startPoint x: 86, startPoint y: 278, endPoint x: 60, endPoint y: 288, distance: 28.0
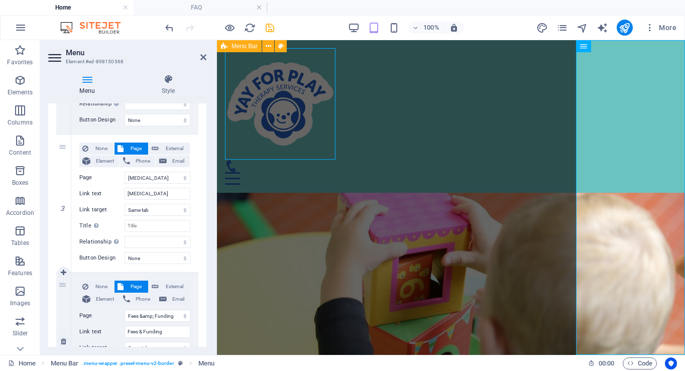
click at [60, 288] on div "4 None Page External Element Phone Email Page Home Subpage Legal Notice Privacy…" at bounding box center [127, 342] width 142 height 138
drag, startPoint x: 65, startPoint y: 284, endPoint x: 100, endPoint y: 271, distance: 37.3
click at [100, 271] on div "1 None Page External Element Phone Email Page Home Subpage Legal Notice Privacy…" at bounding box center [127, 203] width 142 height 690
drag, startPoint x: 63, startPoint y: 289, endPoint x: 60, endPoint y: 271, distance: 18.3
click at [60, 271] on div "1 None Page External Element Phone Email Page Home Subpage Legal Notice Privacy…" at bounding box center [127, 203] width 142 height 690
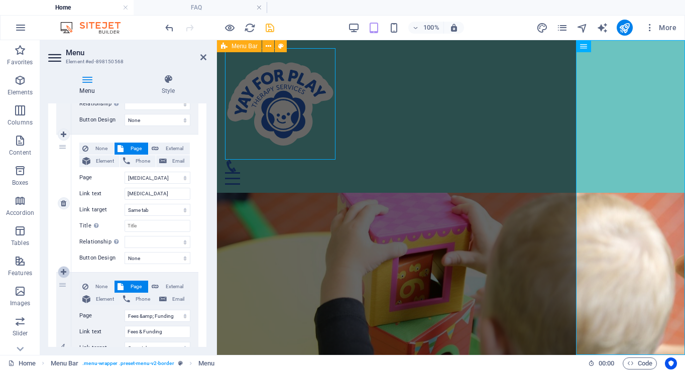
click at [60, 271] on link at bounding box center [64, 272] width 12 height 12
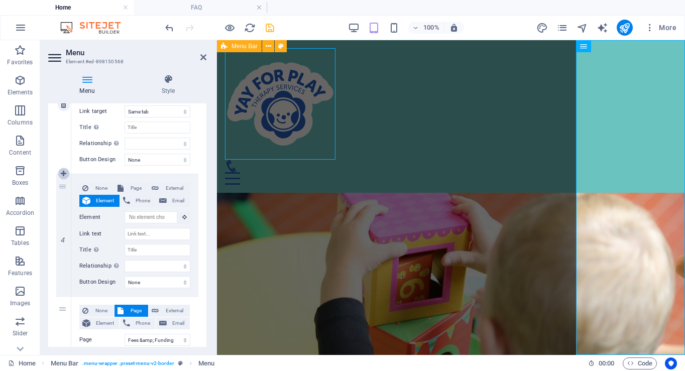
scroll to position [440, 0]
click at [63, 236] on icon at bounding box center [64, 233] width 6 height 7
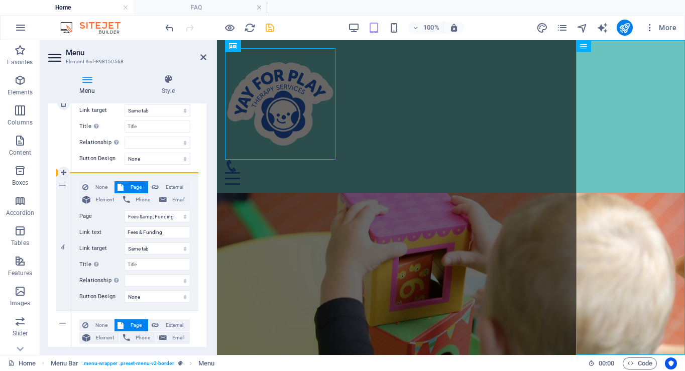
click at [64, 142] on div "3" at bounding box center [63, 104] width 15 height 138
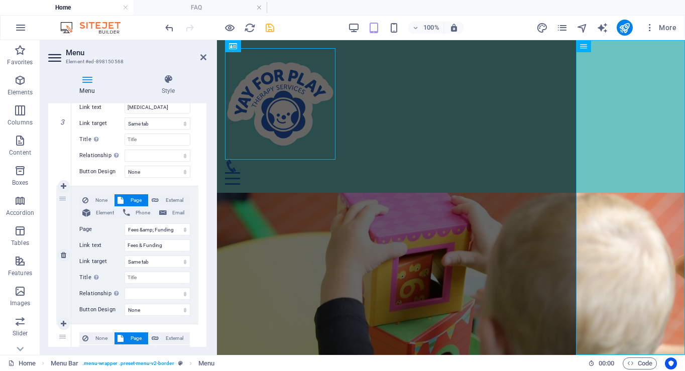
scroll to position [432, 0]
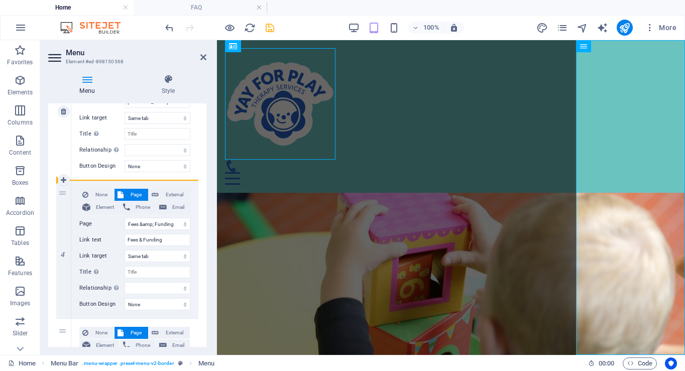
drag, startPoint x: 62, startPoint y: 197, endPoint x: 94, endPoint y: 178, distance: 37.1
click at [94, 178] on div "1 None Page External Element Phone Email Page Home Subpage Legal Notice Privacy…" at bounding box center [127, 112] width 142 height 690
drag, startPoint x: 62, startPoint y: 193, endPoint x: 88, endPoint y: 179, distance: 29.6
click at [88, 179] on div "1 None Page External Element Phone Email Page Home Subpage Legal Notice Privacy…" at bounding box center [127, 112] width 142 height 690
click at [127, 224] on select "Home Subpage Legal Notice Privacy [MEDICAL_DATA] About Me FAQ Contact Fees &amp…" at bounding box center [157, 224] width 66 height 12
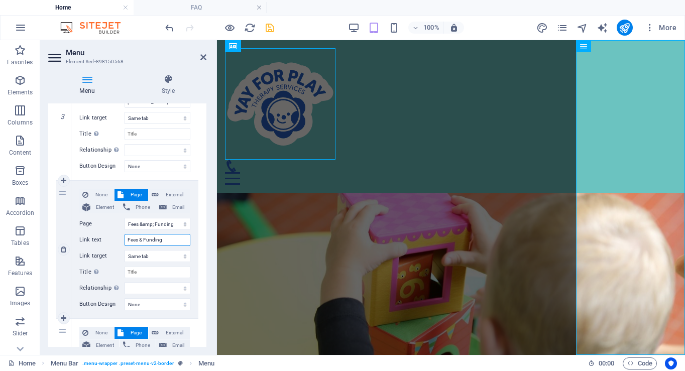
click at [128, 241] on input "Fees & Funding" at bounding box center [157, 240] width 66 height 12
click at [62, 195] on div "4" at bounding box center [63, 250] width 15 height 138
drag, startPoint x: 64, startPoint y: 194, endPoint x: 191, endPoint y: 171, distance: 129.0
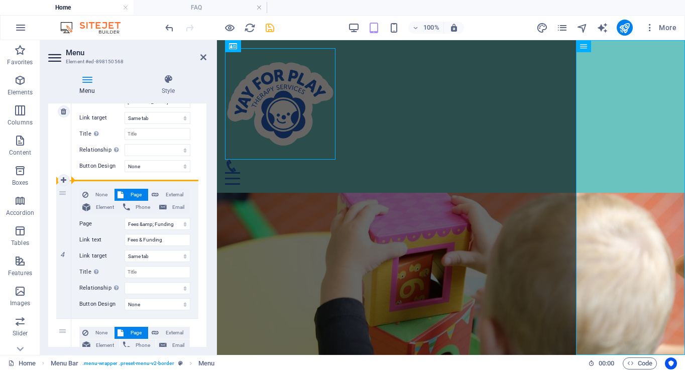
click at [191, 171] on div "1 None Page External Element Phone Email Page Home Subpage Legal Notice Privacy…" at bounding box center [127, 112] width 142 height 690
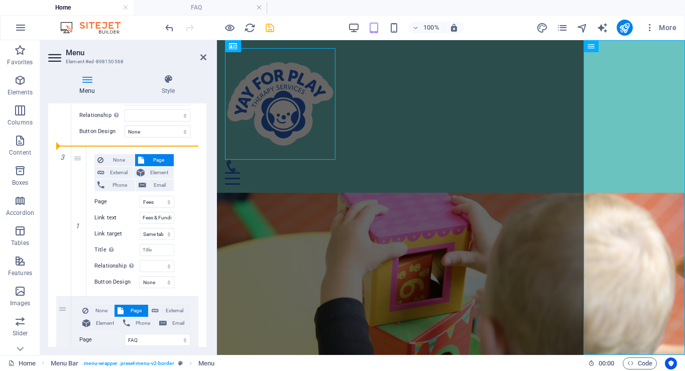
scroll to position [477, 0]
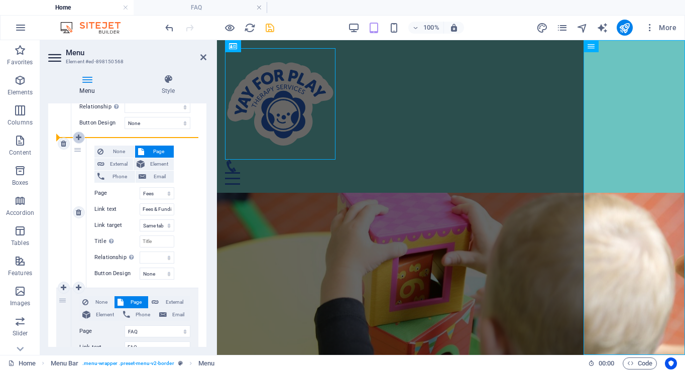
click at [78, 135] on icon at bounding box center [79, 137] width 6 height 7
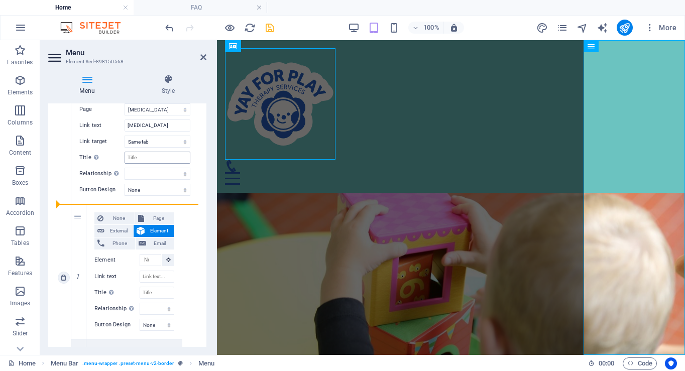
scroll to position [433, 0]
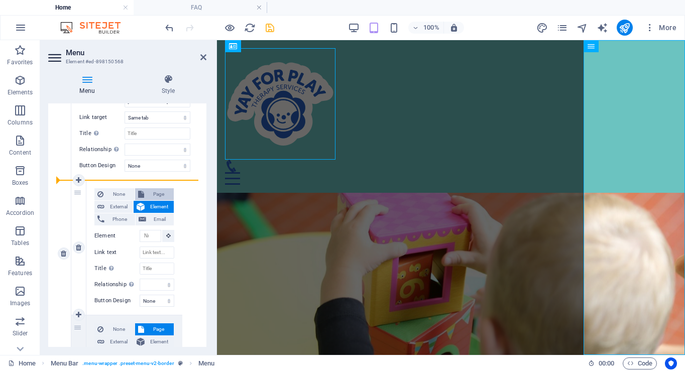
click at [157, 193] on span "Page" at bounding box center [159, 194] width 24 height 12
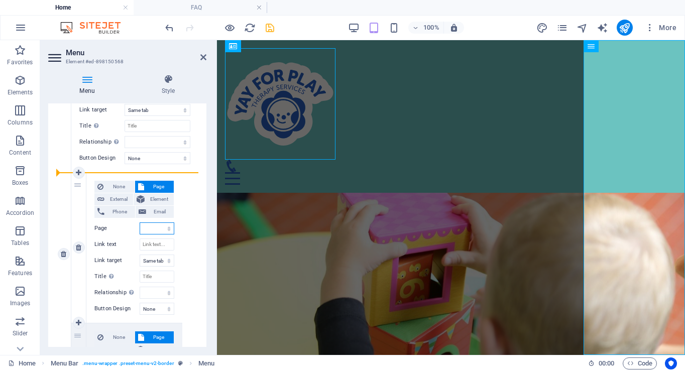
click at [148, 229] on select "Home Subpage Legal Notice Privacy [MEDICAL_DATA] About Me FAQ Contact Fees &amp…" at bounding box center [157, 228] width 35 height 12
click at [154, 246] on input "Link text" at bounding box center [157, 244] width 35 height 12
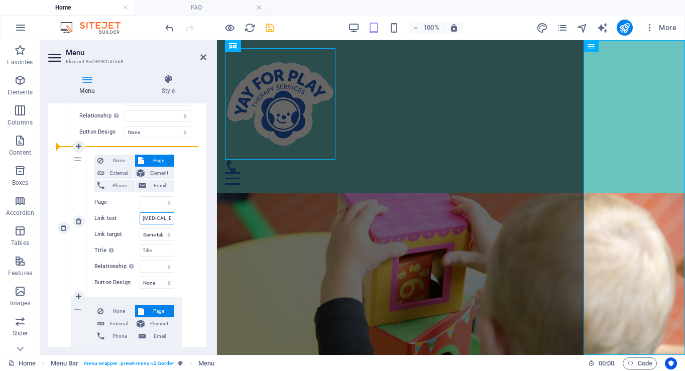
scroll to position [468, 0]
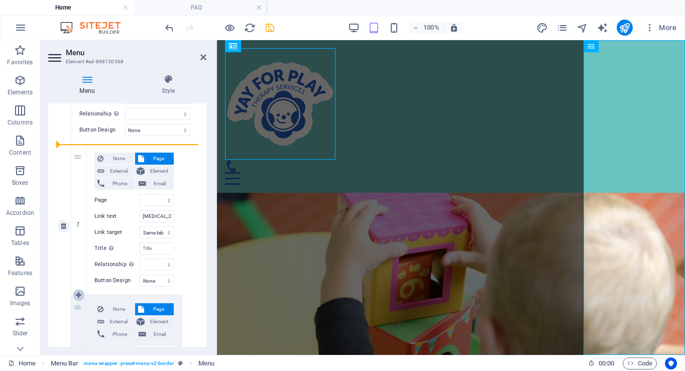
click at [79, 295] on icon at bounding box center [79, 295] width 6 height 7
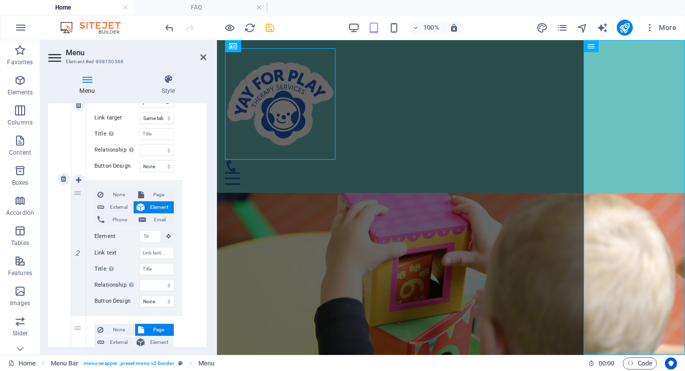
scroll to position [610, 0]
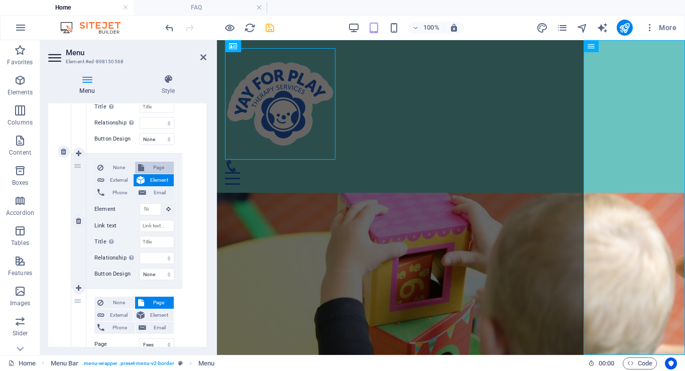
click at [148, 170] on span "Page" at bounding box center [159, 168] width 24 height 12
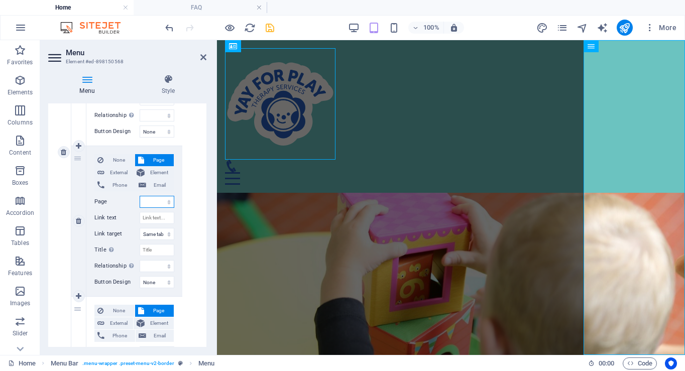
click at [149, 202] on select "Home Subpage Legal Notice Privacy [MEDICAL_DATA] About Me FAQ Contact Fees &amp…" at bounding box center [157, 202] width 35 height 12
click at [155, 219] on input "Link text" at bounding box center [157, 218] width 35 height 12
click at [64, 229] on div "3" at bounding box center [63, 151] width 15 height 589
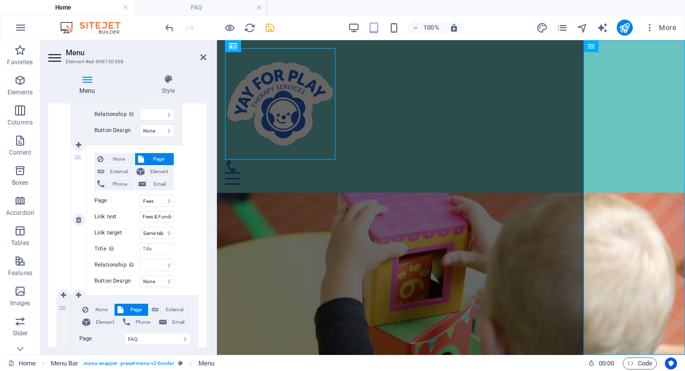
scroll to position [775, 0]
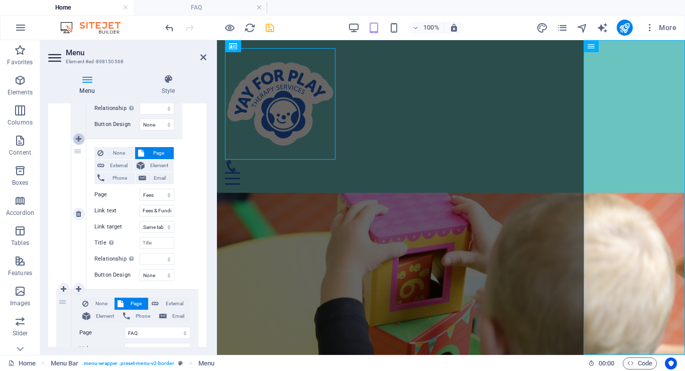
click at [78, 140] on icon at bounding box center [79, 139] width 6 height 7
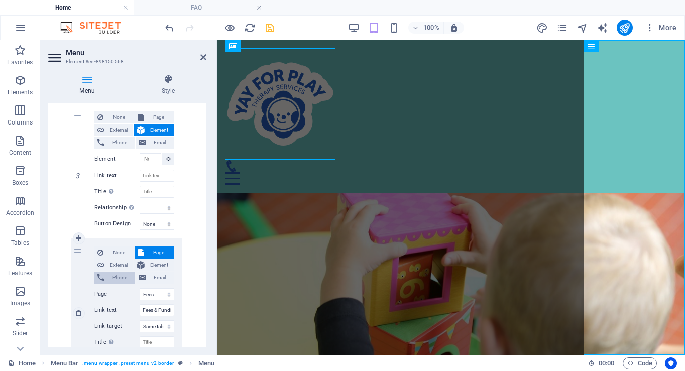
scroll to position [771, 0]
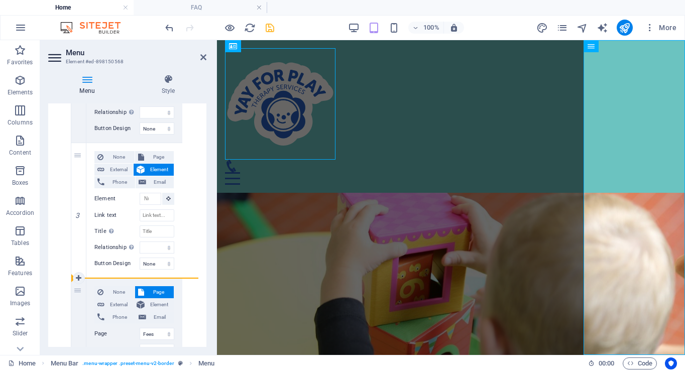
drag, startPoint x: 78, startPoint y: 156, endPoint x: 78, endPoint y: 293, distance: 137.5
click at [78, 293] on div "1 None Page External Element Phone Email Page Home Subpage Legal Notice Privacy…" at bounding box center [126, 134] width 111 height 587
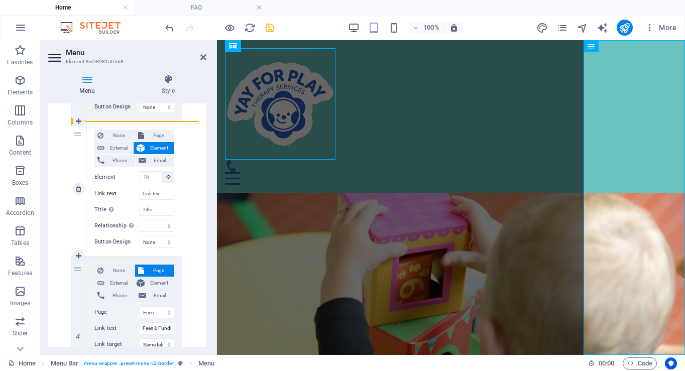
drag, startPoint x: 80, startPoint y: 269, endPoint x: 79, endPoint y: 129, distance: 139.5
click at [79, 129] on div "1 None Page External Element Phone Email Page Home Subpage Legal Notice Privacy…" at bounding box center [126, 113] width 111 height 587
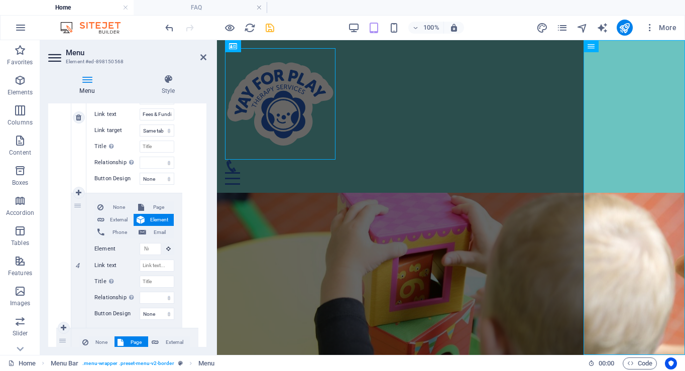
scroll to position [875, 0]
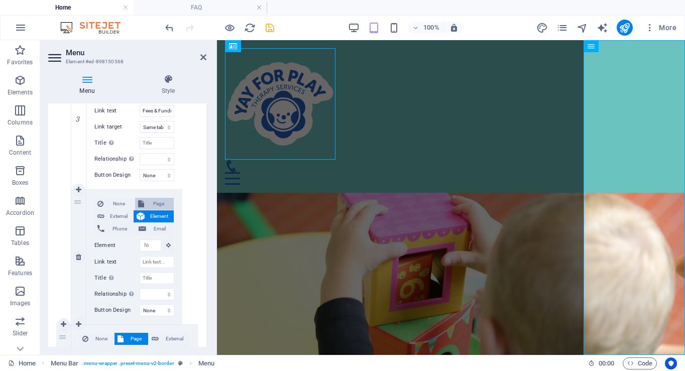
click at [153, 202] on span "Page" at bounding box center [159, 204] width 24 height 12
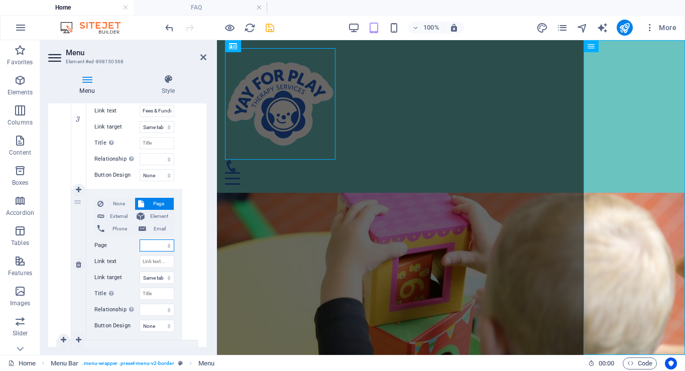
scroll to position [890, 0]
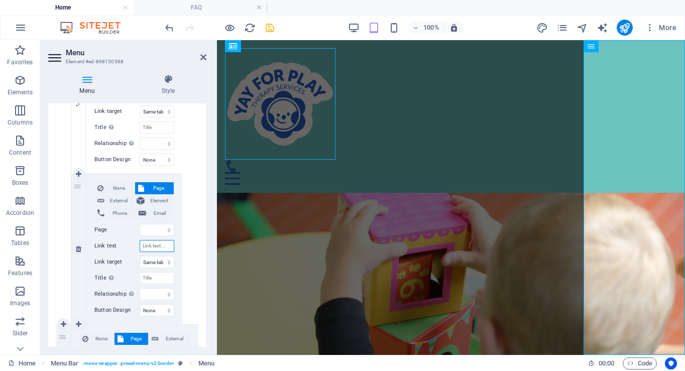
click at [153, 245] on input "Link text" at bounding box center [157, 246] width 35 height 12
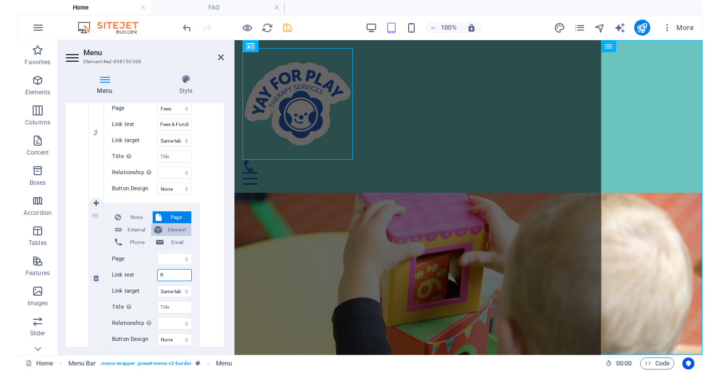
scroll to position [858, 0]
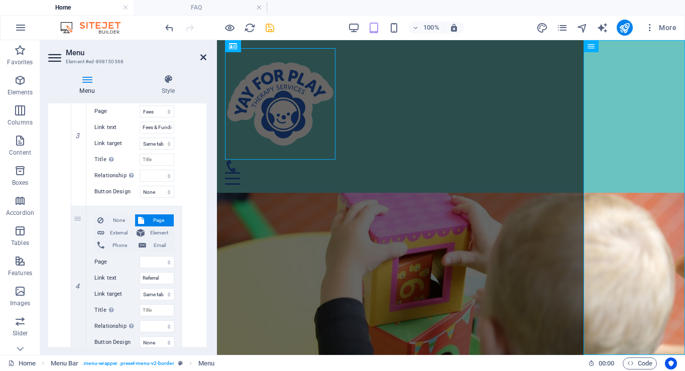
click at [204, 58] on icon at bounding box center [203, 57] width 6 height 8
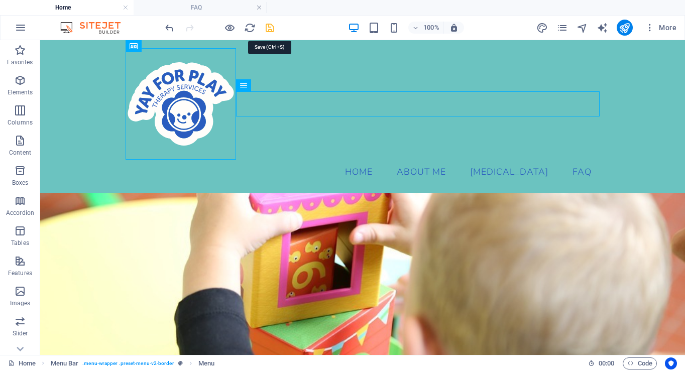
click at [270, 27] on icon "save" at bounding box center [270, 28] width 12 height 12
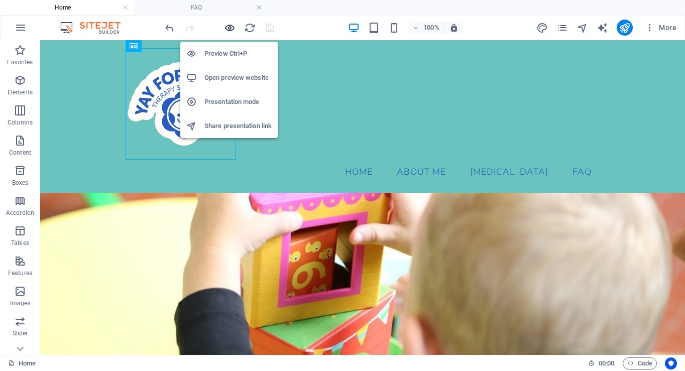
click at [228, 27] on icon "button" at bounding box center [230, 28] width 12 height 12
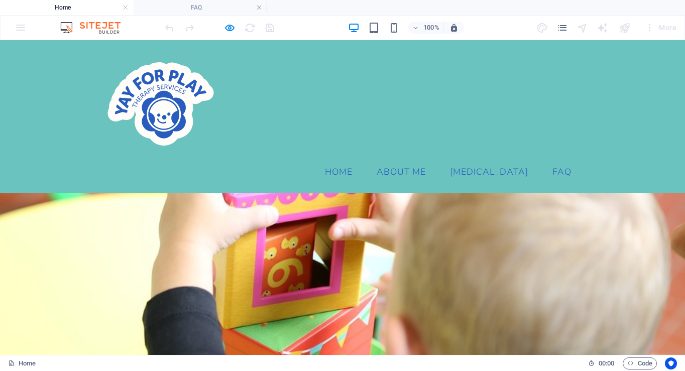
click at [222, 35] on div at bounding box center [219, 28] width 112 height 16
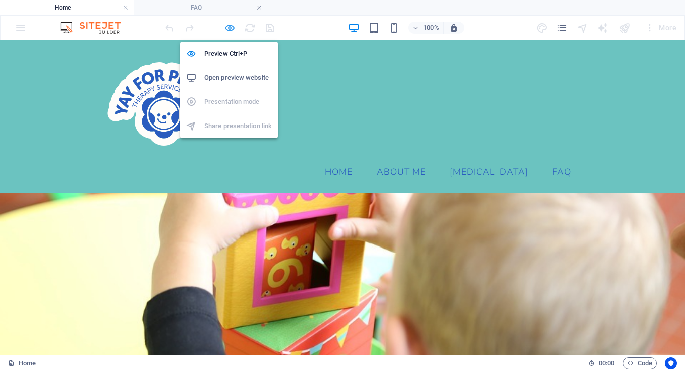
click at [225, 30] on icon "button" at bounding box center [230, 28] width 12 height 12
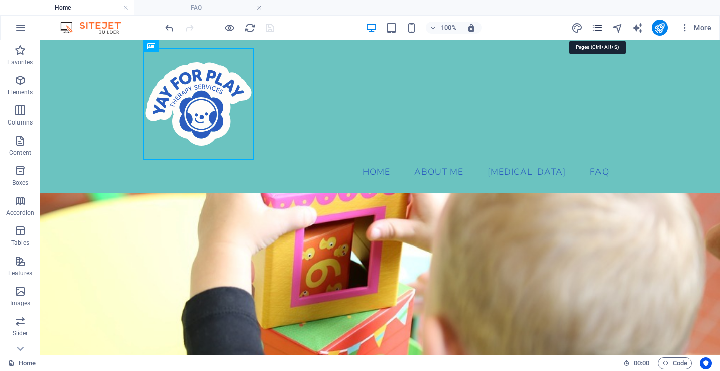
click at [599, 29] on icon "pages" at bounding box center [597, 28] width 12 height 12
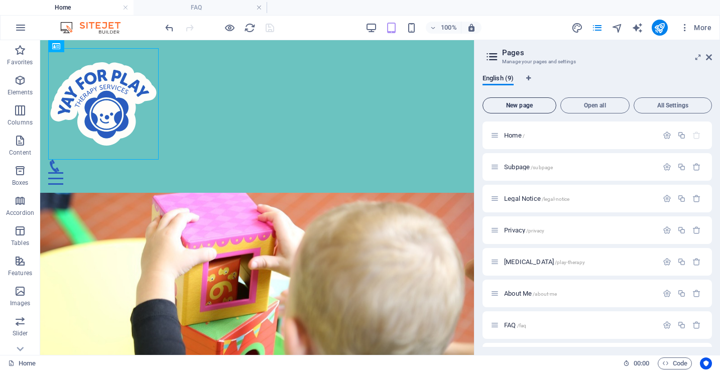
click at [507, 109] on button "New page" at bounding box center [519, 105] width 74 height 16
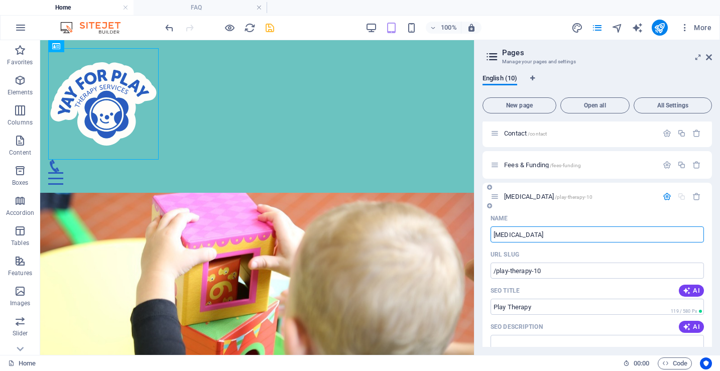
drag, startPoint x: 548, startPoint y: 239, endPoint x: 487, endPoint y: 230, distance: 60.8
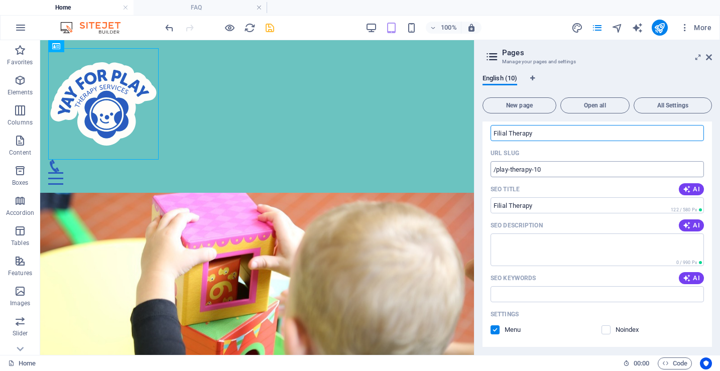
scroll to position [329, 0]
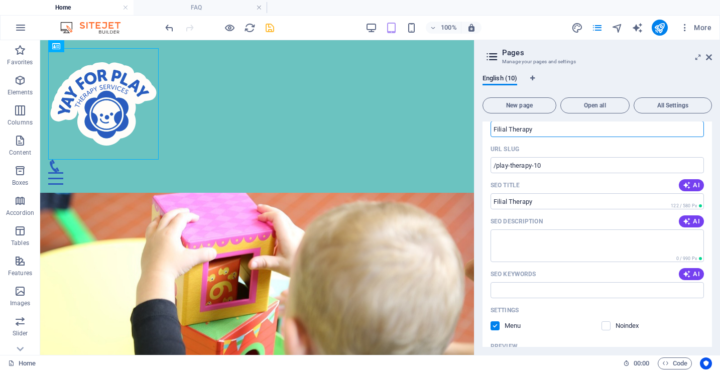
click at [597, 150] on div "URL SLUG" at bounding box center [596, 149] width 213 height 16
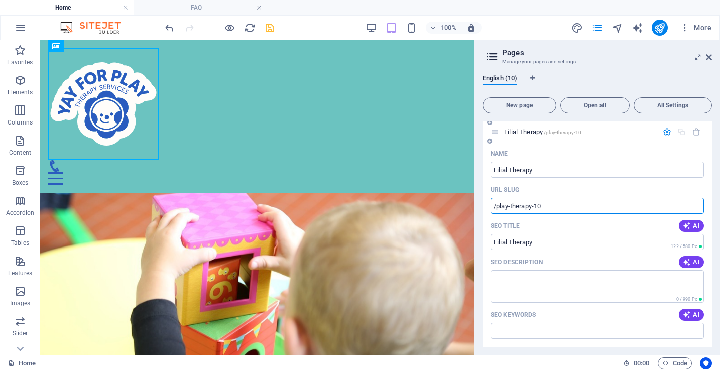
click at [551, 204] on input "/play-therapy-10" at bounding box center [596, 206] width 213 height 16
drag, startPoint x: 496, startPoint y: 207, endPoint x: 580, endPoint y: 207, distance: 83.3
click at [580, 207] on input "/play-therapy-10" at bounding box center [596, 206] width 213 height 16
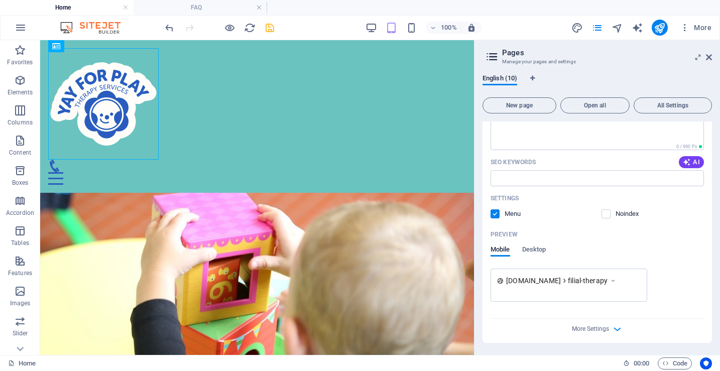
scroll to position [414, 0]
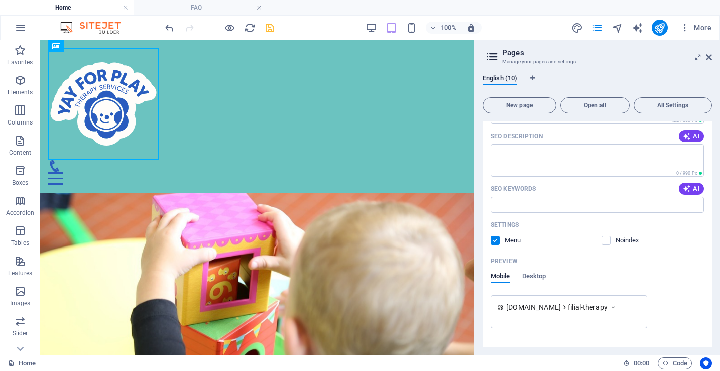
click at [499, 237] on div "Menu" at bounding box center [505, 240] width 31 height 9
click at [492, 242] on label at bounding box center [494, 240] width 9 height 9
click at [0, 0] on input "checkbox" at bounding box center [0, 0] width 0 height 0
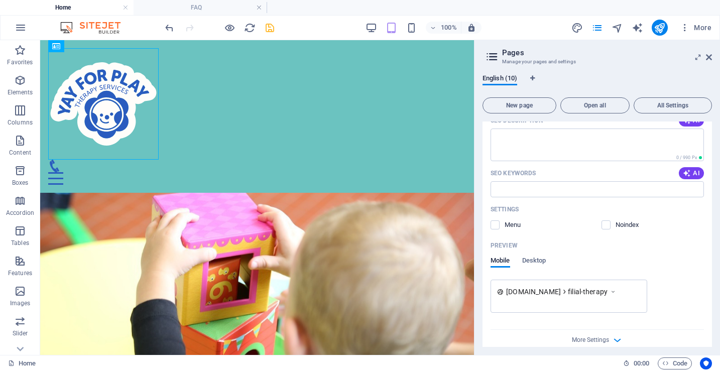
scroll to position [441, 0]
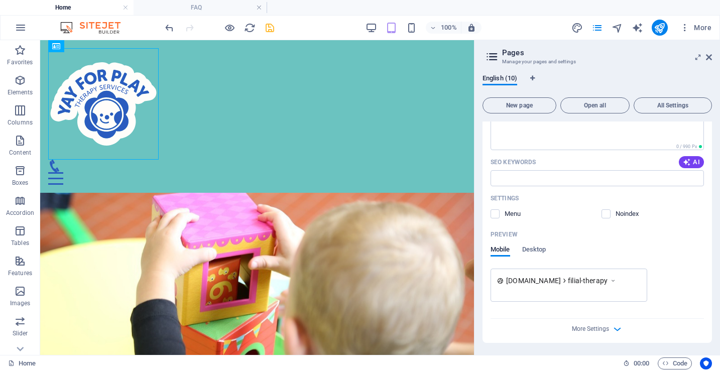
click at [645, 273] on div "[DOMAIN_NAME] filial-therapy" at bounding box center [596, 284] width 213 height 33
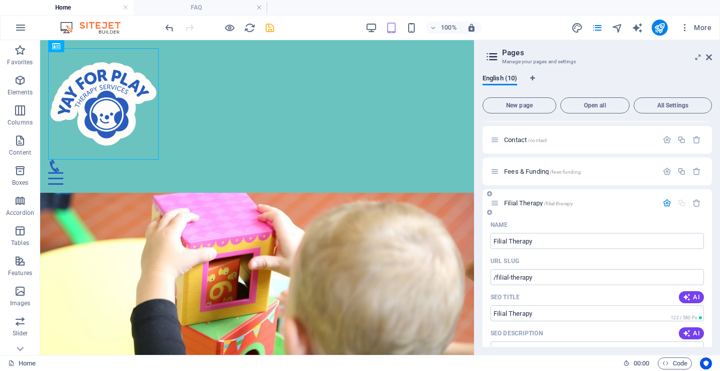
scroll to position [198, 0]
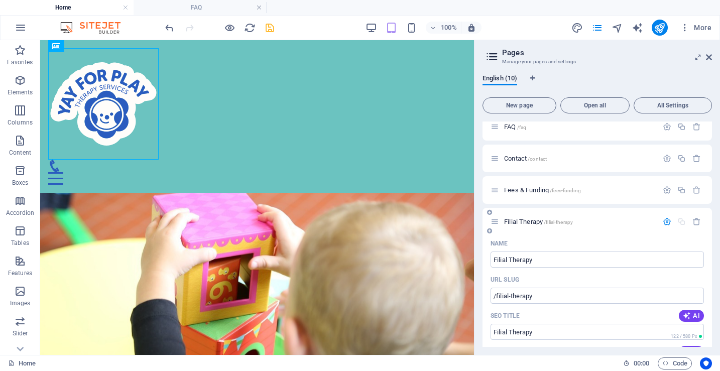
click at [645, 222] on icon "button" at bounding box center [666, 221] width 9 height 9
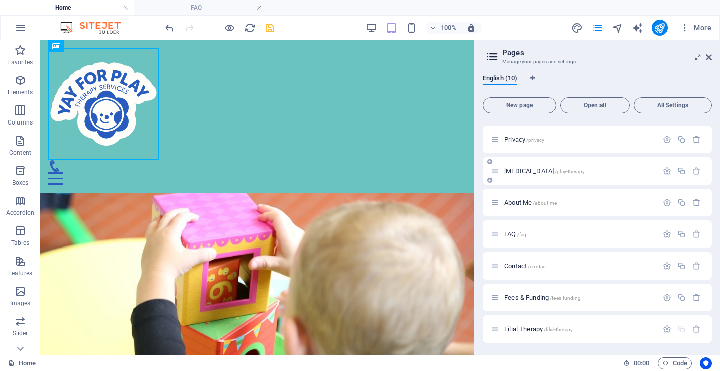
click at [531, 170] on span "[MEDICAL_DATA] /play-therapy" at bounding box center [544, 171] width 81 height 8
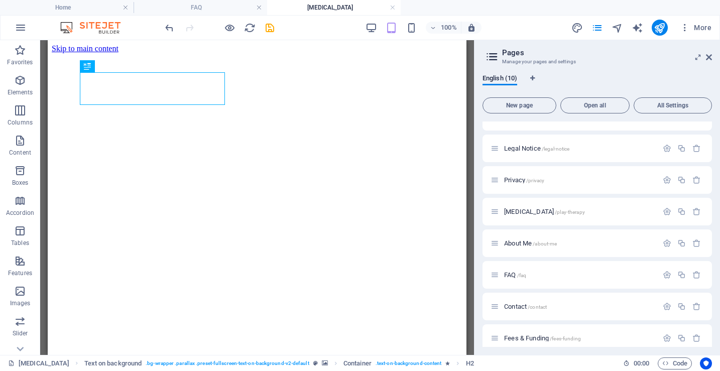
scroll to position [0, 0]
click at [645, 211] on icon "button" at bounding box center [666, 211] width 9 height 9
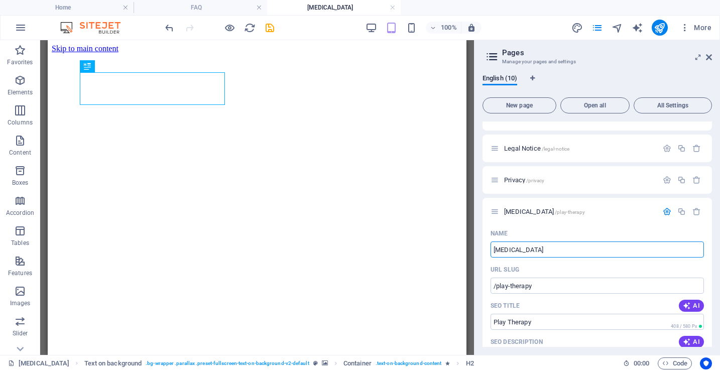
drag, startPoint x: 583, startPoint y: 293, endPoint x: 439, endPoint y: 252, distance: 149.5
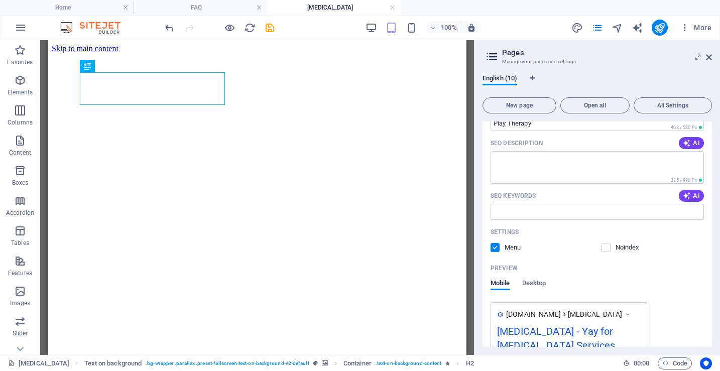
scroll to position [249, 0]
click at [494, 248] on label at bounding box center [494, 246] width 9 height 9
click at [0, 0] on input "checkbox" at bounding box center [0, 0] width 0 height 0
click at [580, 259] on div "Preview" at bounding box center [596, 267] width 213 height 16
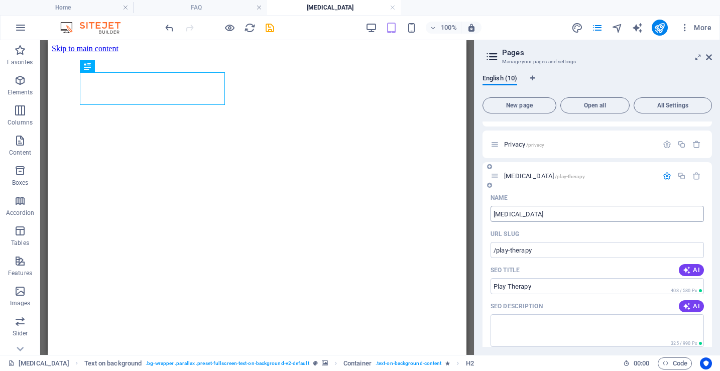
scroll to position [86, 0]
click at [645, 59] on icon at bounding box center [709, 57] width 6 height 8
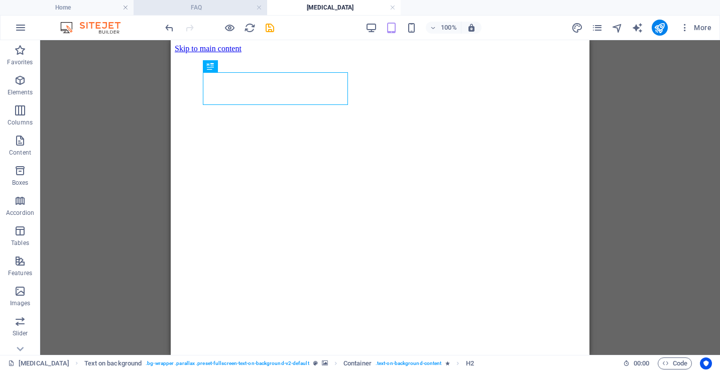
click at [190, 9] on h4 "FAQ" at bounding box center [199, 7] width 133 height 11
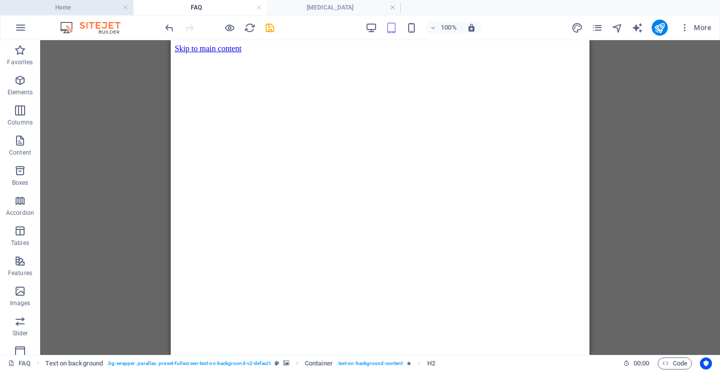
click at [92, 5] on h4 "Home" at bounding box center [66, 7] width 133 height 11
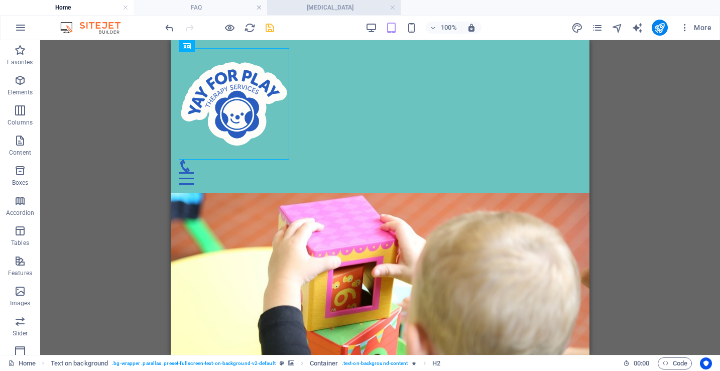
click at [349, 6] on h4 "[MEDICAL_DATA]" at bounding box center [333, 7] width 133 height 11
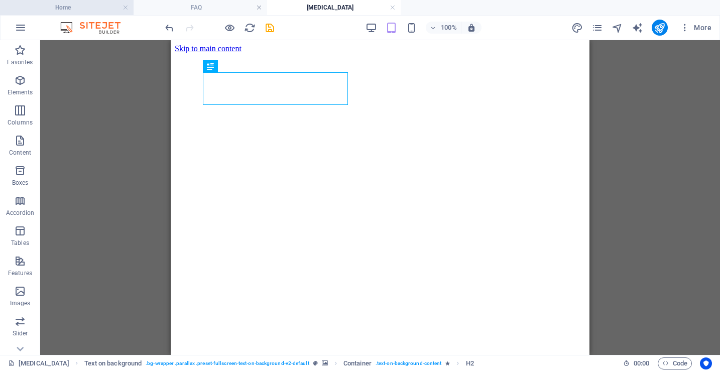
click at [89, 7] on h4 "Home" at bounding box center [66, 7] width 133 height 11
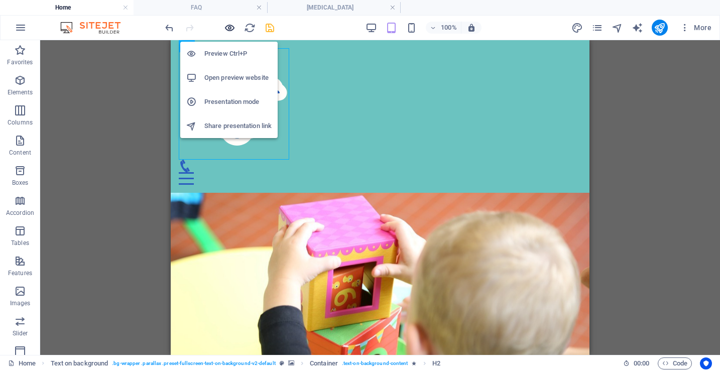
click at [232, 27] on icon "button" at bounding box center [230, 28] width 12 height 12
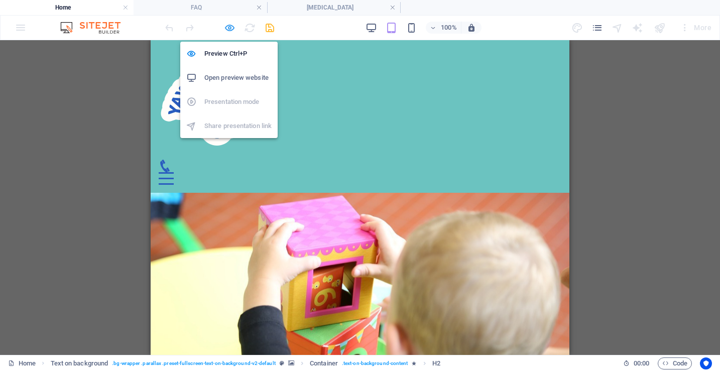
click at [232, 27] on icon "button" at bounding box center [230, 28] width 12 height 12
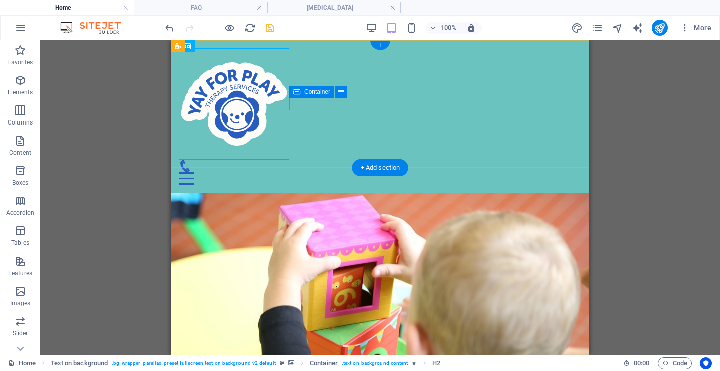
click at [356, 160] on div "Menu" at bounding box center [380, 172] width 402 height 25
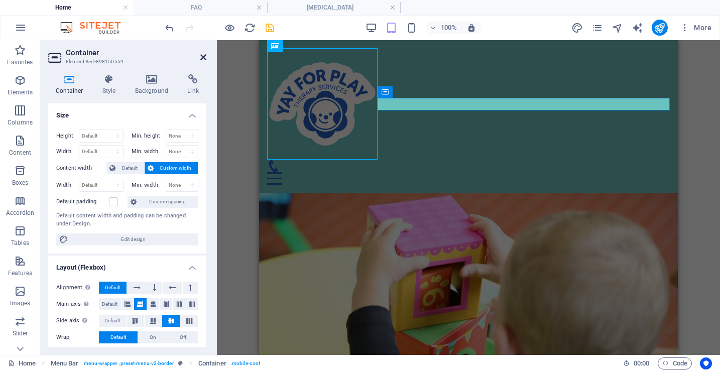
click at [203, 58] on icon at bounding box center [203, 57] width 6 height 8
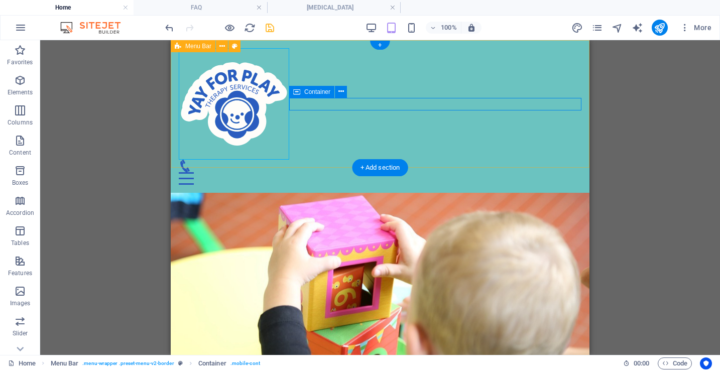
click at [422, 160] on div "Menu" at bounding box center [380, 172] width 402 height 25
click at [411, 160] on div "Menu" at bounding box center [380, 172] width 402 height 25
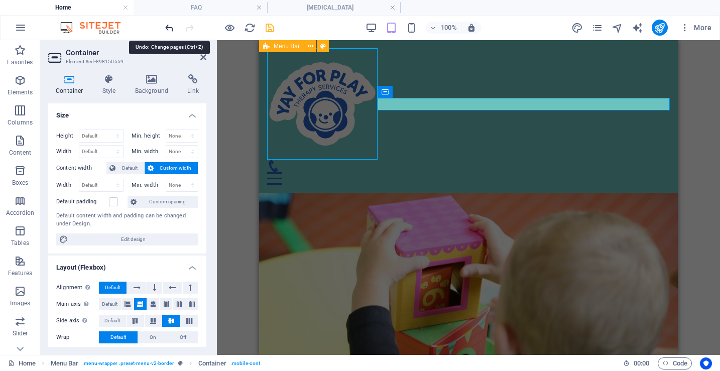
click at [174, 28] on icon "undo" at bounding box center [170, 28] width 12 height 12
click at [171, 28] on icon "undo" at bounding box center [170, 28] width 12 height 12
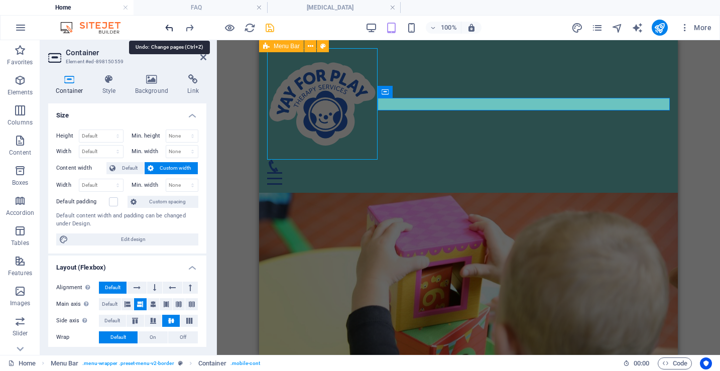
click at [171, 28] on icon "undo" at bounding box center [170, 28] width 12 height 12
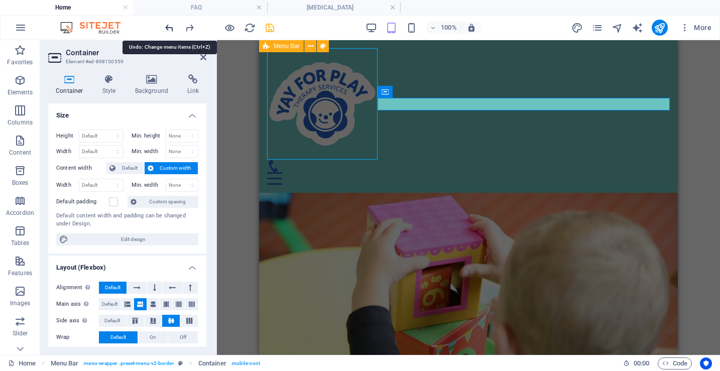
click at [171, 28] on icon "undo" at bounding box center [170, 28] width 12 height 12
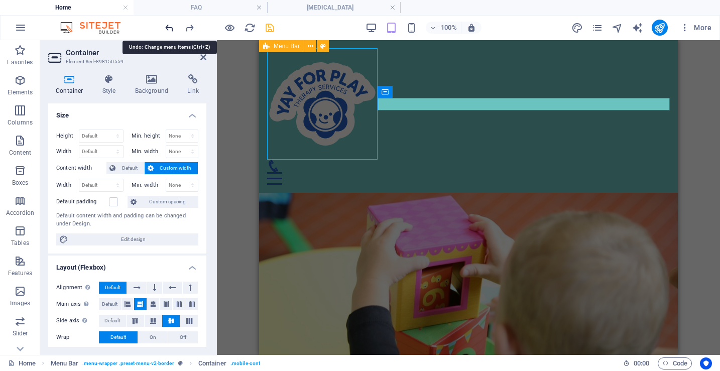
click at [171, 28] on icon "undo" at bounding box center [170, 28] width 12 height 12
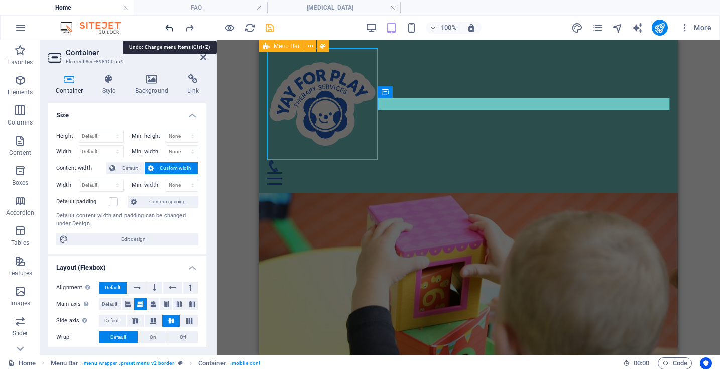
click at [171, 28] on icon "undo" at bounding box center [170, 28] width 12 height 12
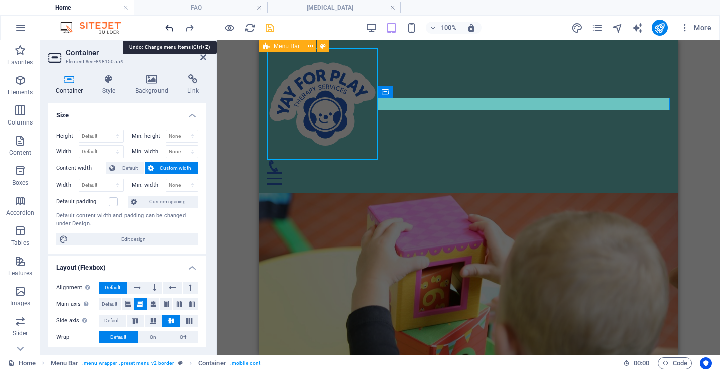
click at [171, 28] on icon "undo" at bounding box center [170, 28] width 12 height 12
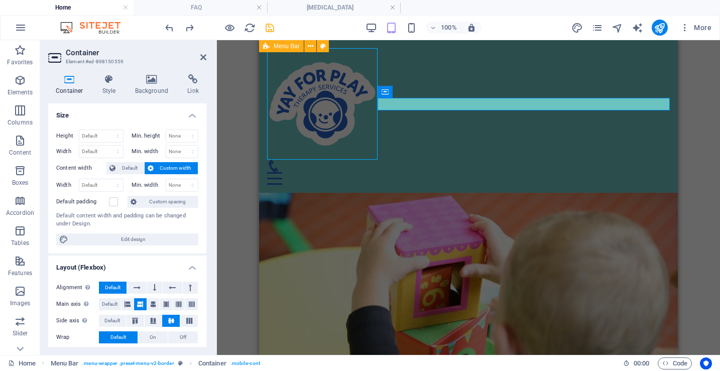
click at [207, 54] on aside "Container Element #ed-898150559 Container Style Background Link Size Height Def…" at bounding box center [128, 197] width 177 height 315
click at [201, 57] on icon at bounding box center [203, 57] width 6 height 8
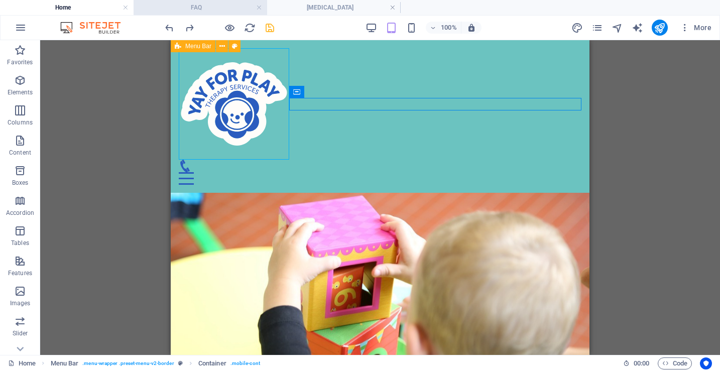
click at [219, 11] on h4 "FAQ" at bounding box center [199, 7] width 133 height 11
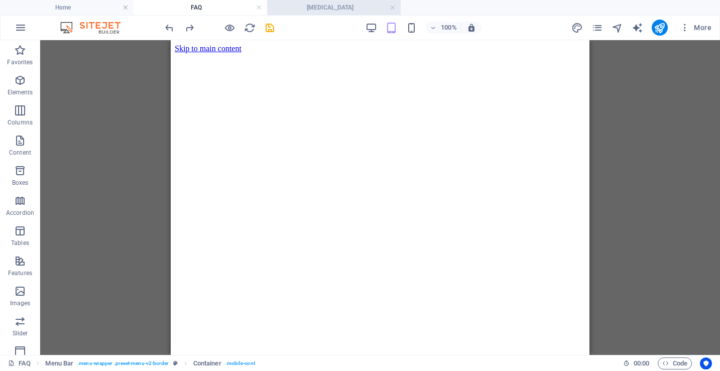
click at [321, 5] on h4 "[MEDICAL_DATA]" at bounding box center [333, 7] width 133 height 11
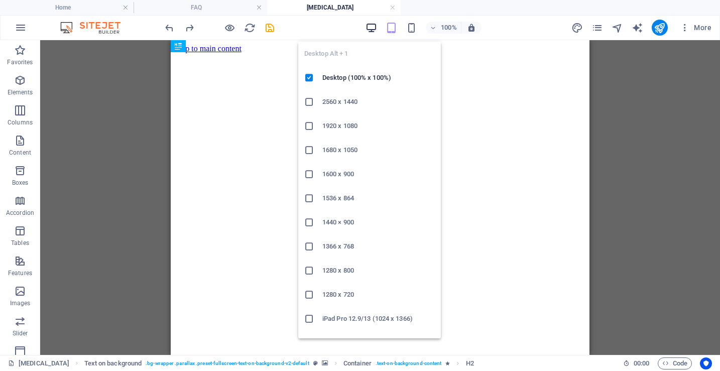
click at [372, 27] on icon "button" at bounding box center [371, 28] width 12 height 12
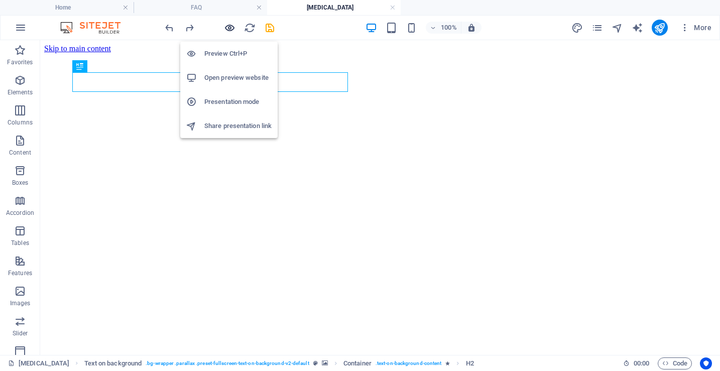
click at [231, 29] on icon "button" at bounding box center [230, 28] width 12 height 12
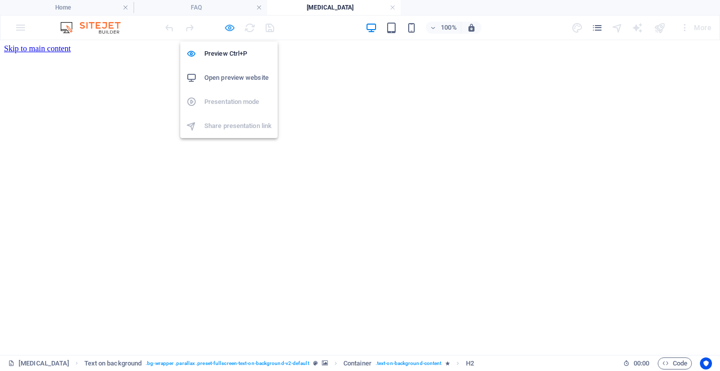
click at [231, 29] on icon "button" at bounding box center [230, 28] width 12 height 12
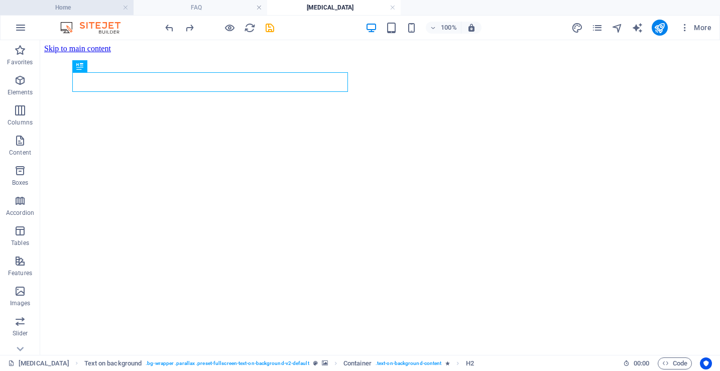
click at [96, 12] on h4 "Home" at bounding box center [66, 7] width 133 height 11
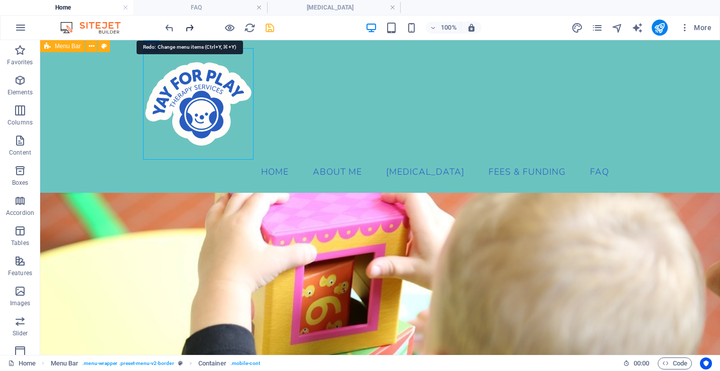
click at [191, 29] on icon "redo" at bounding box center [190, 28] width 12 height 12
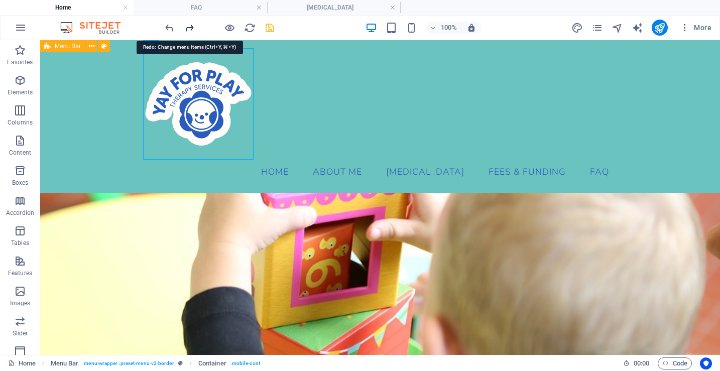
click at [191, 29] on icon "redo" at bounding box center [190, 28] width 12 height 12
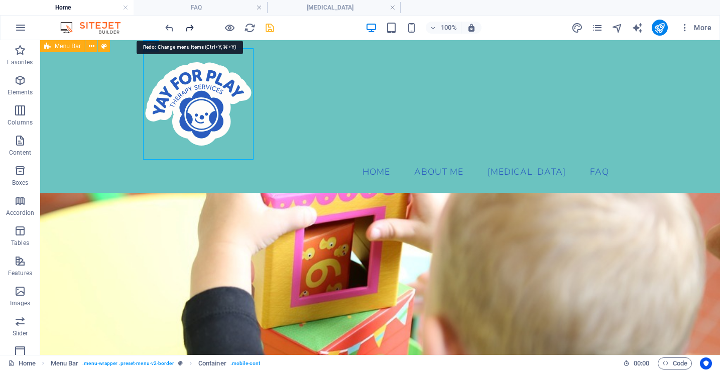
click at [191, 29] on icon "redo" at bounding box center [190, 28] width 12 height 12
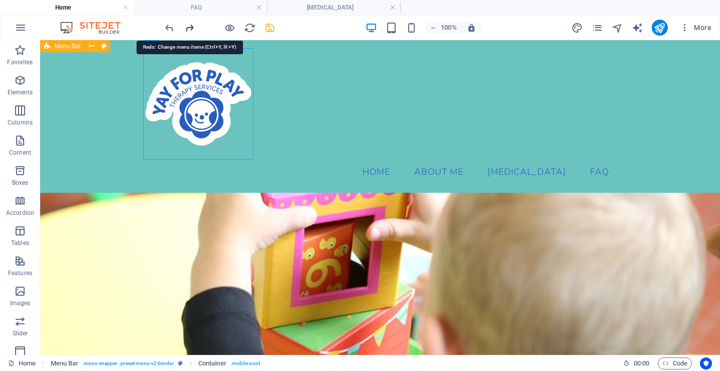
click at [191, 29] on icon "redo" at bounding box center [190, 28] width 12 height 12
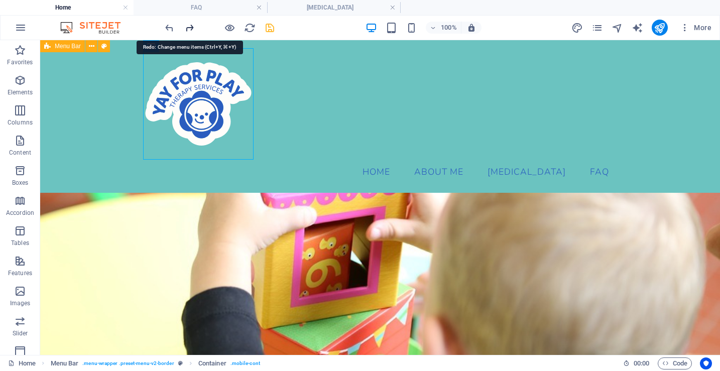
click at [191, 29] on icon "redo" at bounding box center [190, 28] width 12 height 12
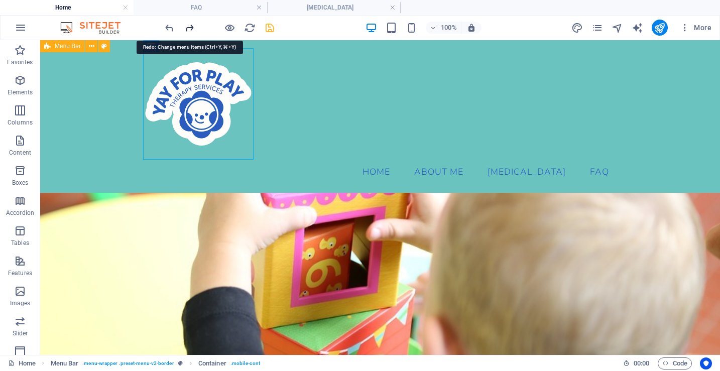
click at [191, 29] on icon "redo" at bounding box center [190, 28] width 12 height 12
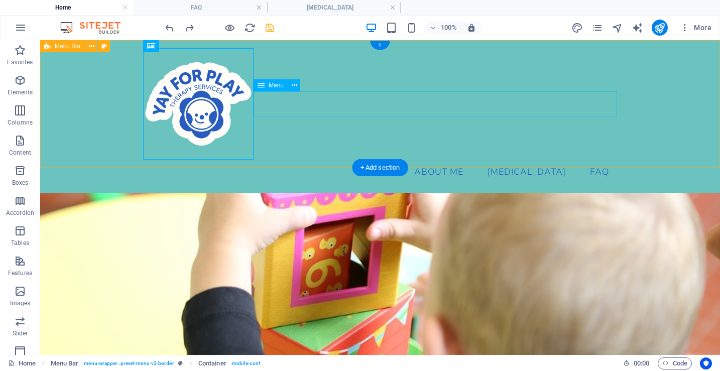
click at [413, 160] on nav "Home About Me [MEDICAL_DATA] [MEDICAL_DATA] Filial Therapy Fees & Funding Refer…" at bounding box center [380, 172] width 474 height 25
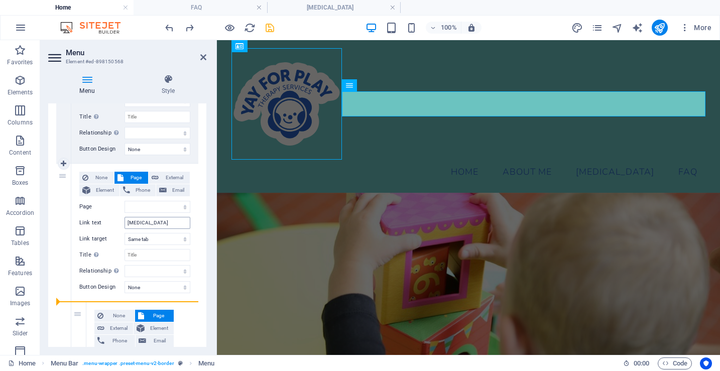
scroll to position [312, 0]
click at [101, 173] on span "None" at bounding box center [101, 177] width 20 height 12
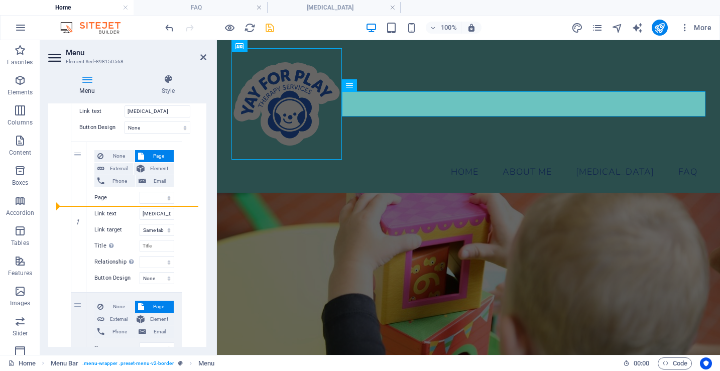
scroll to position [422, 0]
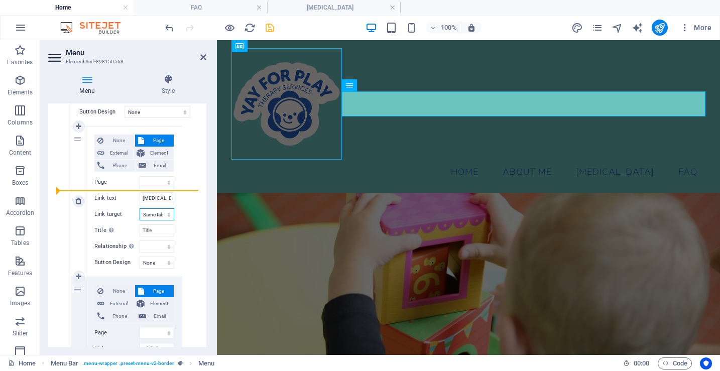
click at [168, 214] on select "New tab Same tab Overlay" at bounding box center [157, 214] width 35 height 12
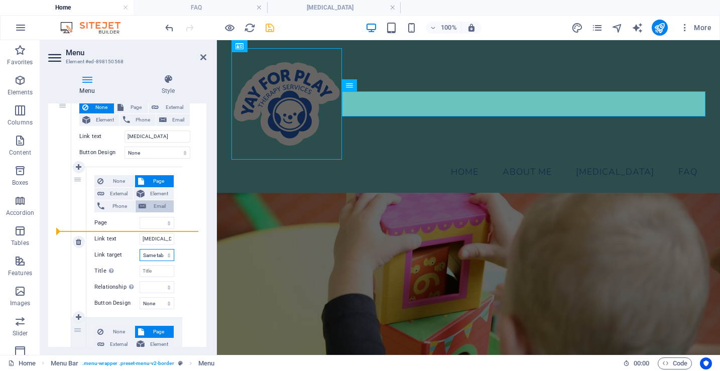
scroll to position [371, 0]
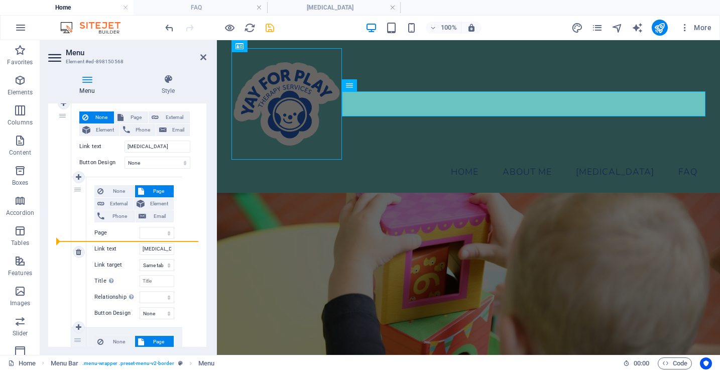
click at [147, 190] on span "Page" at bounding box center [159, 191] width 24 height 12
click at [167, 231] on select "Home Subpage Legal Notice Privacy [MEDICAL_DATA] About Me FAQ Contact Fees &amp…" at bounding box center [157, 231] width 35 height 12
click at [140, 225] on select "Home Subpage Legal Notice Privacy [MEDICAL_DATA] About Me FAQ Contact Fees &amp…" at bounding box center [157, 231] width 35 height 12
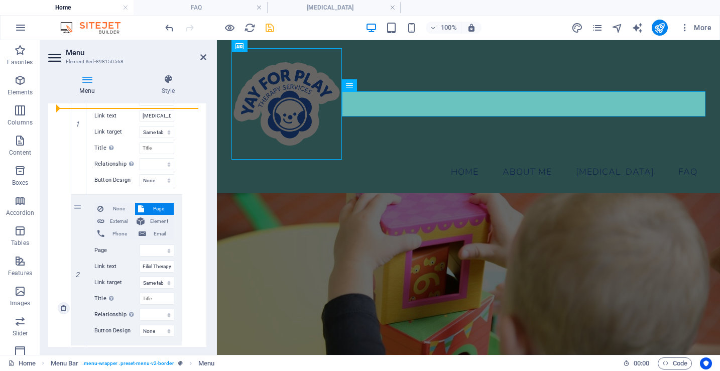
scroll to position [515, 0]
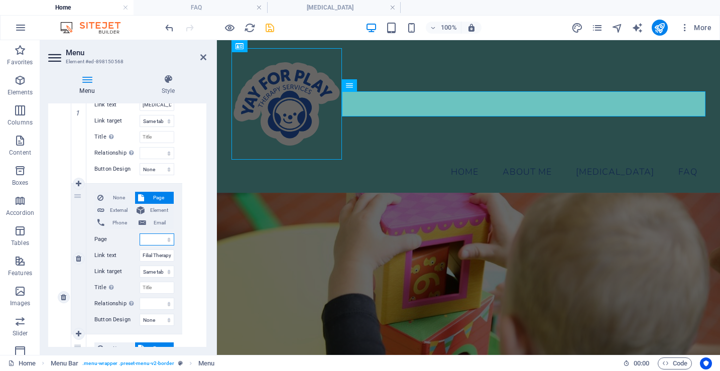
click at [163, 237] on select "Home Subpage Legal Notice Privacy [MEDICAL_DATA] About Me FAQ Contact Fees &amp…" at bounding box center [157, 239] width 35 height 12
click at [140, 233] on select "Home Subpage Legal Notice Privacy [MEDICAL_DATA] About Me FAQ Contact Fees &amp…" at bounding box center [157, 239] width 35 height 12
click at [191, 235] on div "None Page External Element Phone Email Page Home Subpage Legal Notice Privacy […" at bounding box center [134, 297] width 127 height 676
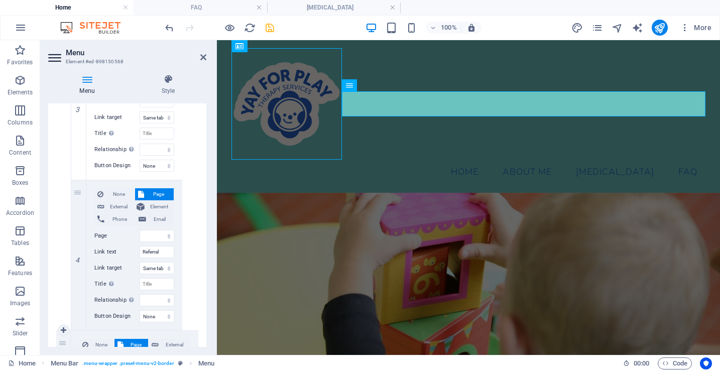
scroll to position [835, 0]
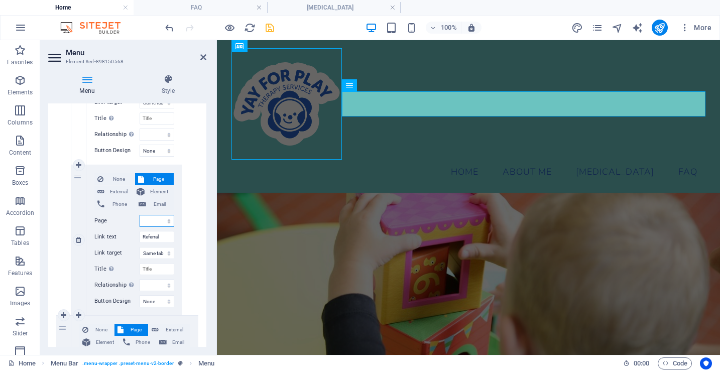
click at [158, 219] on select "Home Subpage Legal Notice Privacy [MEDICAL_DATA] About Me FAQ Contact Fees &amp…" at bounding box center [157, 221] width 35 height 12
click at [202, 55] on icon at bounding box center [203, 57] width 6 height 8
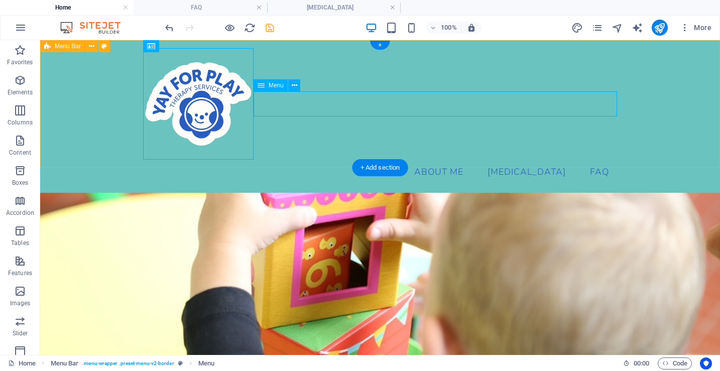
click at [538, 160] on nav "Home About Me [MEDICAL_DATA] [MEDICAL_DATA] Filial Therapy Fees & Funding Refer…" at bounding box center [380, 172] width 474 height 25
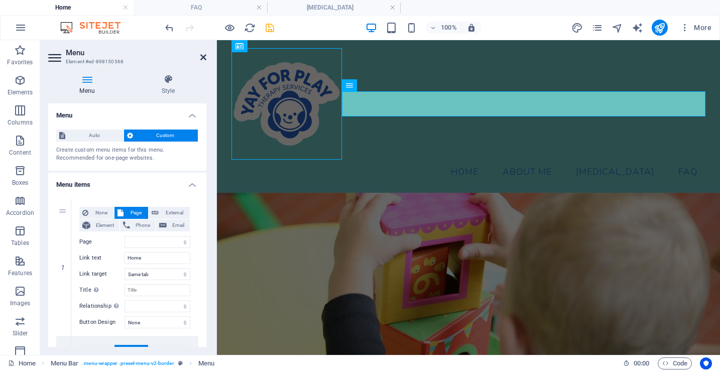
click at [204, 57] on icon at bounding box center [203, 57] width 6 height 8
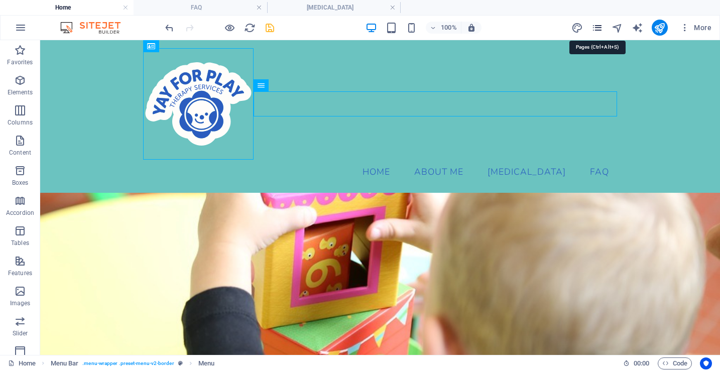
click at [598, 28] on icon "pages" at bounding box center [597, 28] width 12 height 12
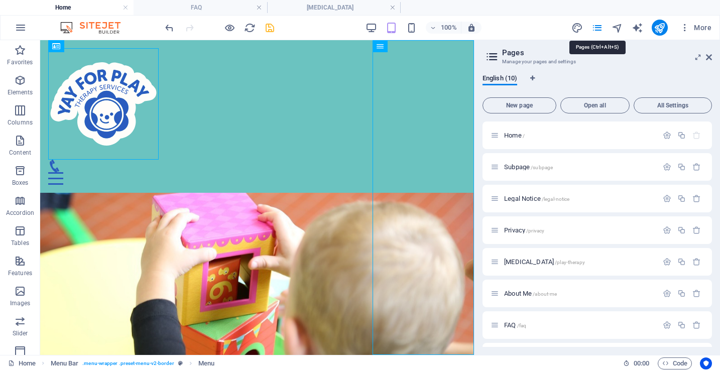
scroll to position [223, 0]
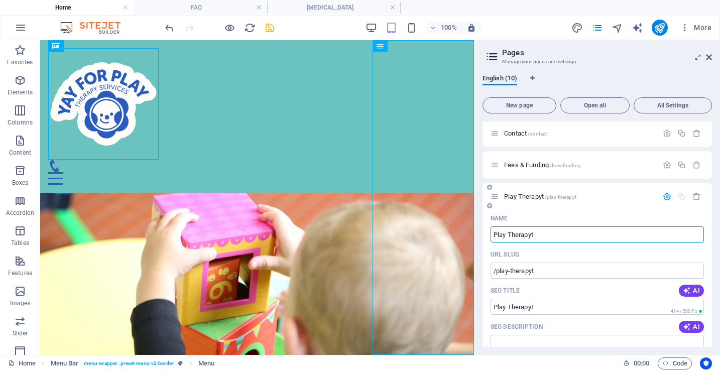
click at [546, 232] on input "Play Therapyt" at bounding box center [596, 234] width 213 height 16
click at [607, 195] on p "[MEDICAL_DATA] /play-therapy-10" at bounding box center [579, 196] width 151 height 7
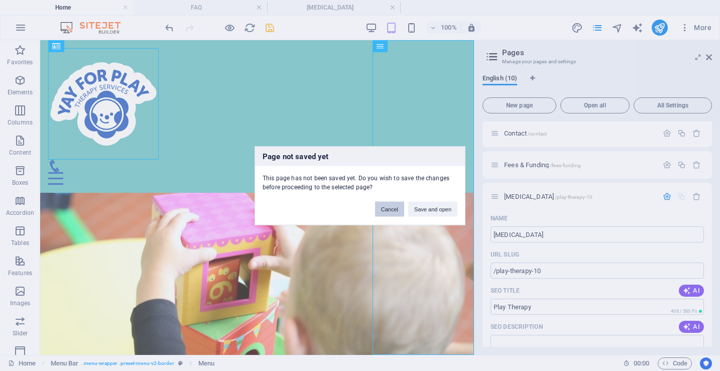
click at [389, 211] on button "Cancel" at bounding box center [389, 208] width 29 height 15
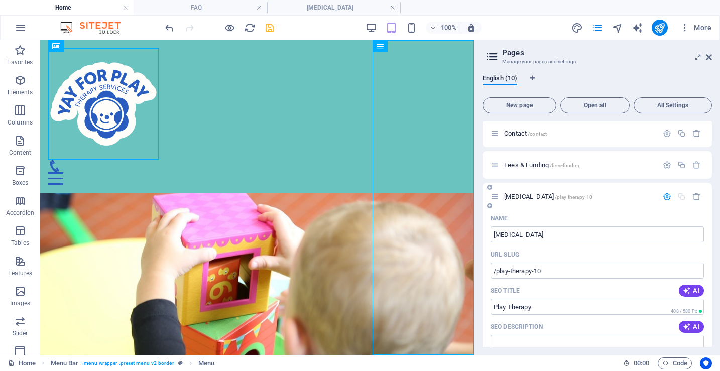
click at [645, 194] on icon "button" at bounding box center [666, 196] width 9 height 9
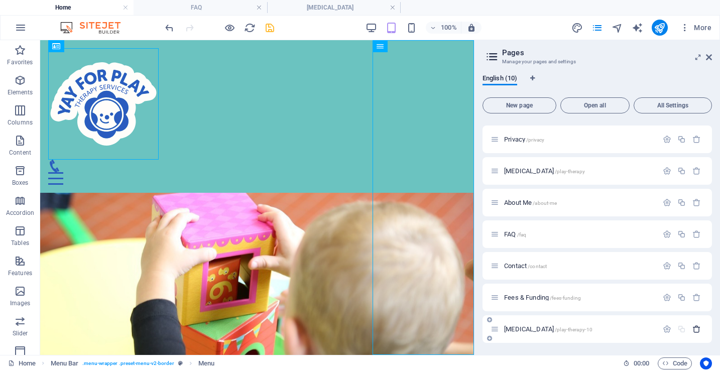
click at [645, 329] on icon "button" at bounding box center [696, 329] width 9 height 9
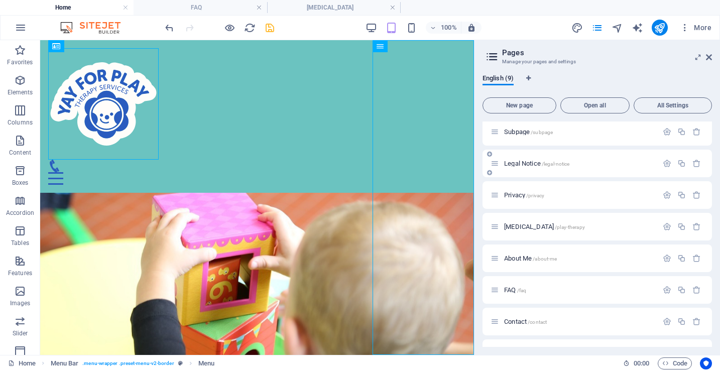
scroll to position [59, 0]
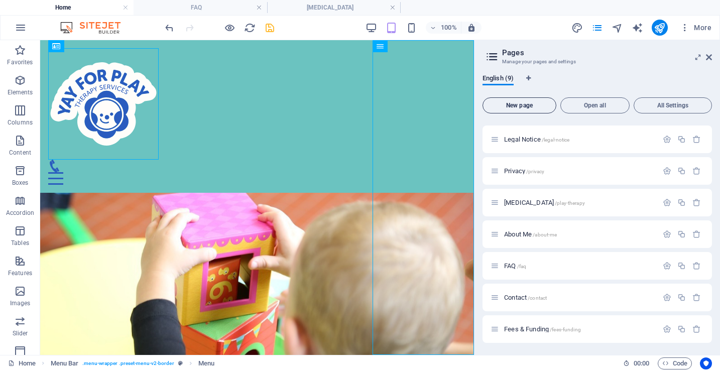
click at [532, 102] on span "New page" at bounding box center [519, 105] width 65 height 6
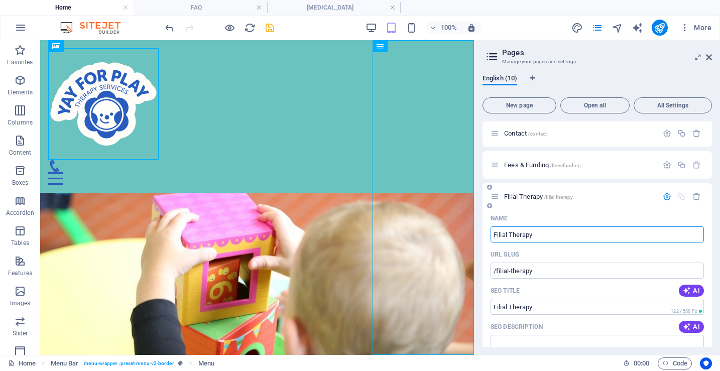
click at [645, 196] on div at bounding box center [681, 196] width 44 height 9
click at [645, 195] on icon "button" at bounding box center [666, 196] width 9 height 9
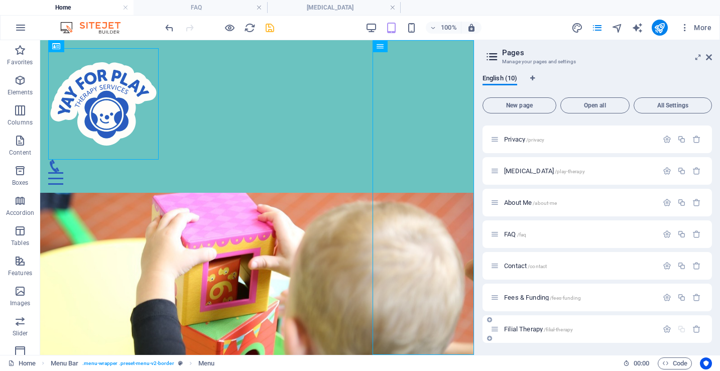
click at [557, 328] on span "/filial-therapy" at bounding box center [558, 330] width 29 height 6
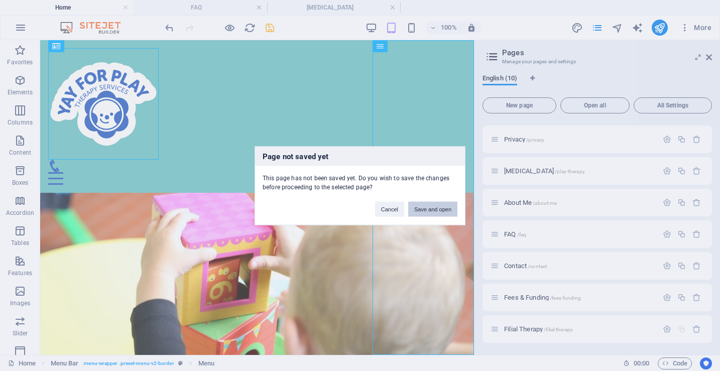
click at [439, 210] on button "Save and open" at bounding box center [432, 208] width 49 height 15
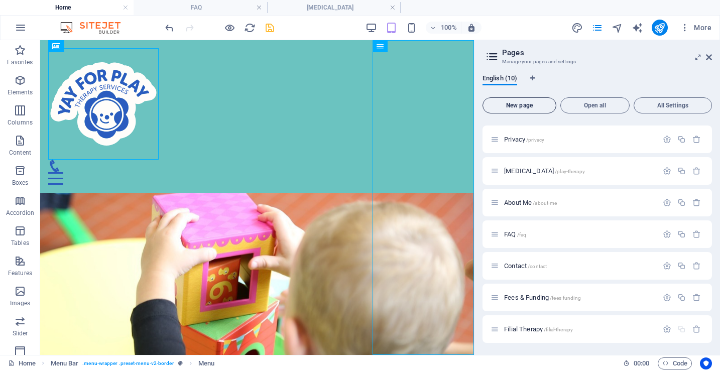
click at [524, 105] on span "New page" at bounding box center [519, 105] width 65 height 6
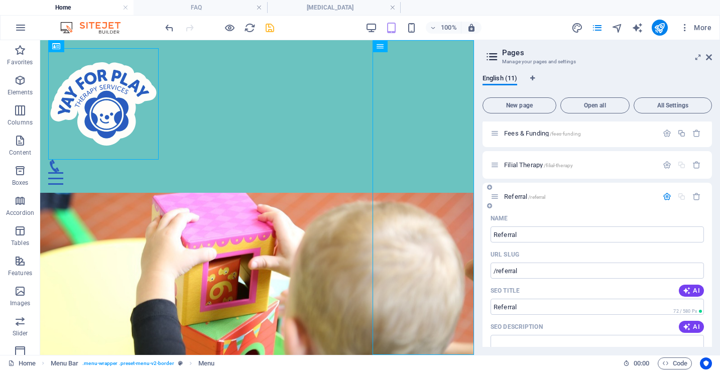
click at [607, 198] on p "Referral /referral" at bounding box center [579, 196] width 151 height 7
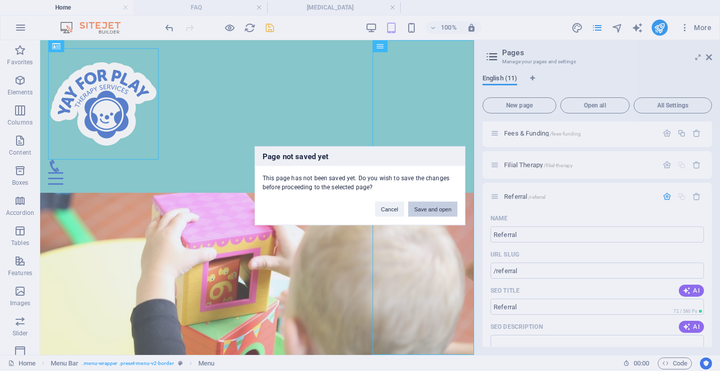
click at [431, 208] on button "Save and open" at bounding box center [432, 208] width 49 height 15
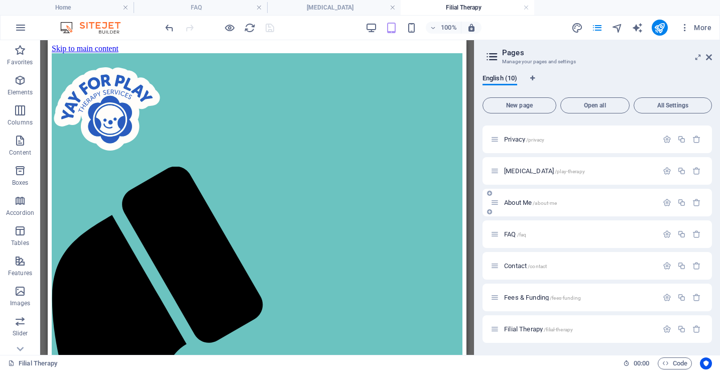
scroll to position [0, 0]
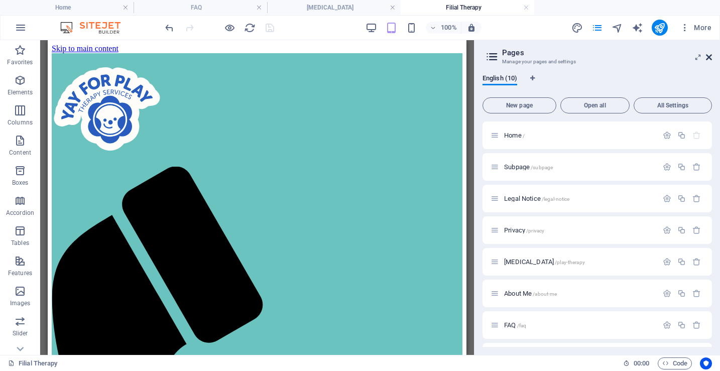
click at [645, 59] on icon at bounding box center [709, 57] width 6 height 8
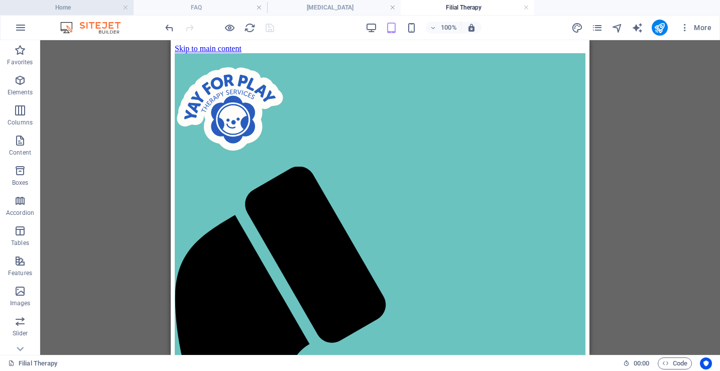
click at [87, 7] on h4 "Home" at bounding box center [66, 7] width 133 height 11
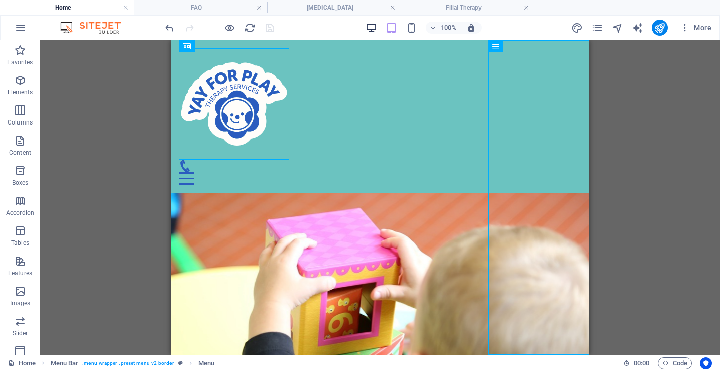
click at [375, 28] on icon "button" at bounding box center [371, 28] width 12 height 12
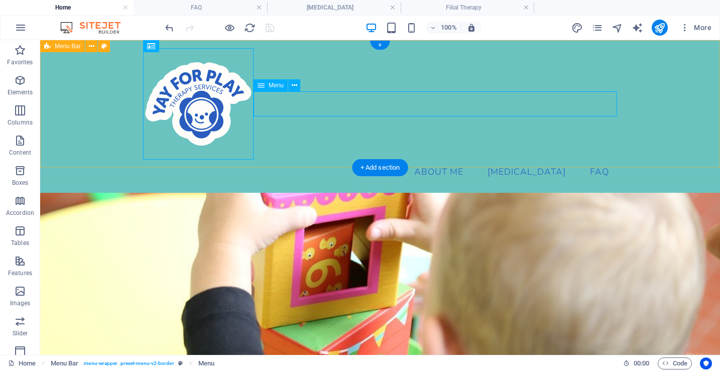
click at [425, 160] on nav "Home About Me [MEDICAL_DATA] [MEDICAL_DATA] Filial Therapy Fees & Funding Refer…" at bounding box center [380, 172] width 474 height 25
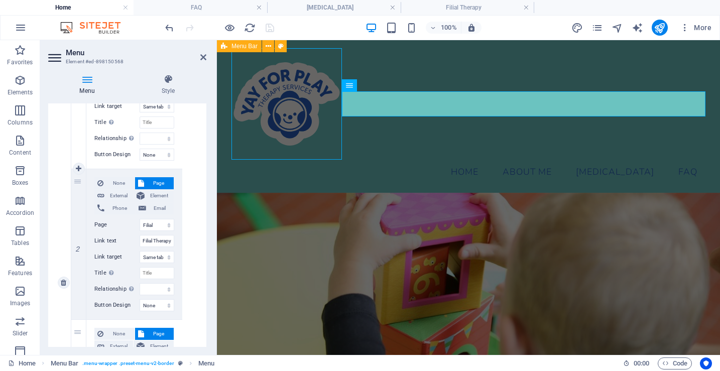
scroll to position [539, 0]
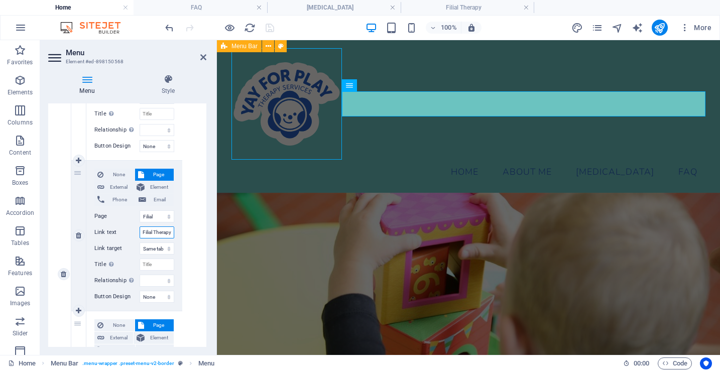
click at [160, 234] on input "Filial Therapy" at bounding box center [157, 232] width 35 height 12
click at [165, 216] on select "Home Subpage Legal Notice Privacy [MEDICAL_DATA] About Me FAQ Contact Fees &amp…" at bounding box center [157, 216] width 35 height 12
click at [140, 210] on select "Home Subpage Legal Notice Privacy [MEDICAL_DATA] About Me FAQ Contact Fees &amp…" at bounding box center [157, 216] width 35 height 12
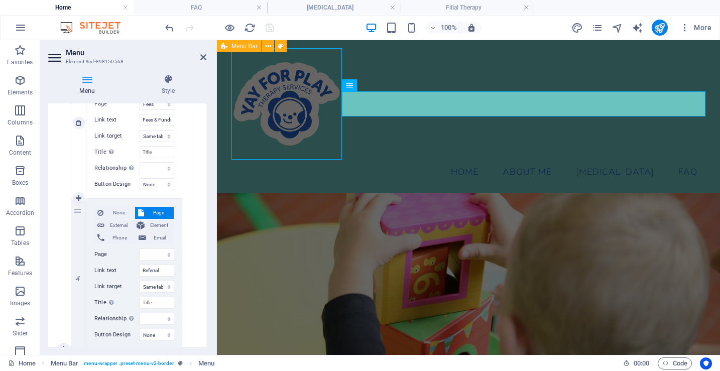
scroll to position [805, 0]
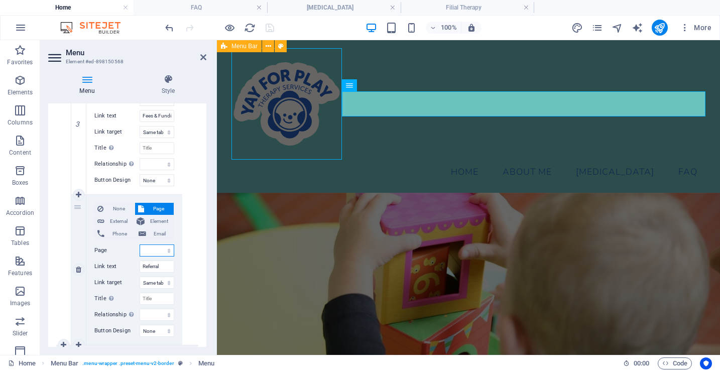
click at [162, 248] on select "Home Subpage Legal Notice Privacy [MEDICAL_DATA] About Me FAQ Contact Fees &amp…" at bounding box center [157, 250] width 35 height 12
click at [203, 59] on icon at bounding box center [203, 57] width 6 height 8
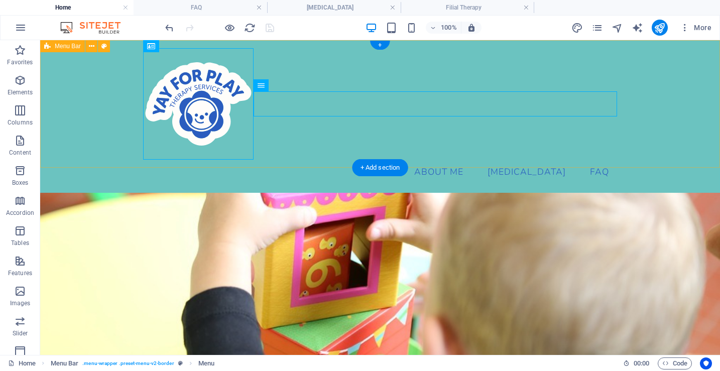
click at [314, 65] on div "Menu Home About Me [MEDICAL_DATA] [MEDICAL_DATA] Filial Therapy Fees & Funding …" at bounding box center [380, 116] width 680 height 153
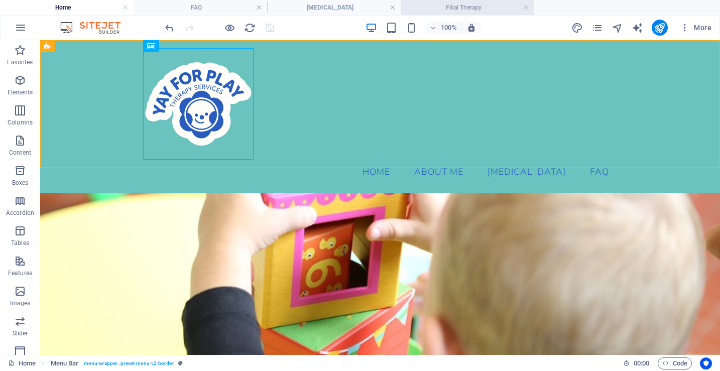
click at [443, 9] on h4 "Filial Therapy" at bounding box center [466, 7] width 133 height 11
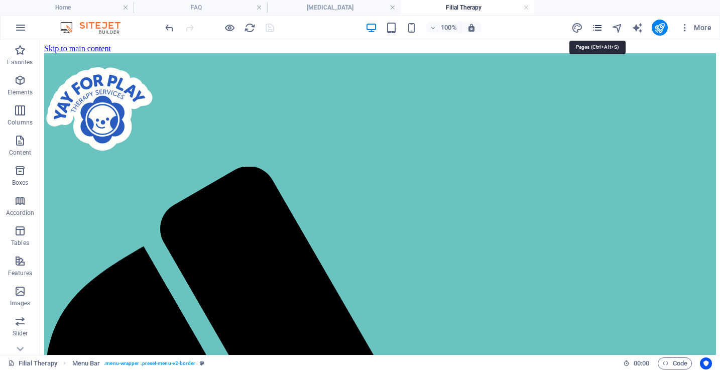
click at [599, 25] on icon "pages" at bounding box center [597, 28] width 12 height 12
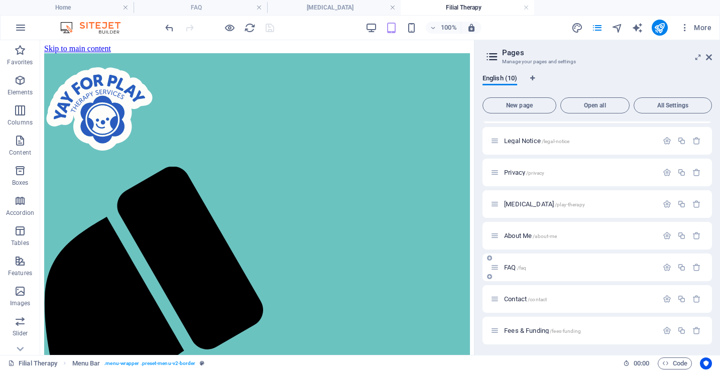
scroll to position [91, 0]
click at [517, 100] on button "New page" at bounding box center [519, 105] width 74 height 16
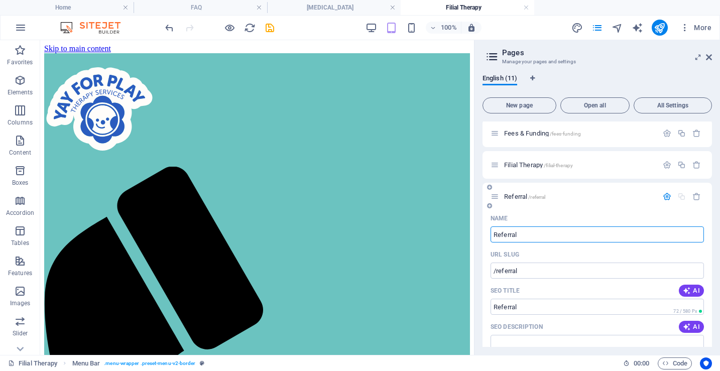
click at [645, 191] on div at bounding box center [681, 196] width 44 height 11
click at [575, 198] on p "Referral /referral" at bounding box center [579, 196] width 151 height 7
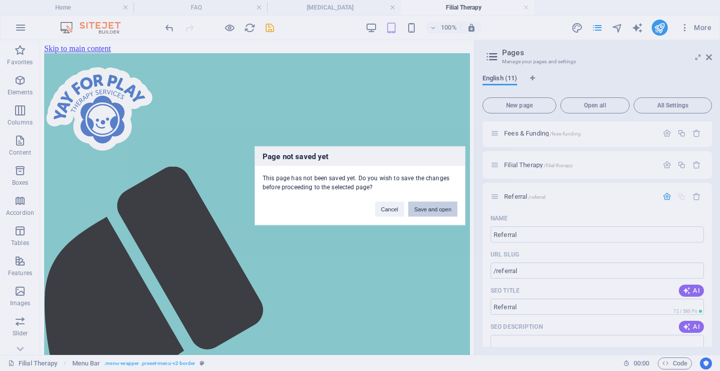
click at [425, 207] on button "Save and open" at bounding box center [432, 208] width 49 height 15
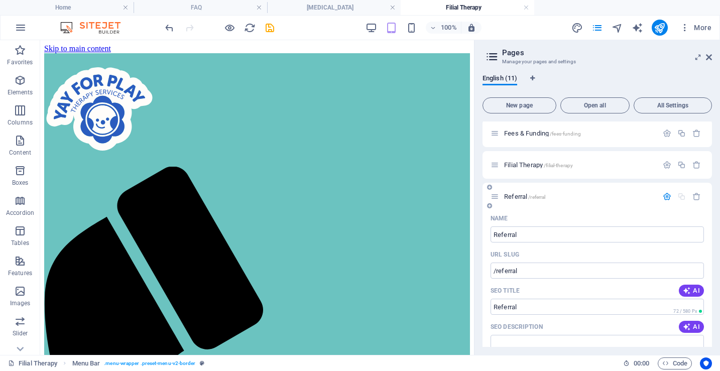
click at [561, 193] on p "Referral /referral" at bounding box center [579, 196] width 151 height 7
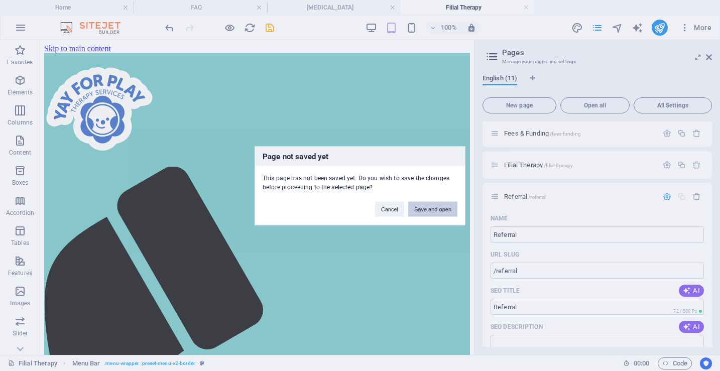
click at [432, 206] on button "Save and open" at bounding box center [432, 208] width 49 height 15
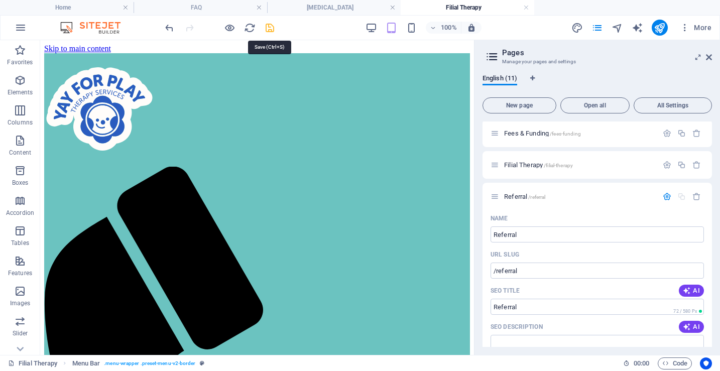
click at [271, 28] on icon "save" at bounding box center [270, 28] width 12 height 12
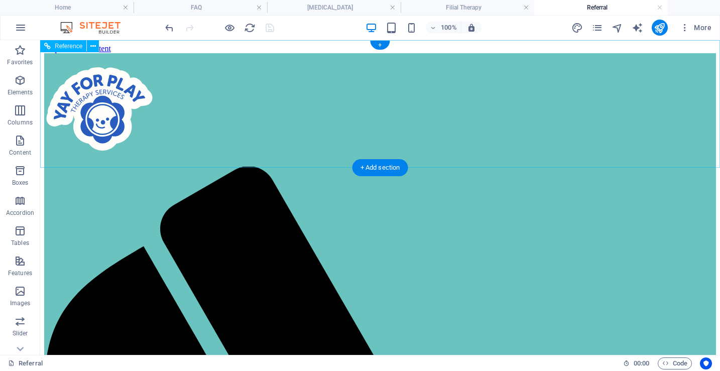
scroll to position [0, 0]
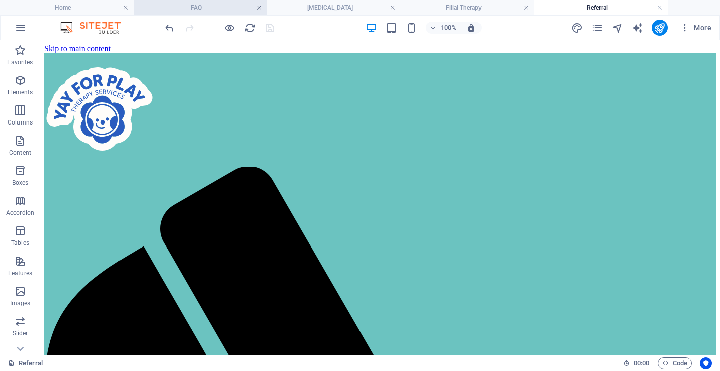
click at [257, 10] on link at bounding box center [259, 8] width 6 height 10
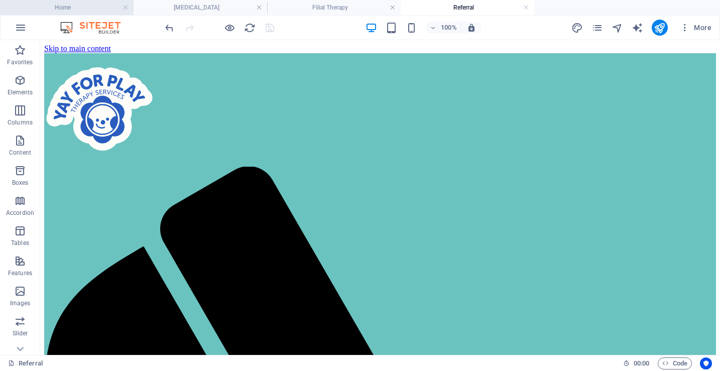
click at [93, 12] on h4 "Home" at bounding box center [66, 7] width 133 height 11
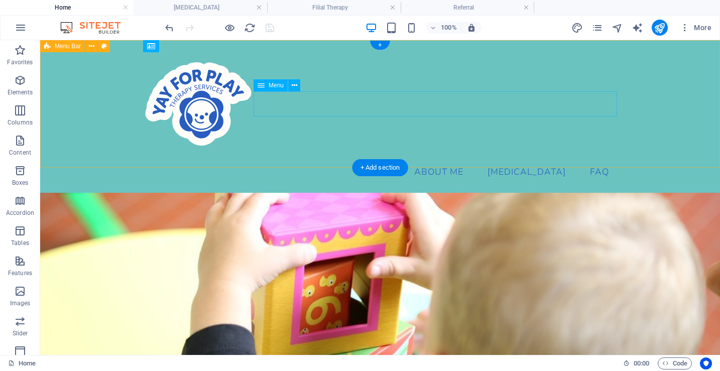
click at [440, 160] on nav "Home About Me [MEDICAL_DATA] [MEDICAL_DATA] Filial Therapy Fees & Funding Refer…" at bounding box center [380, 172] width 474 height 25
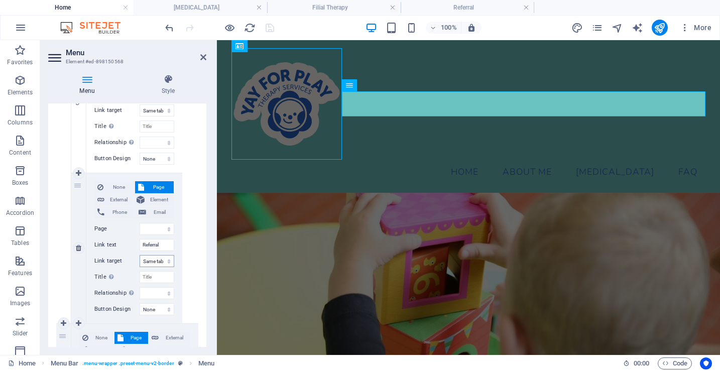
scroll to position [828, 0]
click at [159, 230] on select "Home Subpage Legal Notice Privacy [MEDICAL_DATA] About Me FAQ Contact Fees &amp…" at bounding box center [157, 228] width 35 height 12
click at [140, 222] on select "Home Subpage Legal Notice Privacy [MEDICAL_DATA] About Me FAQ Contact Fees &amp…" at bounding box center [157, 228] width 35 height 12
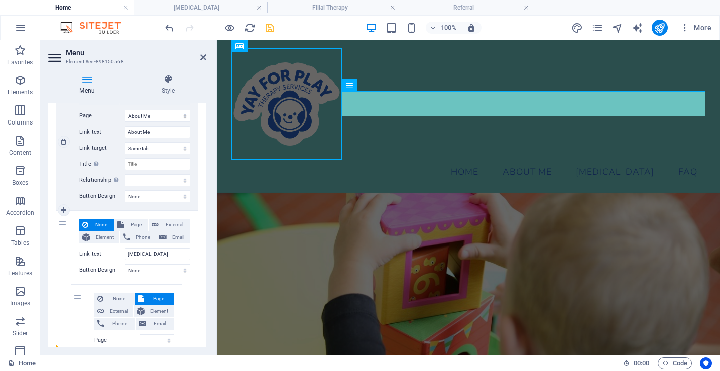
scroll to position [179, 0]
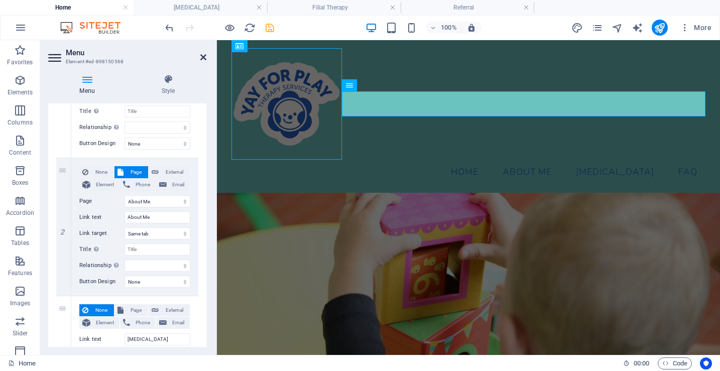
click at [201, 54] on icon at bounding box center [203, 57] width 6 height 8
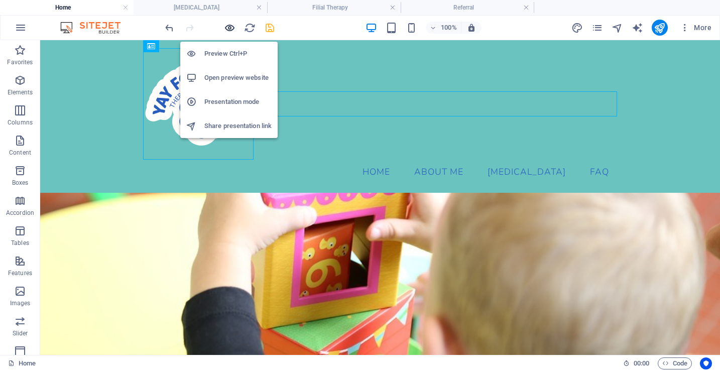
click at [232, 26] on icon "button" at bounding box center [230, 28] width 12 height 12
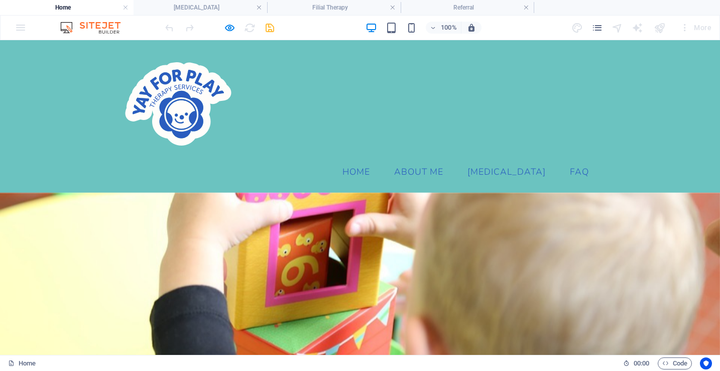
click at [444, 160] on link "About Me" at bounding box center [418, 172] width 65 height 25
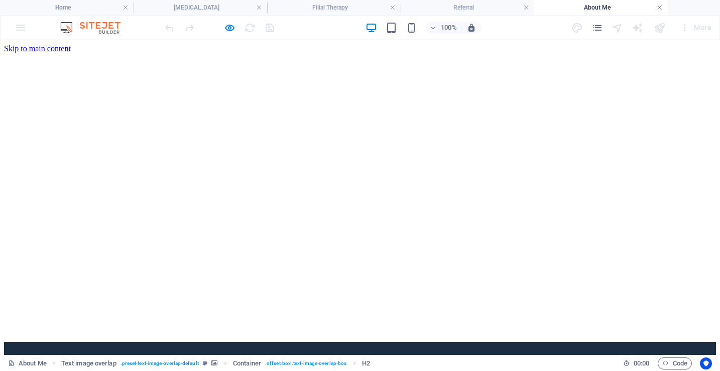
scroll to position [0, 0]
click at [645, 6] on link at bounding box center [659, 8] width 6 height 10
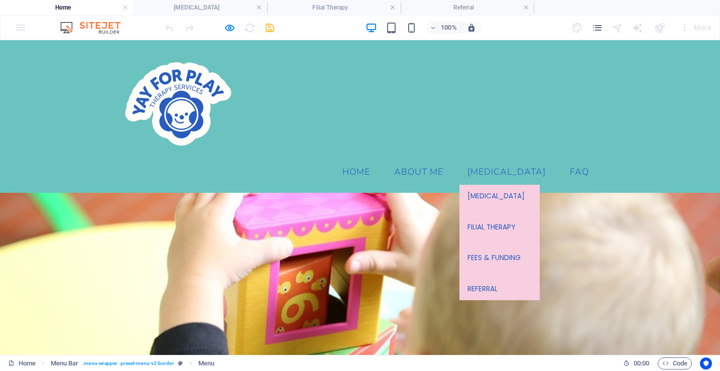
click at [508, 160] on link "[MEDICAL_DATA]" at bounding box center [506, 172] width 94 height 25
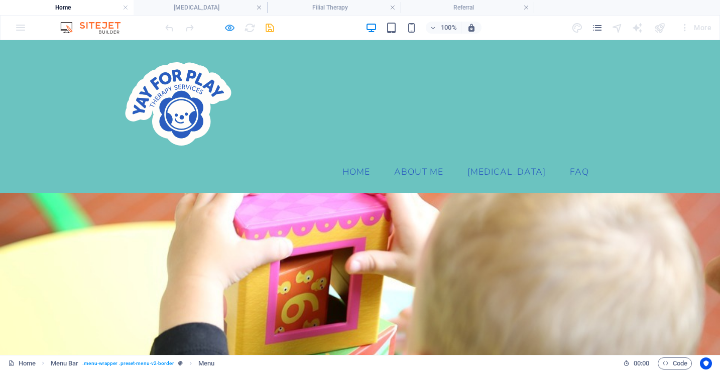
click at [234, 26] on icon "button" at bounding box center [230, 28] width 12 height 12
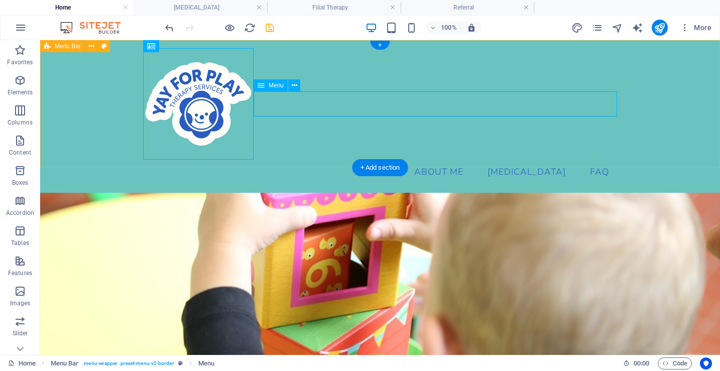
click at [355, 160] on nav "Home About Me [MEDICAL_DATA] [MEDICAL_DATA] Filial Therapy Fees & Funding Refer…" at bounding box center [380, 172] width 474 height 25
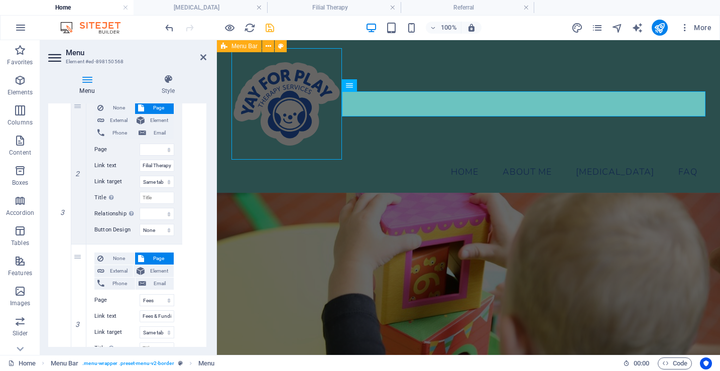
scroll to position [970, 0]
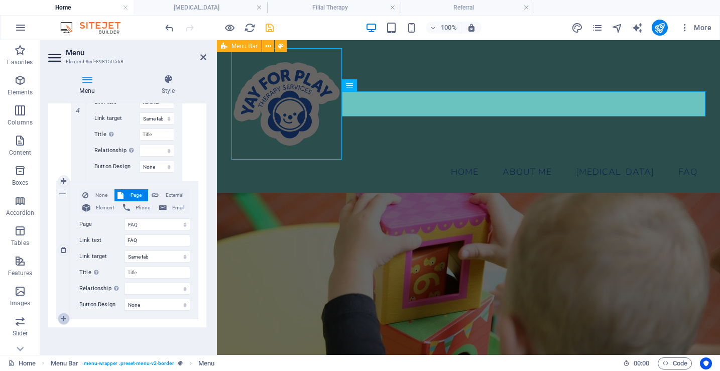
click at [63, 320] on icon at bounding box center [64, 318] width 6 height 7
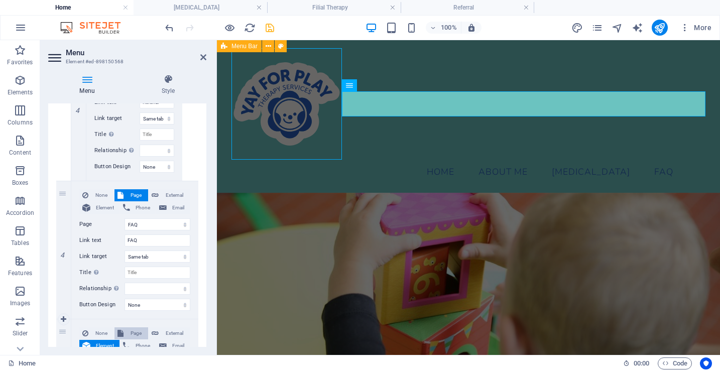
scroll to position [1092, 0]
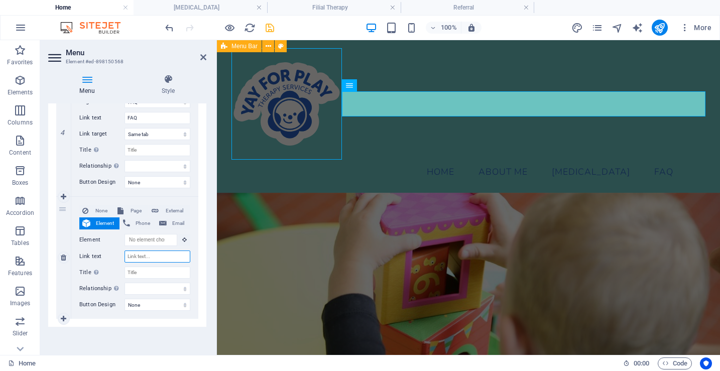
click at [142, 254] on input "Link text" at bounding box center [157, 256] width 66 height 12
click at [131, 210] on span "Page" at bounding box center [135, 211] width 19 height 12
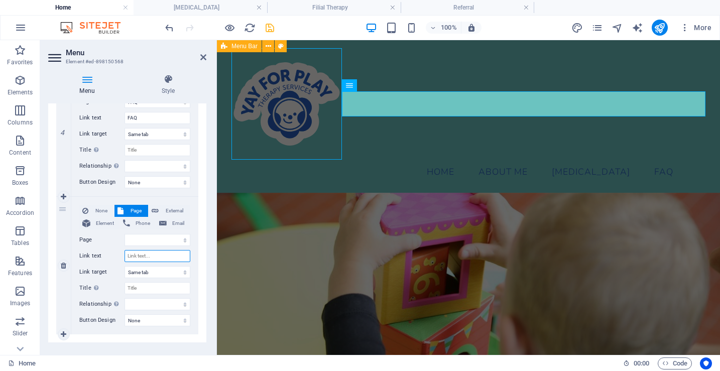
click at [148, 255] on input "Link text" at bounding box center [157, 256] width 66 height 12
click at [141, 282] on input "Title Additional link description, should not be the same as the link text. The…" at bounding box center [157, 288] width 66 height 12
click at [154, 240] on select "Home Subpage Legal Notice Privacy [MEDICAL_DATA] About Me FAQ Contact Fees &amp…" at bounding box center [157, 240] width 66 height 12
click at [124, 234] on select "Home Subpage Legal Notice Privacy [MEDICAL_DATA] About Me FAQ Contact Fees &amp…" at bounding box center [157, 240] width 66 height 12
click at [158, 256] on input "Link text" at bounding box center [157, 256] width 66 height 12
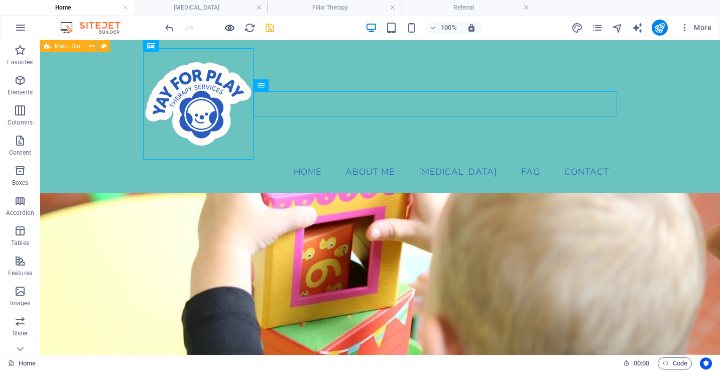
click at [229, 27] on icon "button" at bounding box center [230, 28] width 12 height 12
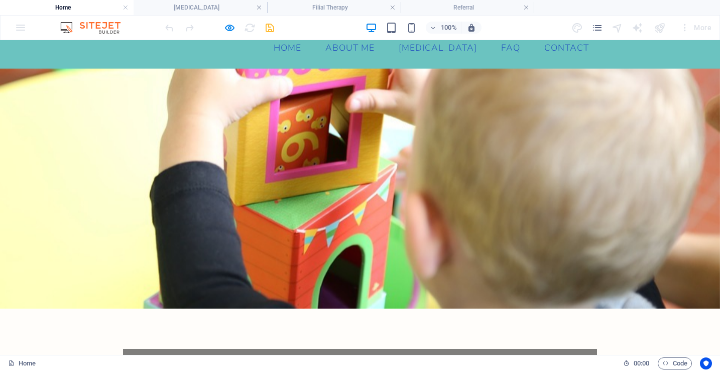
scroll to position [0, 0]
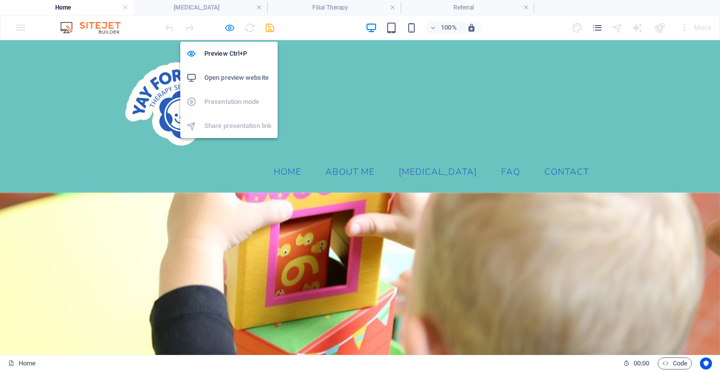
click at [228, 28] on icon "button" at bounding box center [230, 28] width 12 height 12
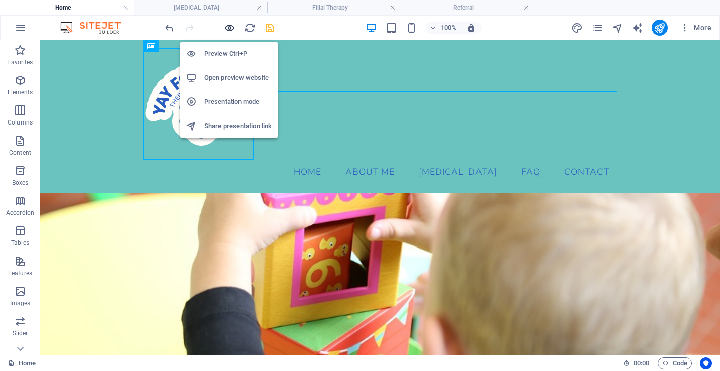
click at [230, 28] on icon "button" at bounding box center [230, 28] width 12 height 12
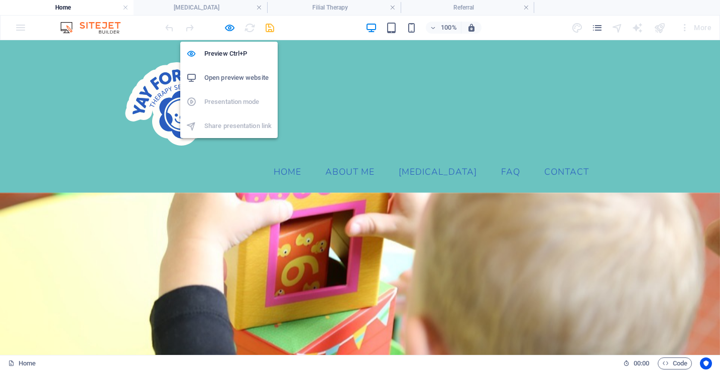
click at [226, 84] on li "Open preview website" at bounding box center [228, 78] width 97 height 24
click at [229, 26] on icon "button" at bounding box center [230, 28] width 12 height 12
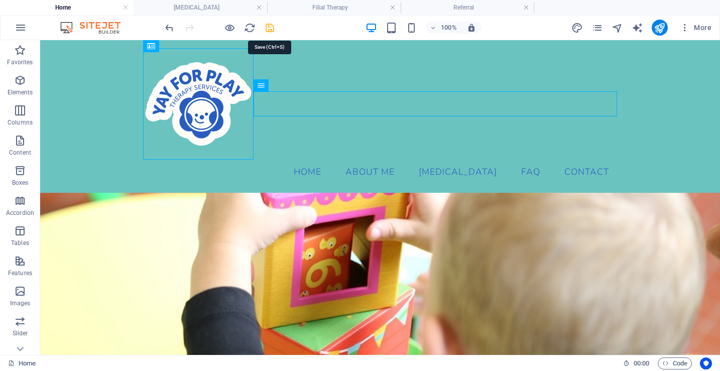
click at [270, 29] on icon "save" at bounding box center [270, 28] width 12 height 12
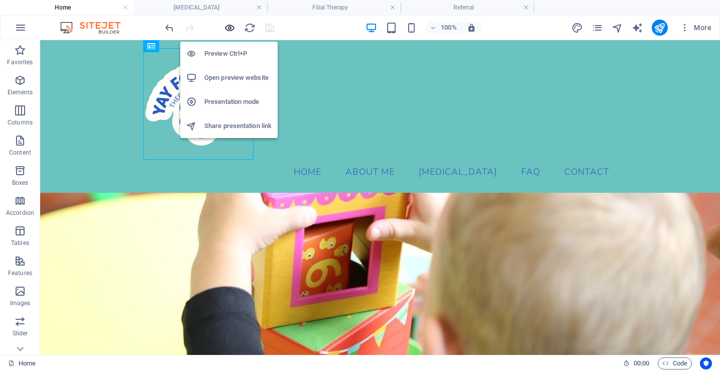
click at [230, 28] on icon "button" at bounding box center [230, 28] width 12 height 12
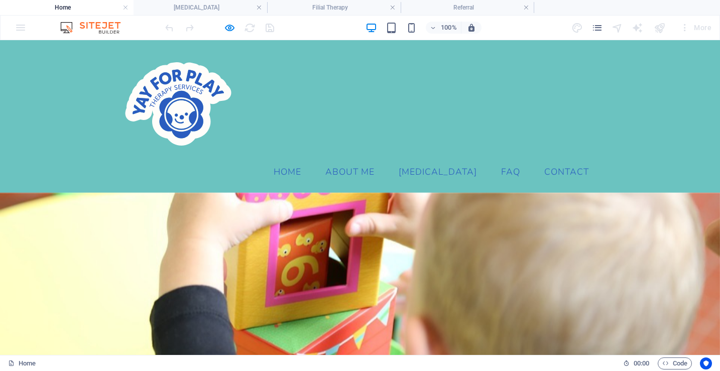
click at [562, 160] on link "Contact" at bounding box center [566, 172] width 61 height 25
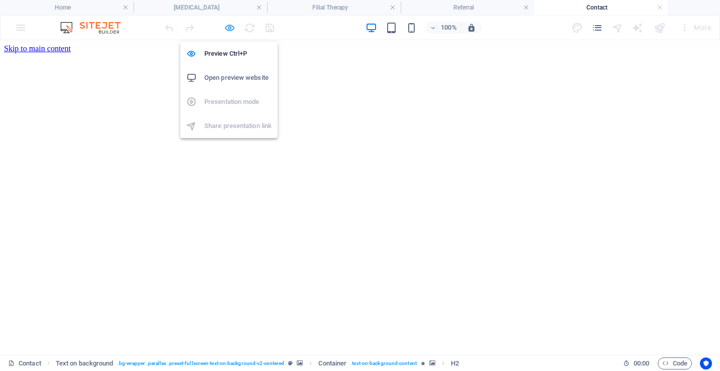
click at [229, 30] on icon "button" at bounding box center [230, 28] width 12 height 12
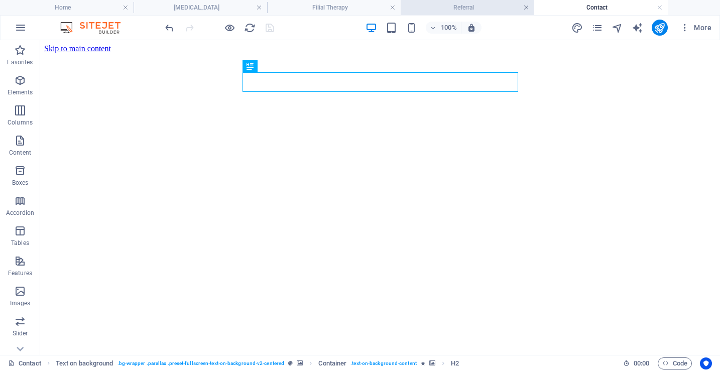
click at [526, 9] on link at bounding box center [526, 8] width 6 height 10
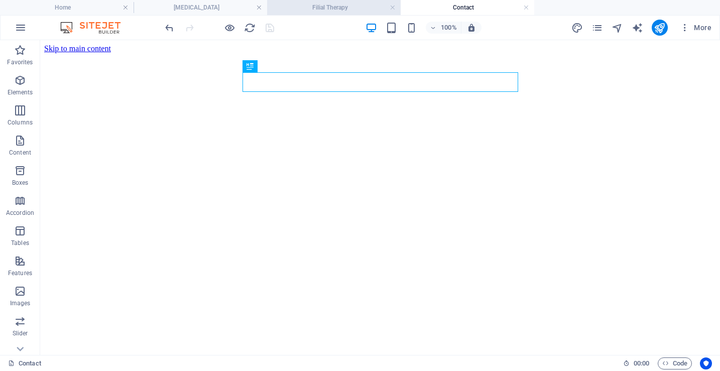
click at [395, 10] on h4 "Filial Therapy" at bounding box center [333, 7] width 133 height 11
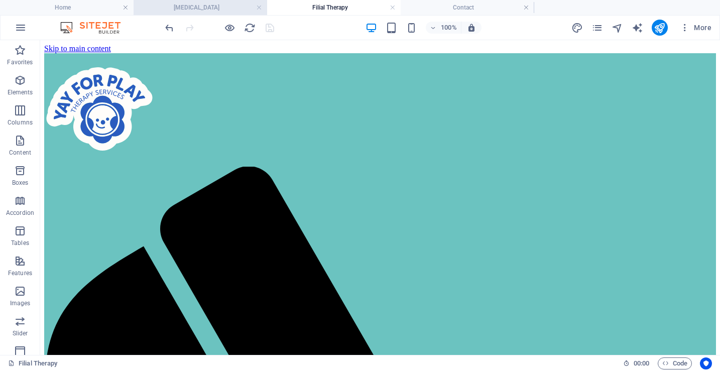
click at [249, 10] on h4 "[MEDICAL_DATA]" at bounding box center [199, 7] width 133 height 11
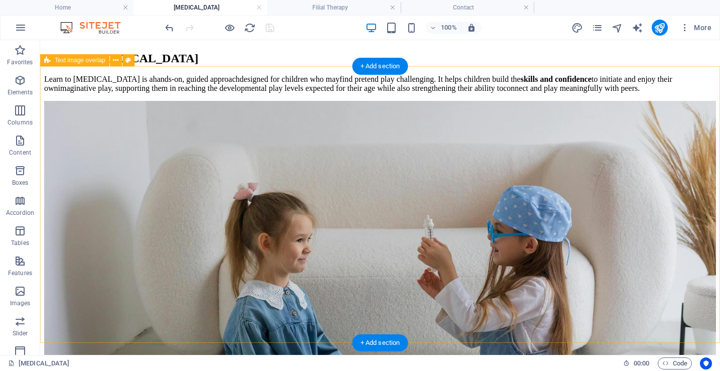
scroll to position [1148, 0]
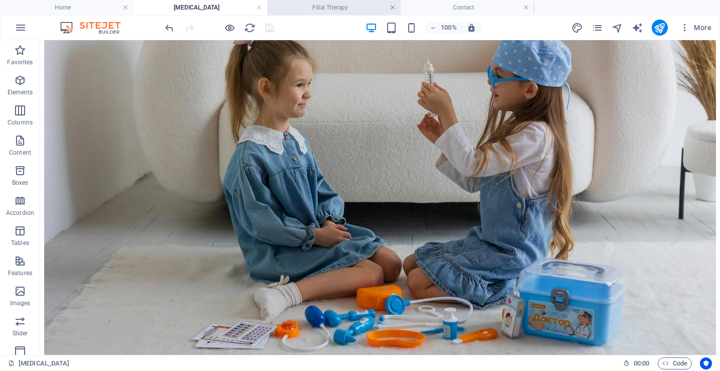
click at [390, 9] on link at bounding box center [392, 8] width 6 height 10
click at [259, 8] on link at bounding box center [259, 8] width 6 height 10
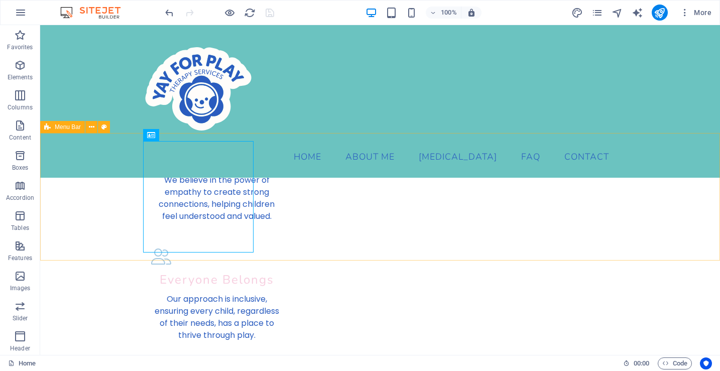
scroll to position [1978, 0]
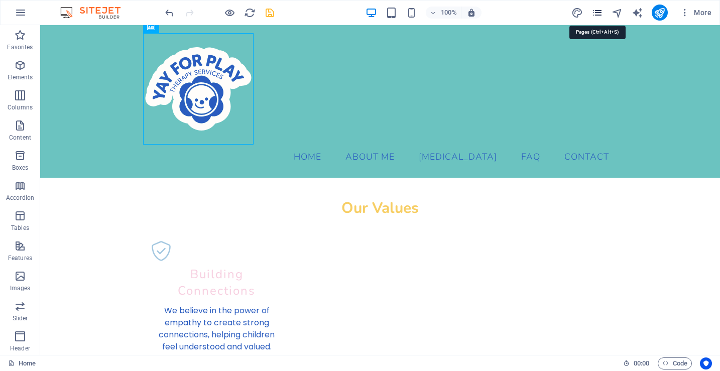
click at [599, 14] on icon "pages" at bounding box center [597, 13] width 12 height 12
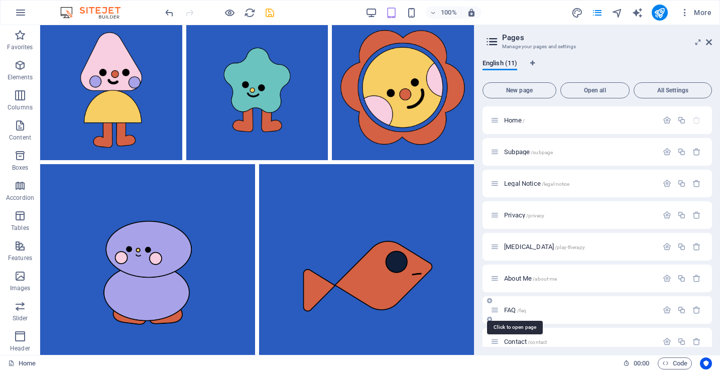
click at [516, 309] on span "FAQ /faq" at bounding box center [515, 310] width 22 height 8
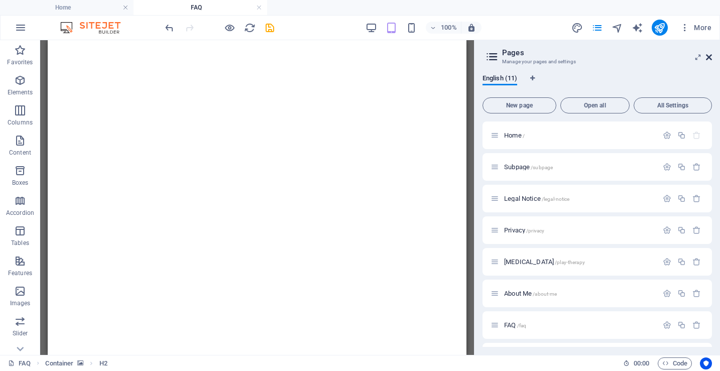
scroll to position [1033, 0]
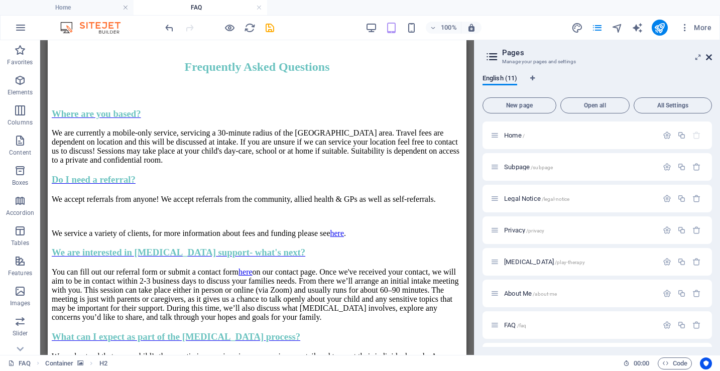
click at [645, 58] on icon at bounding box center [709, 57] width 6 height 8
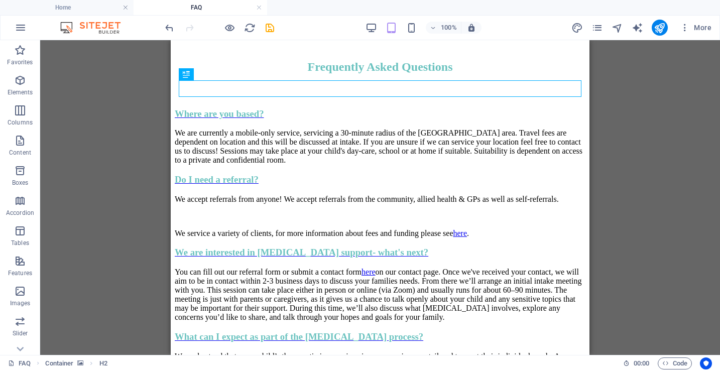
scroll to position [0, 0]
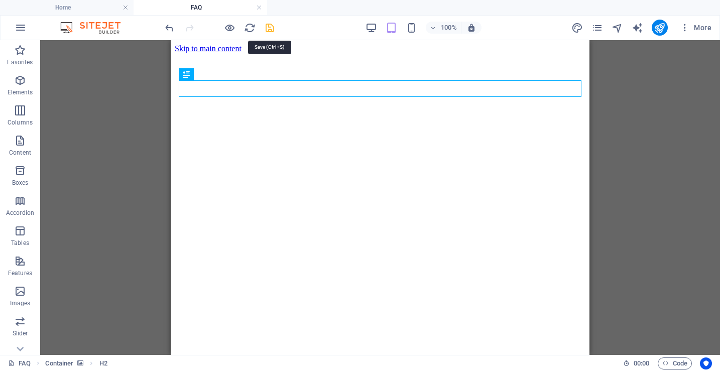
click at [271, 26] on icon "save" at bounding box center [270, 28] width 12 height 12
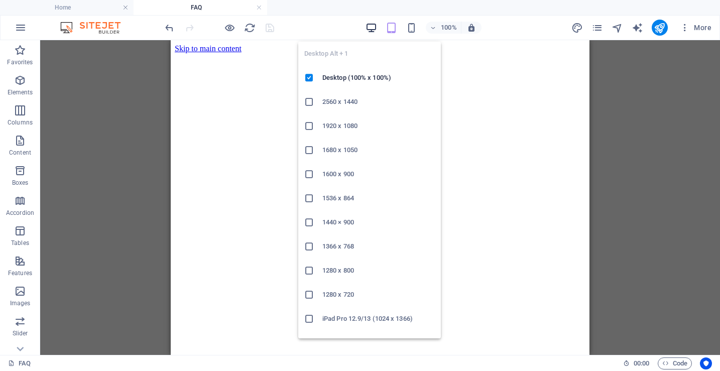
click at [371, 23] on icon "button" at bounding box center [371, 28] width 12 height 12
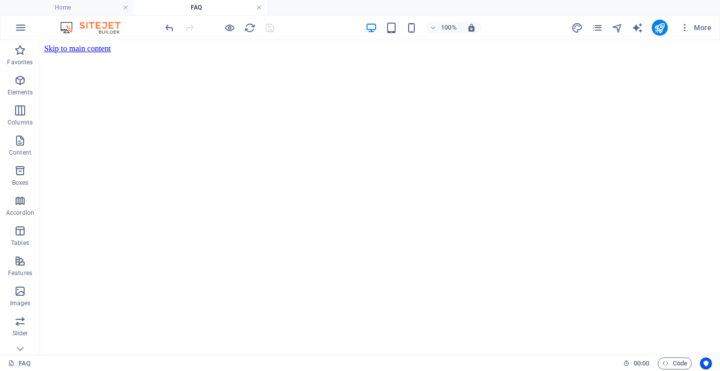
click at [260, 7] on link at bounding box center [259, 8] width 6 height 10
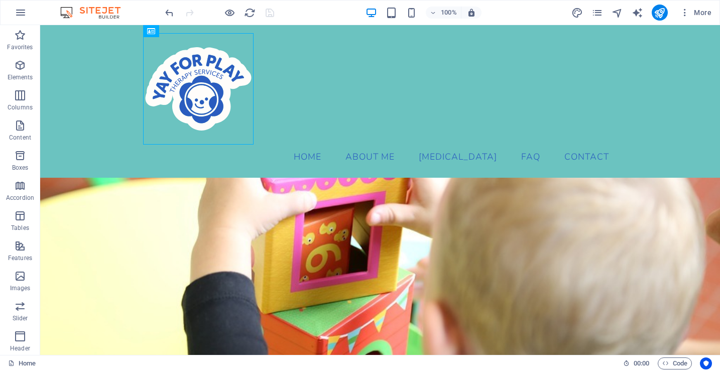
click at [267, 14] on div at bounding box center [219, 13] width 112 height 16
